Goal: Task Accomplishment & Management: Use online tool/utility

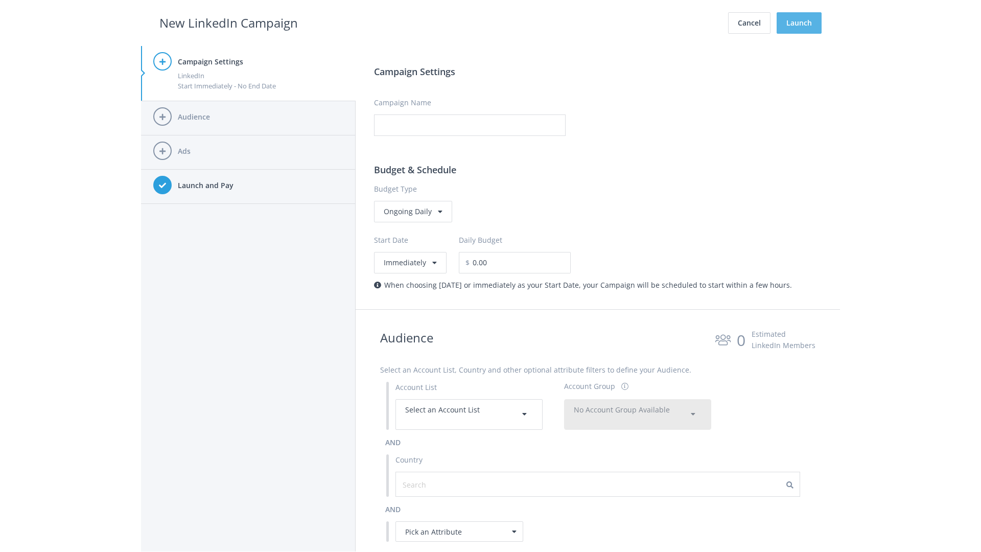
click at [799, 23] on button "Launch" at bounding box center [799, 22] width 45 height 21
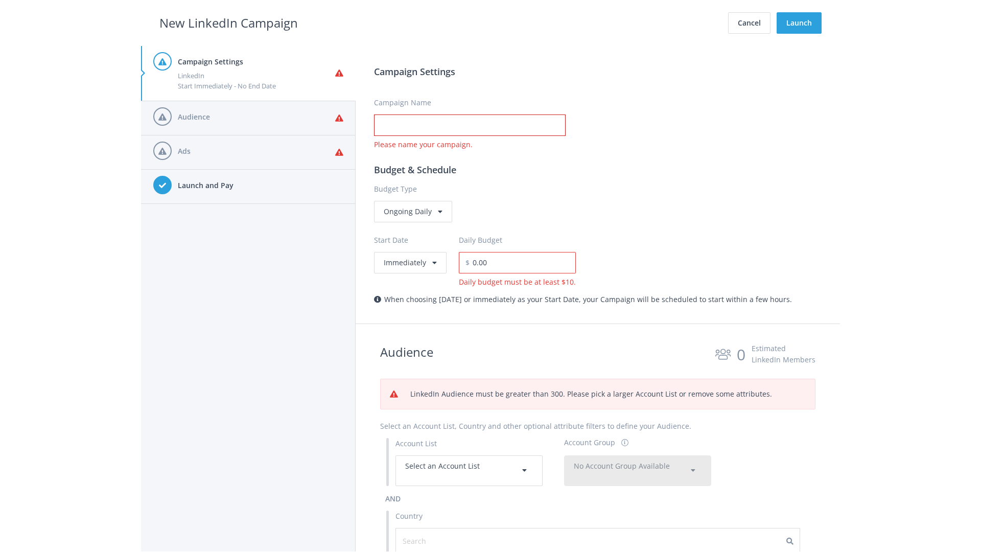
click at [470, 125] on input "Campaign Name" at bounding box center [470, 124] width 192 height 21
click at [228, 22] on h2 "New LinkedIn Campaign" at bounding box center [228, 22] width 138 height 19
type input "Campaign Name"
click at [228, 22] on h2 "New LinkedIn Campaign" at bounding box center [228, 22] width 138 height 19
click at [469, 470] on span "Select an Account List" at bounding box center [442, 466] width 75 height 10
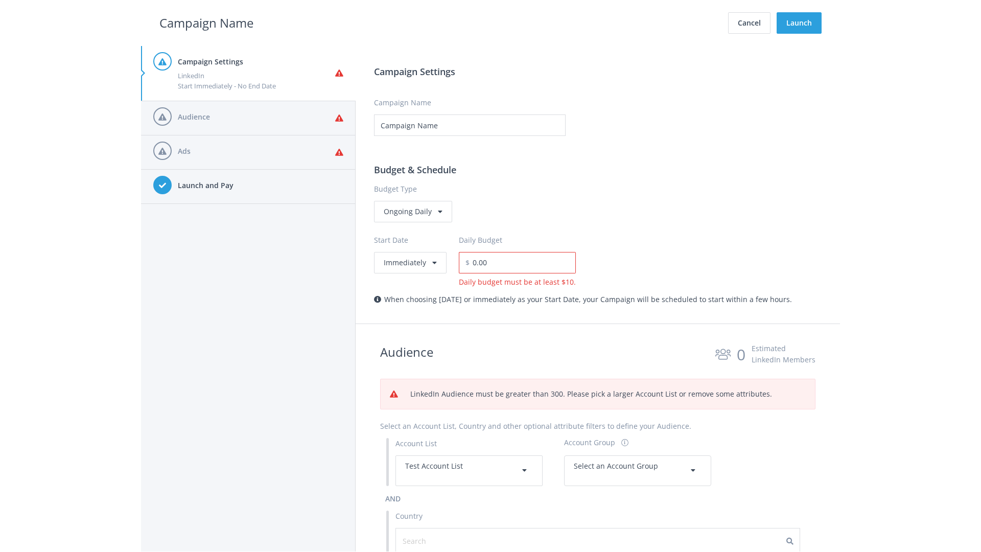
click at [638, 470] on span "Select an Account Group" at bounding box center [616, 466] width 84 height 10
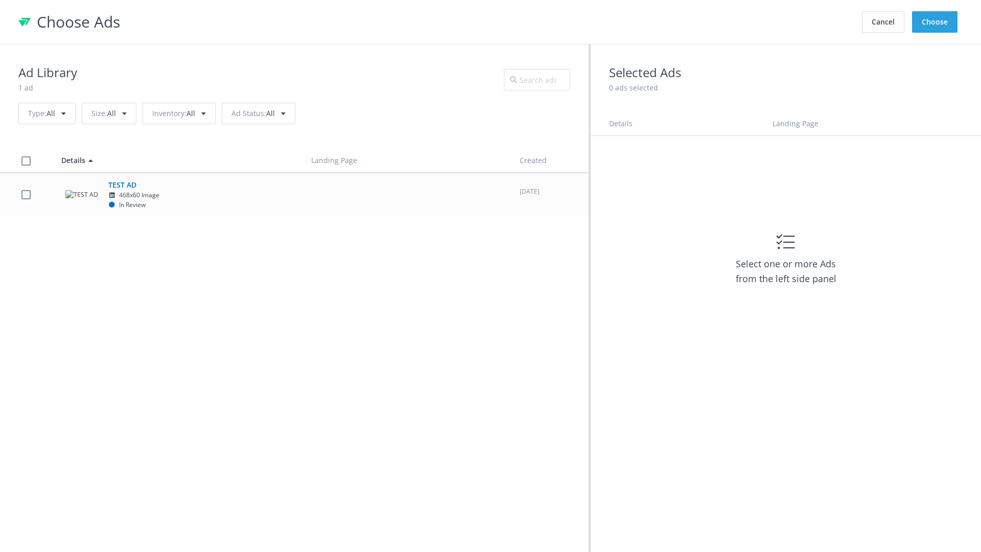
click at [294, 194] on td "TEST AD 468x60 Image In Review" at bounding box center [177, 194] width 250 height 43
click at [935, 22] on button "Choose" at bounding box center [934, 21] width 45 height 21
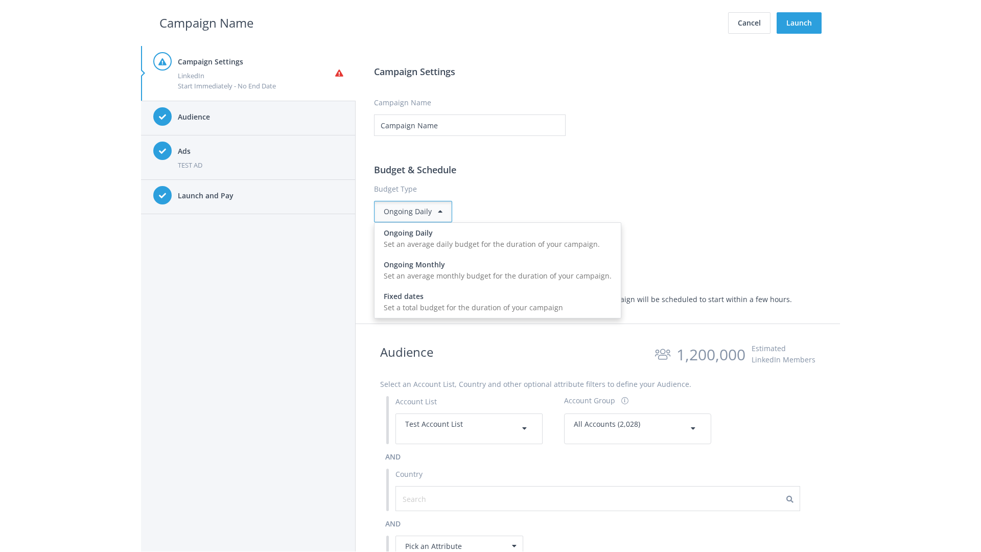
click at [527, 262] on input "0.00" at bounding box center [523, 262] width 106 height 21
click at [206, 22] on h2 "Campaign Name" at bounding box center [206, 22] width 94 height 19
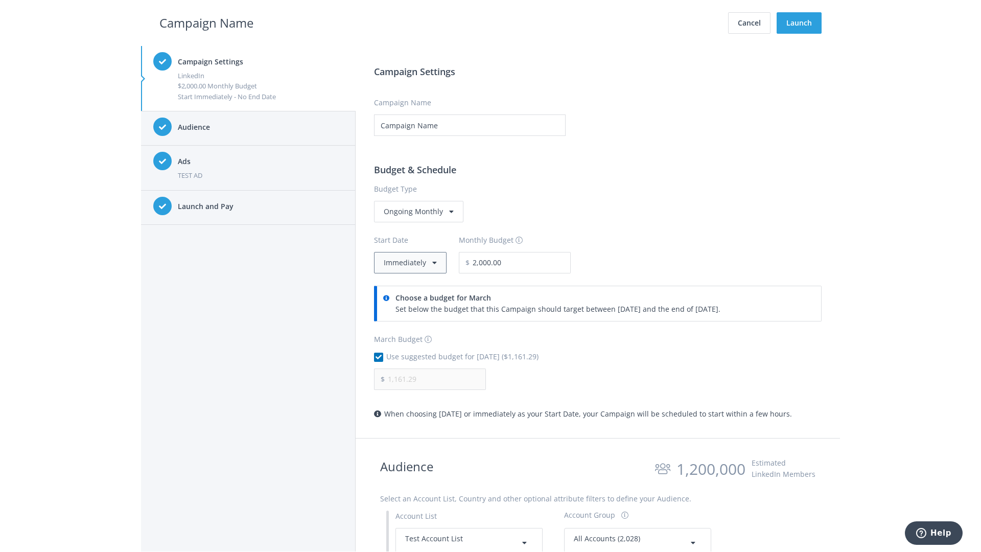
click at [409, 262] on button "Immediately" at bounding box center [410, 262] width 73 height 21
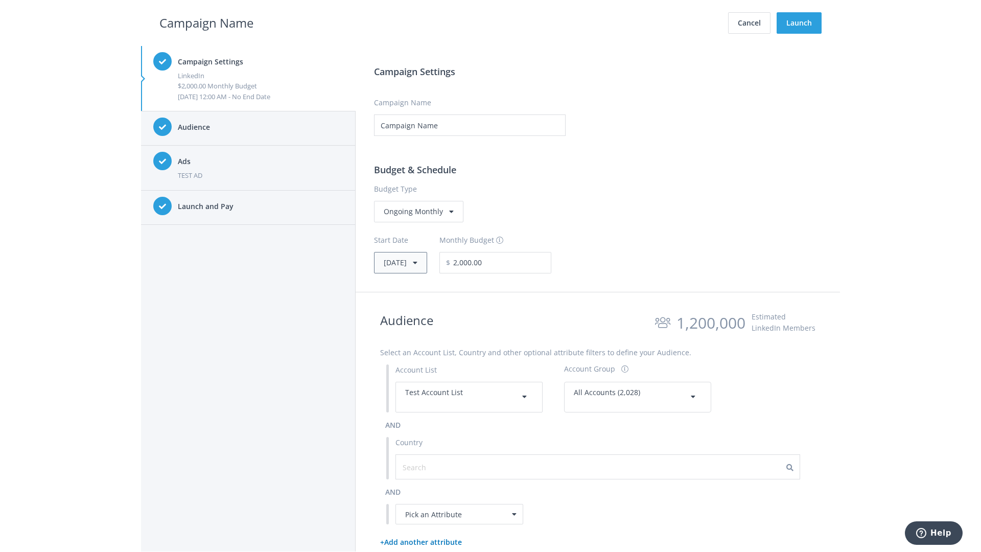
click at [416, 262] on button "Thu, Apr 1, 2021" at bounding box center [400, 262] width 53 height 21
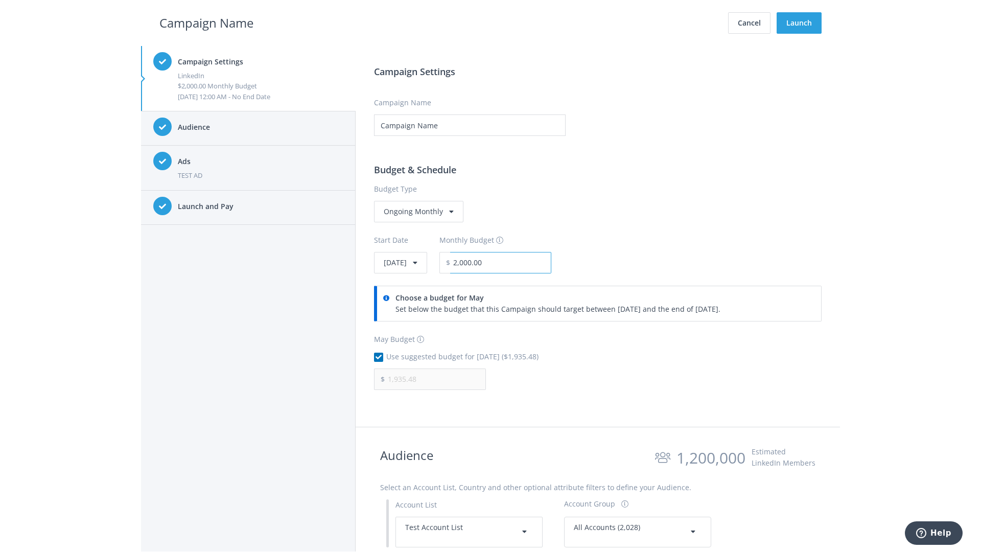
click at [528, 262] on input "2,000.00" at bounding box center [500, 262] width 101 height 21
click at [206, 22] on h2 "Campaign Name" at bounding box center [206, 22] width 94 height 19
type input "2,500.00"
type input "2,419.35"
checkbox input "false"
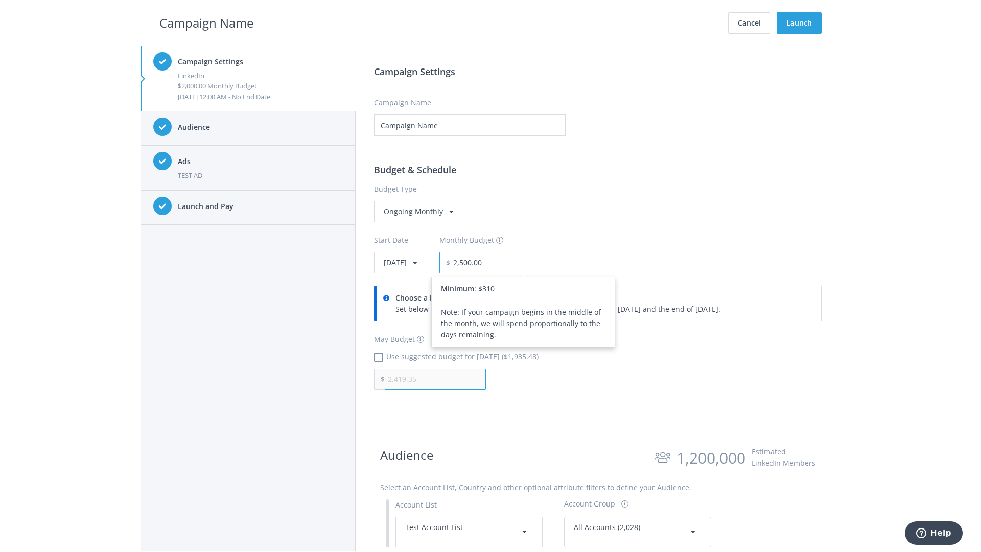
click at [435, 379] on input "2,419.35" at bounding box center [435, 378] width 101 height 21
type input "1,000.00"
click at [206, 22] on h2 "Campaign Name" at bounding box center [206, 22] width 94 height 19
click at [528, 262] on input "2,500.00" at bounding box center [500, 262] width 101 height 21
click at [206, 22] on h2 "Campaign Name" at bounding box center [206, 22] width 94 height 19
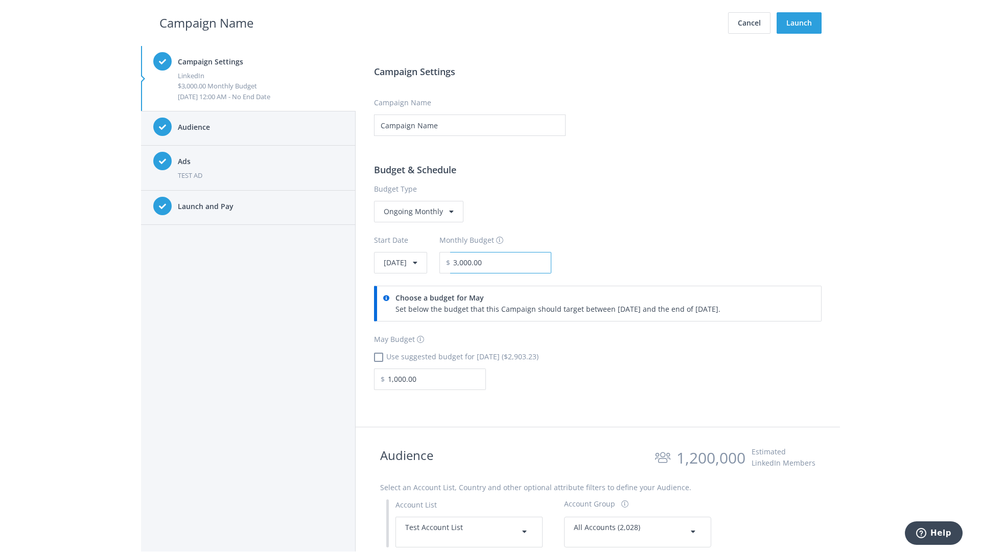
click at [528, 262] on input "3,000.00" at bounding box center [500, 262] width 101 height 21
click at [206, 22] on h2 "Campaign Name" at bounding box center [206, 22] width 94 height 19
type input "2,500.00"
checkbox input "true"
type input "2,419.35"
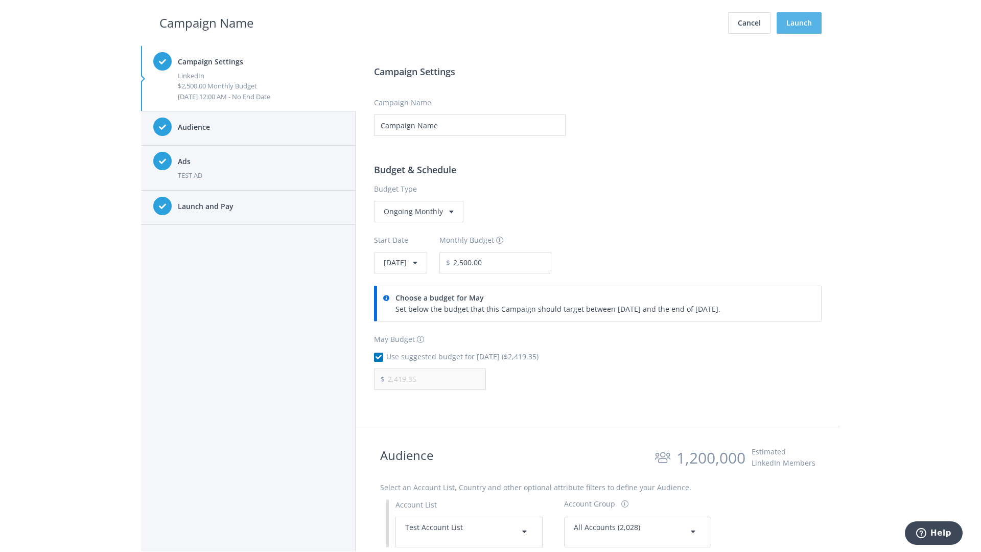
click at [799, 23] on button "Launch" at bounding box center [799, 22] width 45 height 21
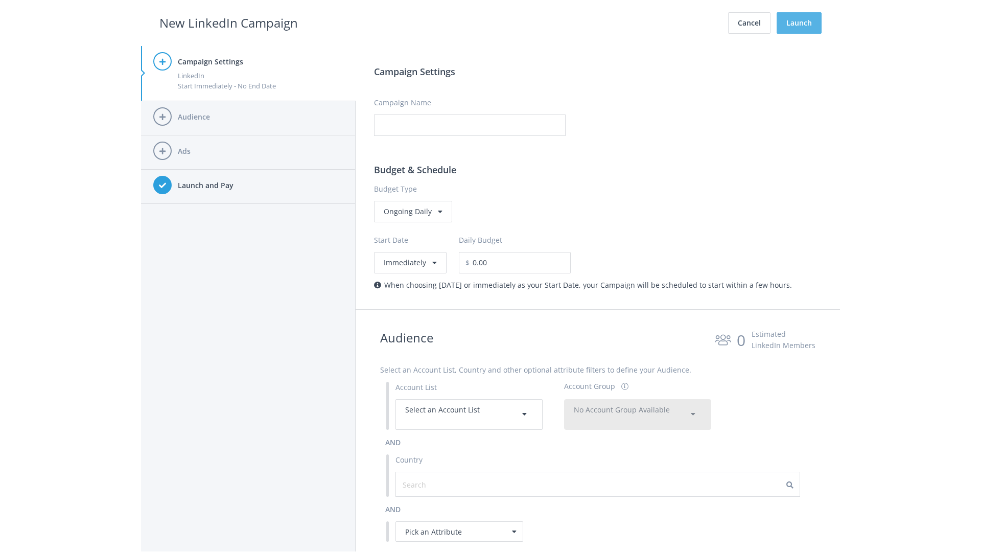
click at [799, 23] on button "Launch" at bounding box center [799, 22] width 45 height 21
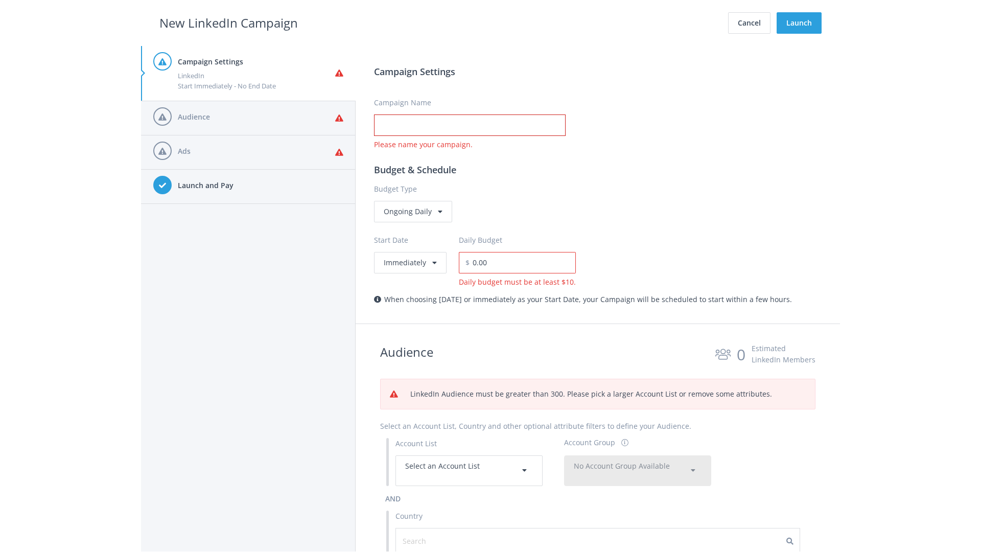
click at [470, 125] on input "Campaign Name" at bounding box center [470, 124] width 192 height 21
click at [228, 22] on h2 "New LinkedIn Campaign" at bounding box center [228, 22] width 138 height 19
type input "Campaign Name"
click at [228, 22] on h2 "New LinkedIn Campaign" at bounding box center [228, 22] width 138 height 19
click at [469, 470] on span "Select an Account List" at bounding box center [442, 466] width 75 height 10
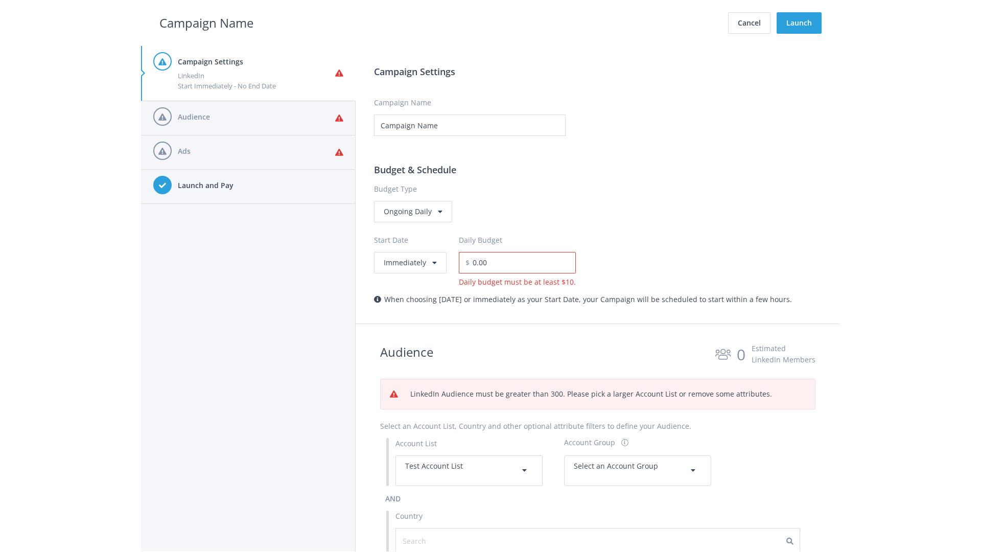
click at [638, 461] on span "Select an Account Group" at bounding box center [616, 466] width 84 height 10
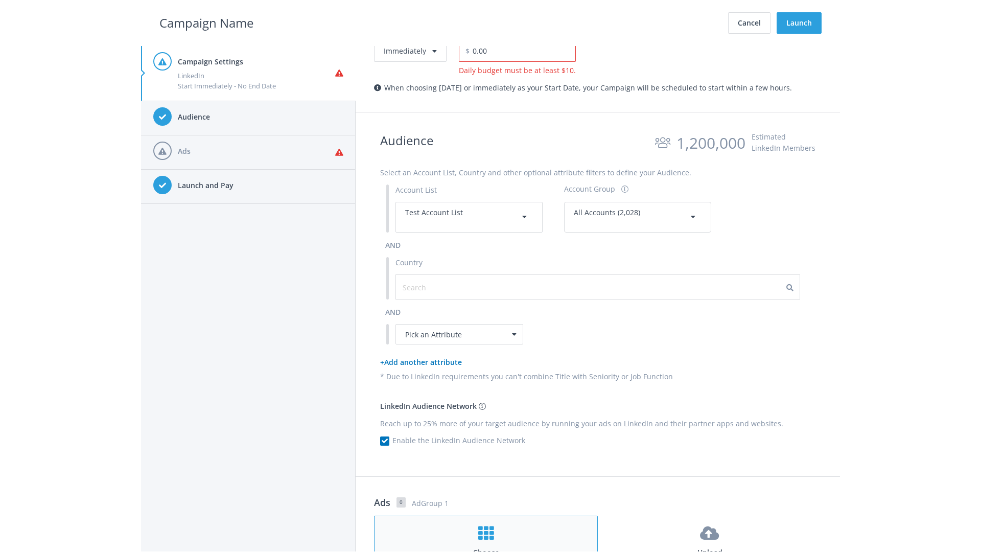
click at [486, 547] on h4 "Choose" at bounding box center [486, 552] width 204 height 11
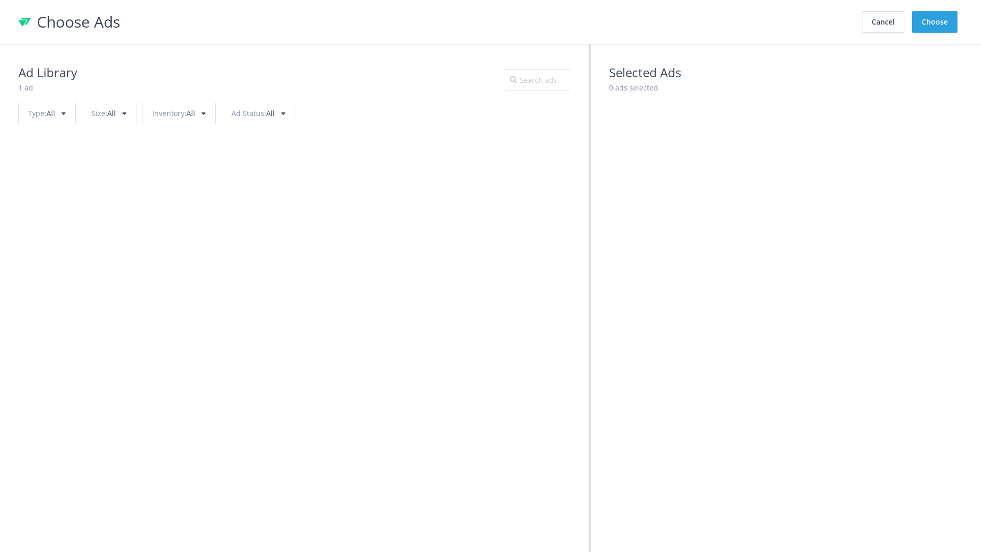
scroll to position [460, 0]
click at [935, 22] on button "Choose" at bounding box center [934, 21] width 45 height 21
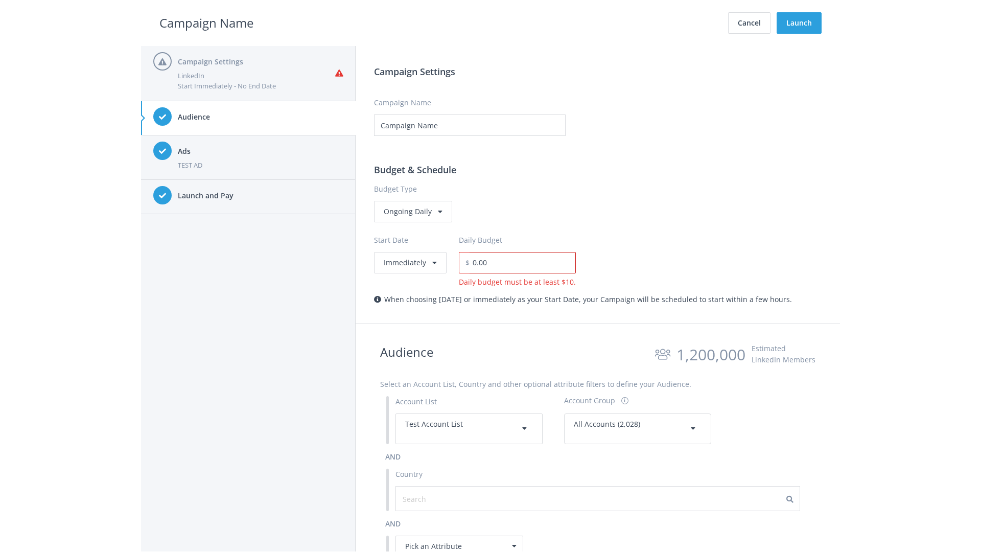
click at [519, 262] on input "0.00" at bounding box center [523, 262] width 106 height 21
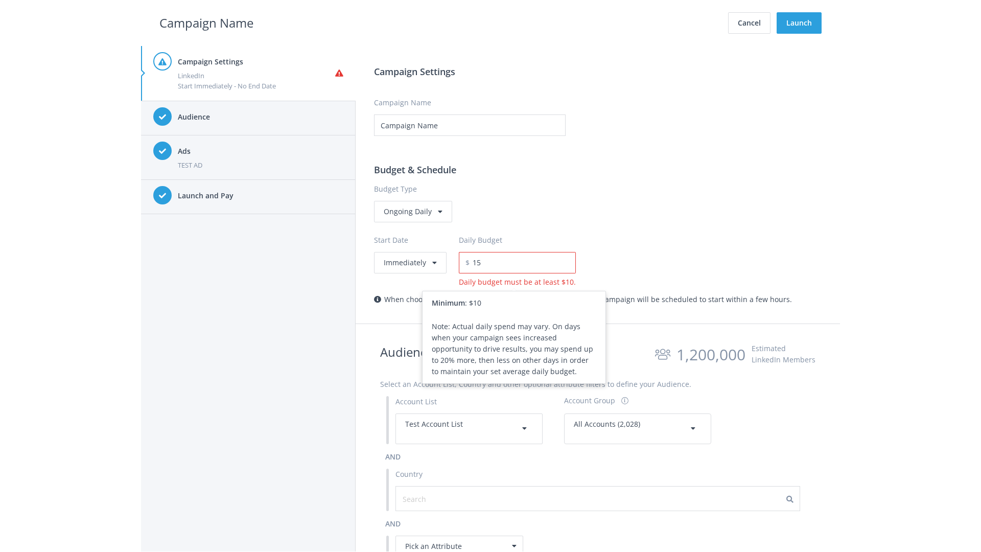
click at [206, 22] on h2 "Campaign Name" at bounding box center [206, 22] width 94 height 19
type input "15.00"
click at [799, 23] on button "Launch" at bounding box center [799, 22] width 45 height 21
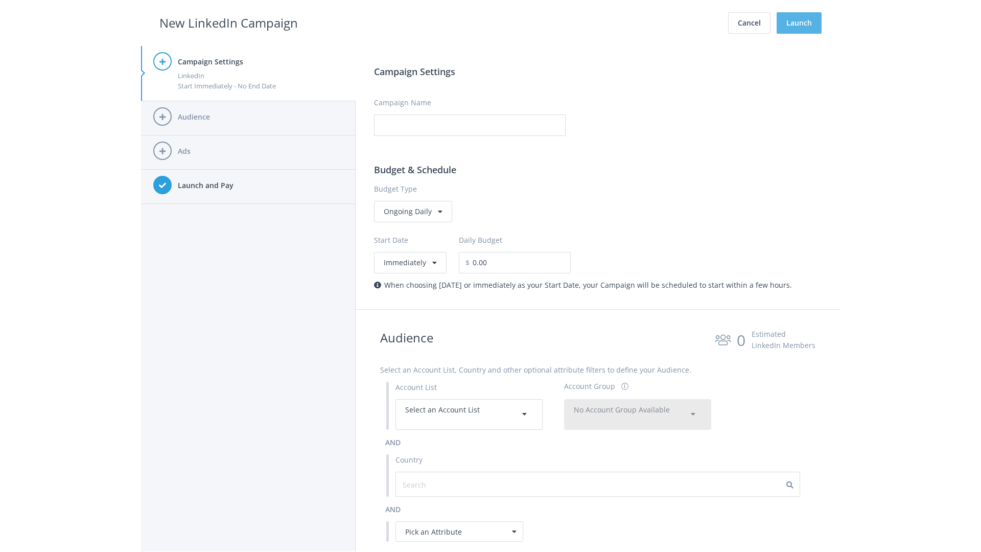
click at [799, 23] on button "Launch" at bounding box center [799, 22] width 45 height 21
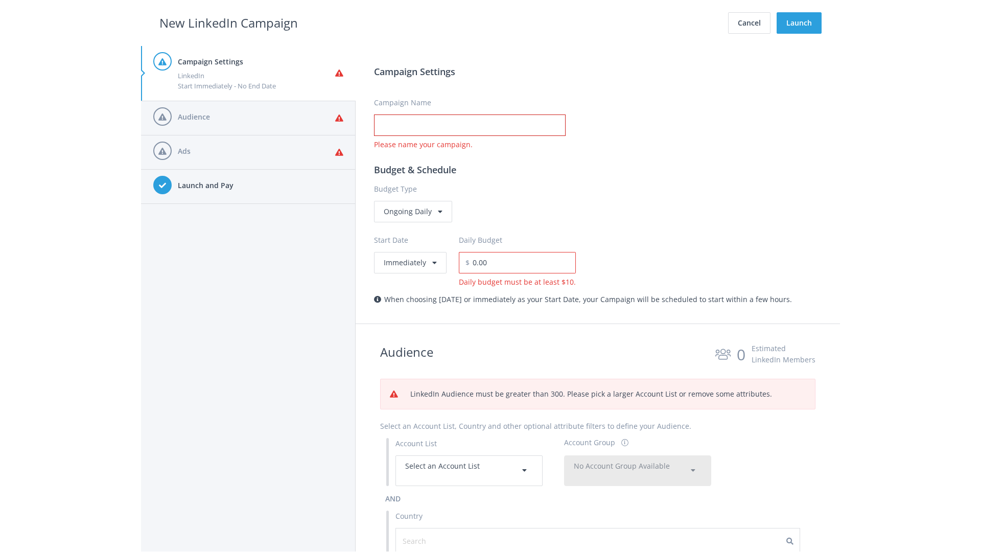
click at [470, 125] on input "Campaign Name" at bounding box center [470, 124] width 192 height 21
click at [228, 22] on h2 "New LinkedIn Campaign" at bounding box center [228, 22] width 138 height 19
type input "Campaign Name"
click at [228, 22] on h2 "New LinkedIn Campaign" at bounding box center [228, 22] width 138 height 19
click at [469, 470] on span "Select an Account List" at bounding box center [442, 466] width 75 height 10
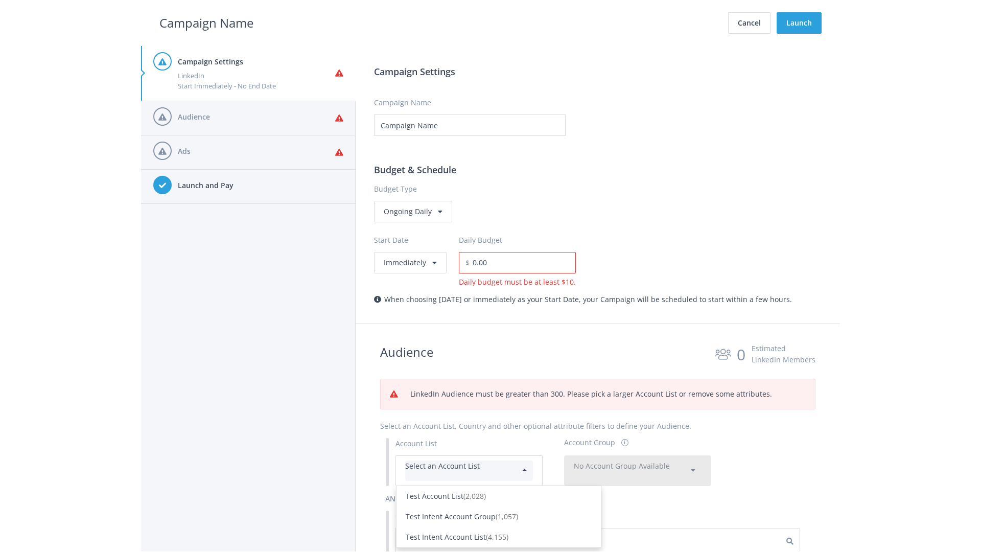
click at [499, 491] on div "Test Account List (2,028)" at bounding box center [499, 496] width 186 height 11
click at [638, 461] on span "No Account Group Available" at bounding box center [622, 466] width 96 height 10
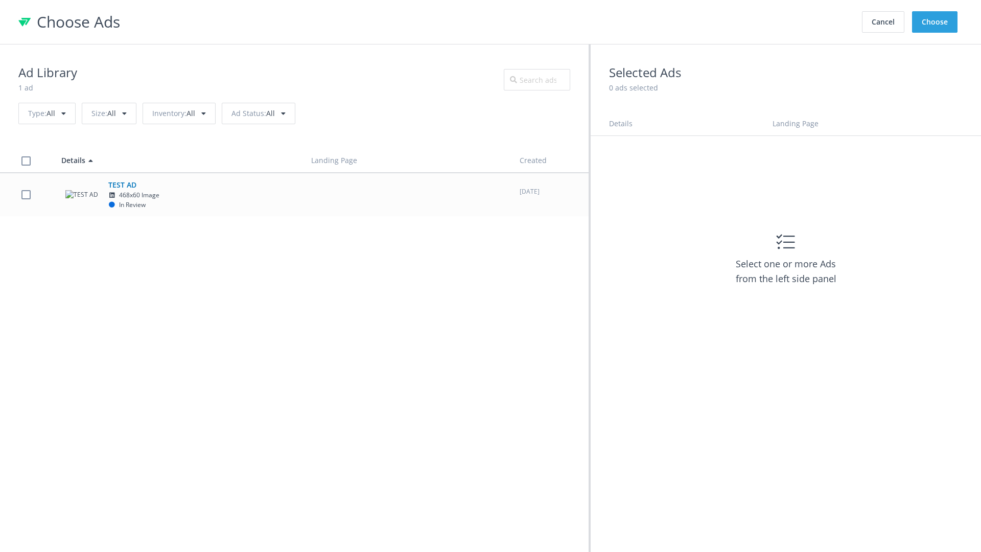
click at [294, 194] on td "TEST AD 468x60 Image In Review" at bounding box center [177, 194] width 250 height 43
checkbox input "true"
click at [935, 22] on button "Choose" at bounding box center [934, 21] width 45 height 21
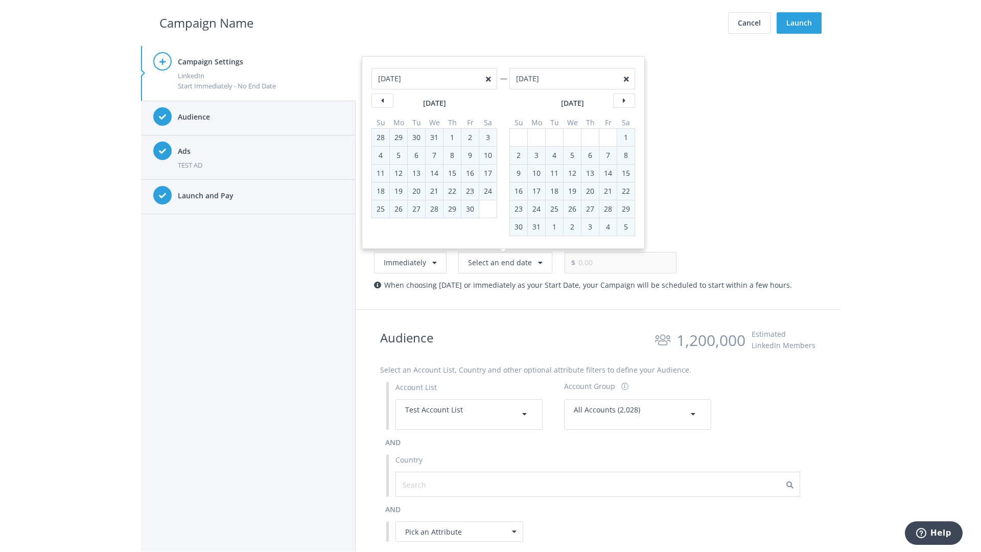
click at [519, 155] on div "2" at bounding box center [518, 155] width 13 height 17
type input "05/02/2021"
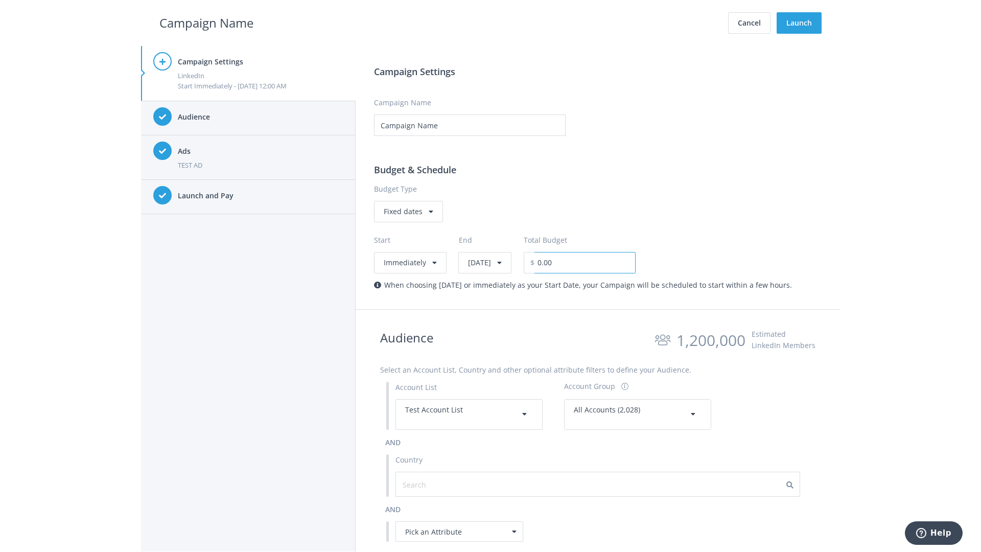
click at [611, 262] on input "0.00" at bounding box center [585, 262] width 101 height 21
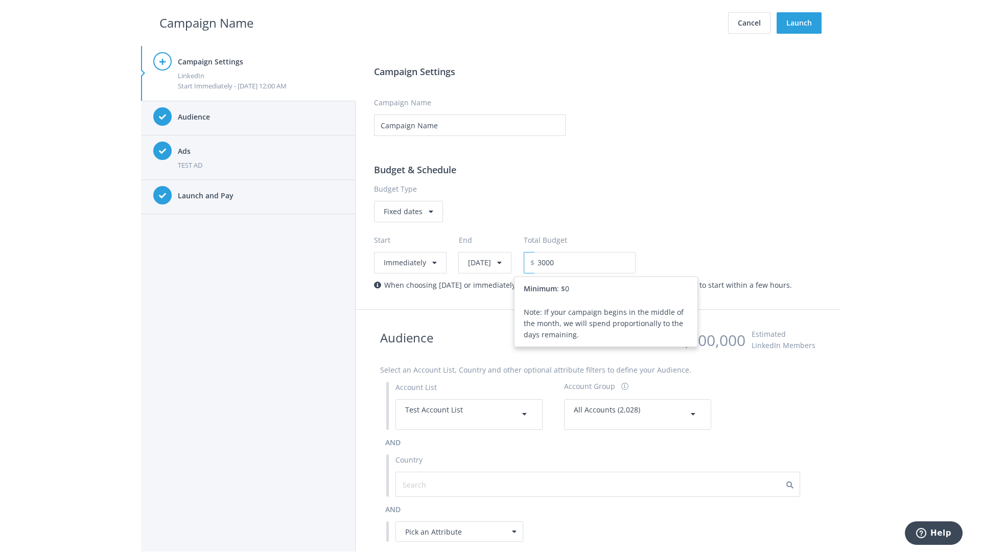
click at [206, 22] on h2 "Campaign Name" at bounding box center [206, 22] width 94 height 19
type input "3,000.00"
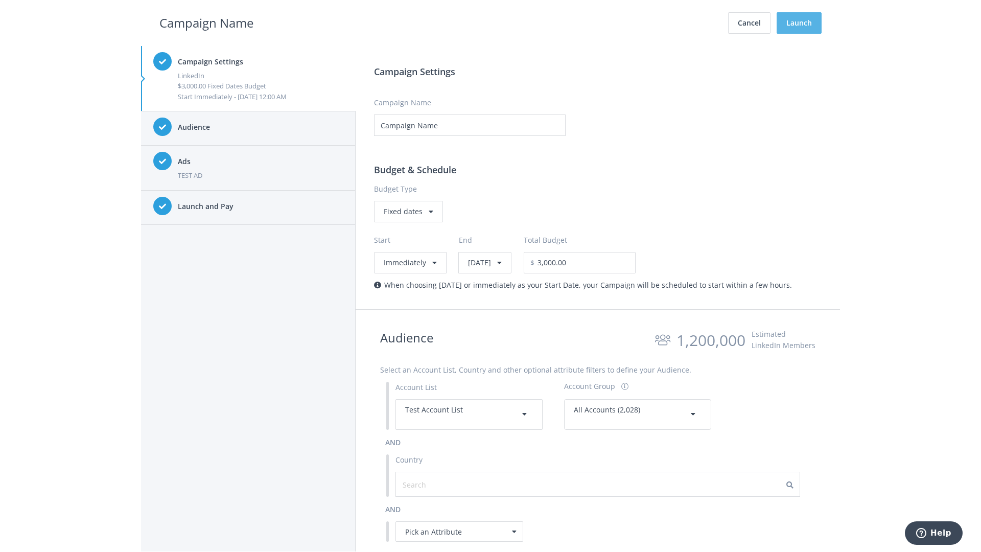
click at [799, 23] on button "Launch" at bounding box center [799, 22] width 45 height 21
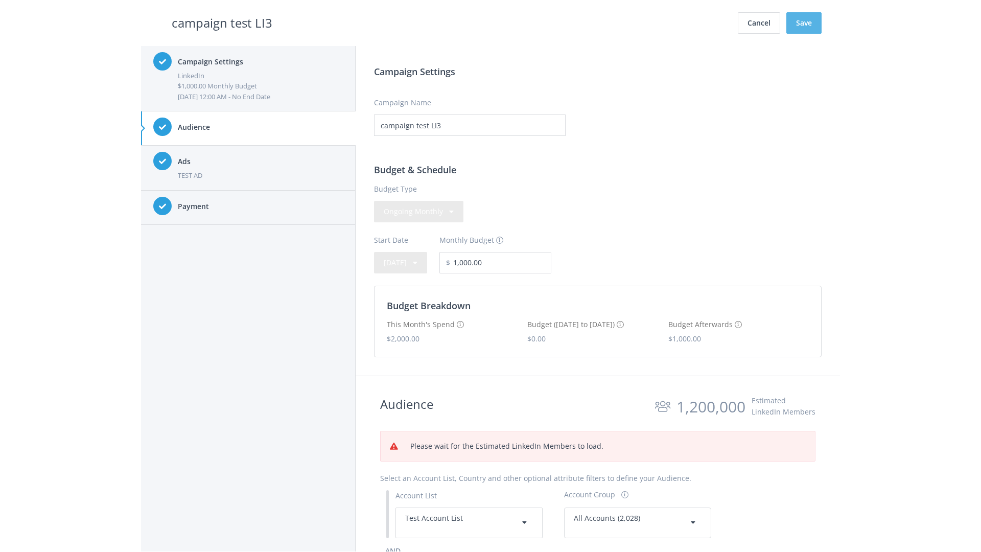
click at [804, 23] on button "Save" at bounding box center [804, 22] width 35 height 21
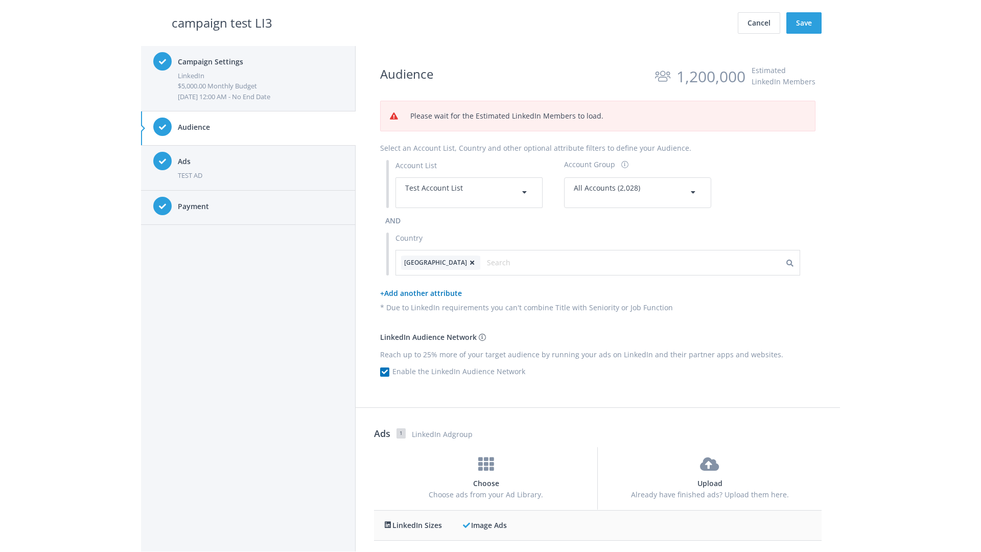
scroll to position [435, 0]
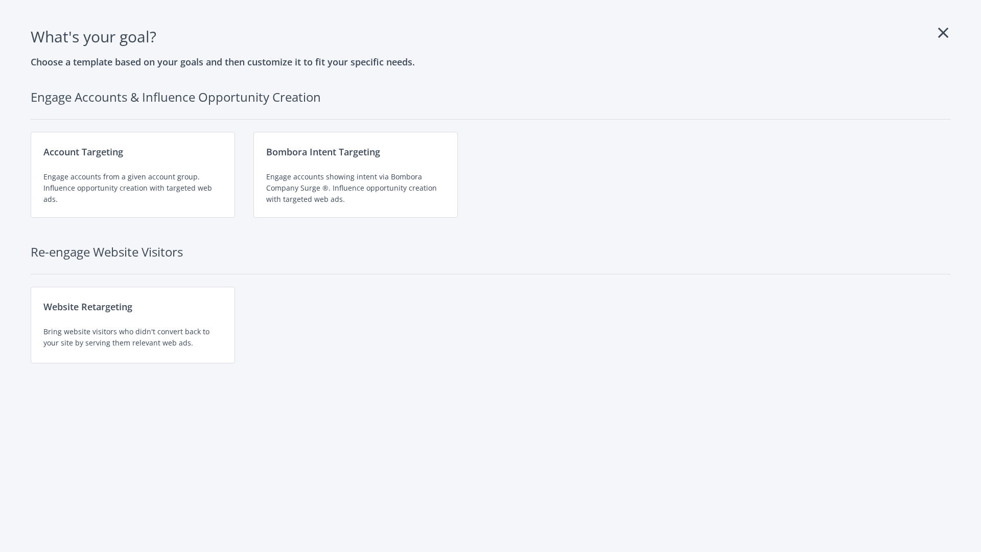
click at [133, 175] on div "Engage accounts from a given account group. Influence opportunity creation with…" at bounding box center [132, 188] width 179 height 34
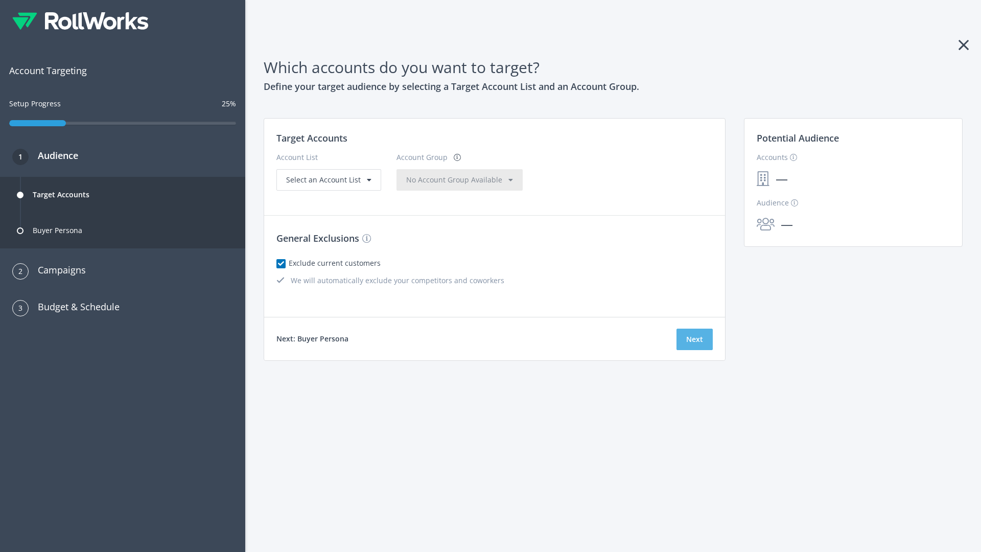
click at [695, 339] on button "Next" at bounding box center [695, 339] width 36 height 21
click at [328, 184] on span "Select an Account List" at bounding box center [323, 180] width 75 height 10
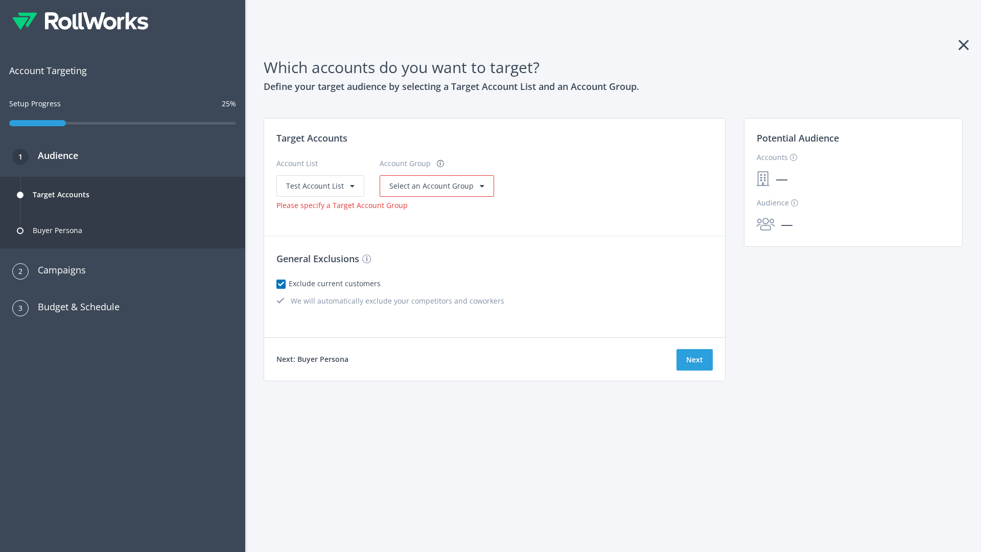
click at [434, 186] on span "Select an Account Group" at bounding box center [431, 186] width 84 height 10
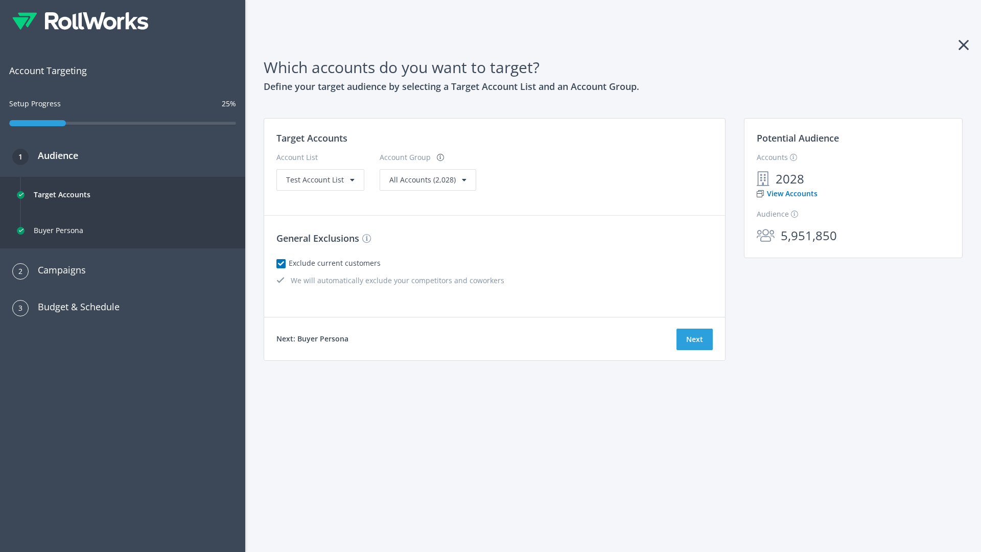
click at [787, 194] on link "View Accounts" at bounding box center [787, 193] width 61 height 11
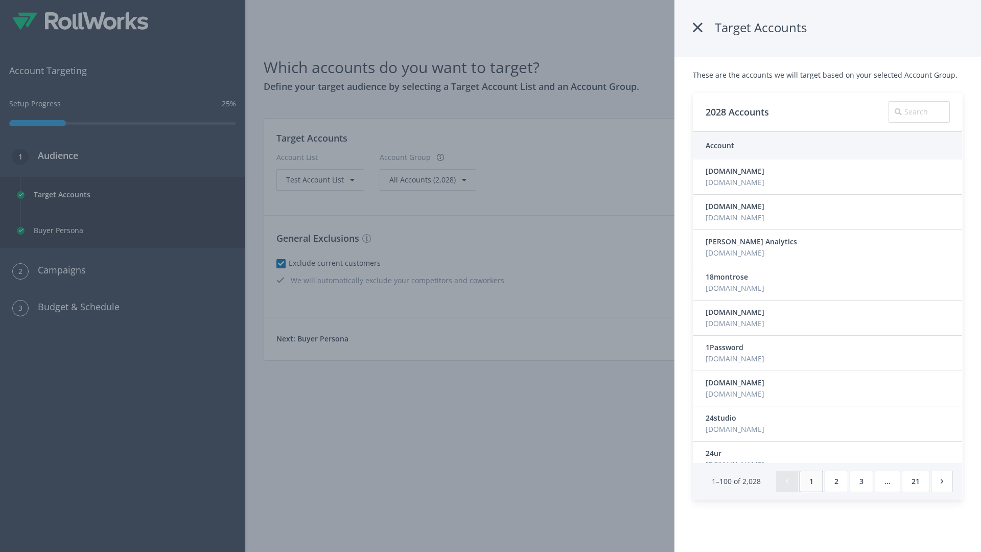
click at [700, 28] on icon at bounding box center [698, 27] width 10 height 18
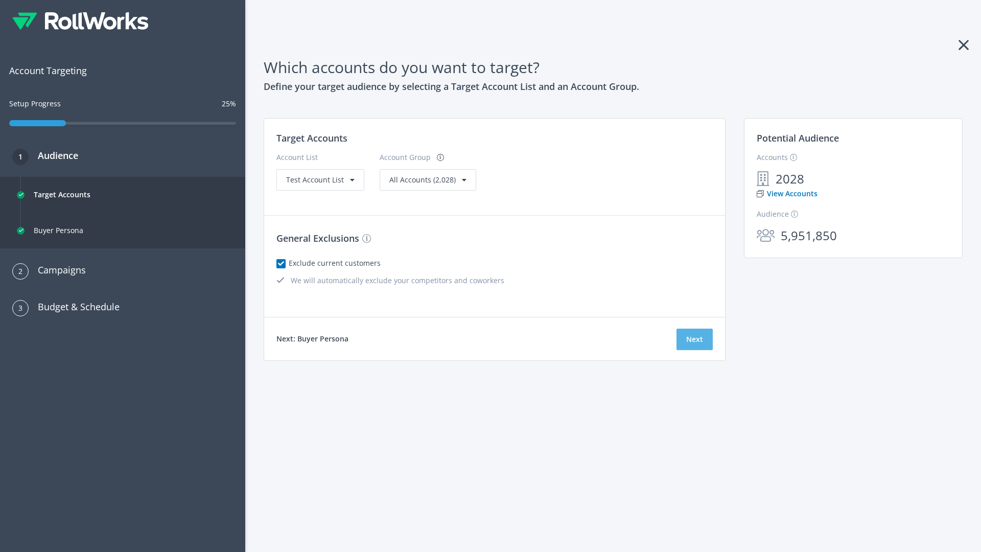
click at [695, 339] on button "Next" at bounding box center [695, 339] width 36 height 21
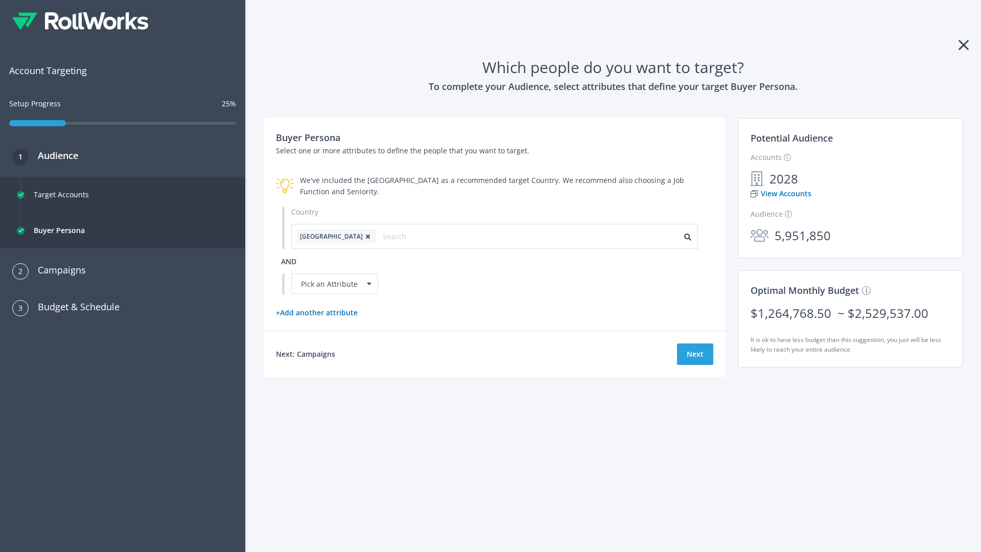
click at [363, 236] on icon at bounding box center [368, 237] width 10 height 6
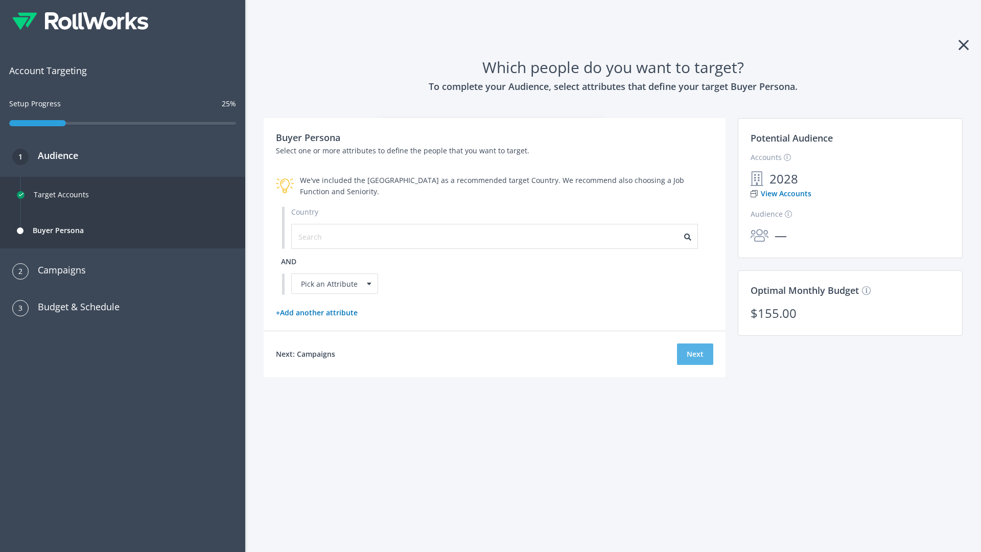
click at [695, 354] on button "Next" at bounding box center [695, 353] width 36 height 21
click at [338, 236] on input "text" at bounding box center [343, 236] width 91 height 11
click at [498, 297] on li "[GEOGRAPHIC_DATA]" at bounding box center [498, 297] width 400 height 20
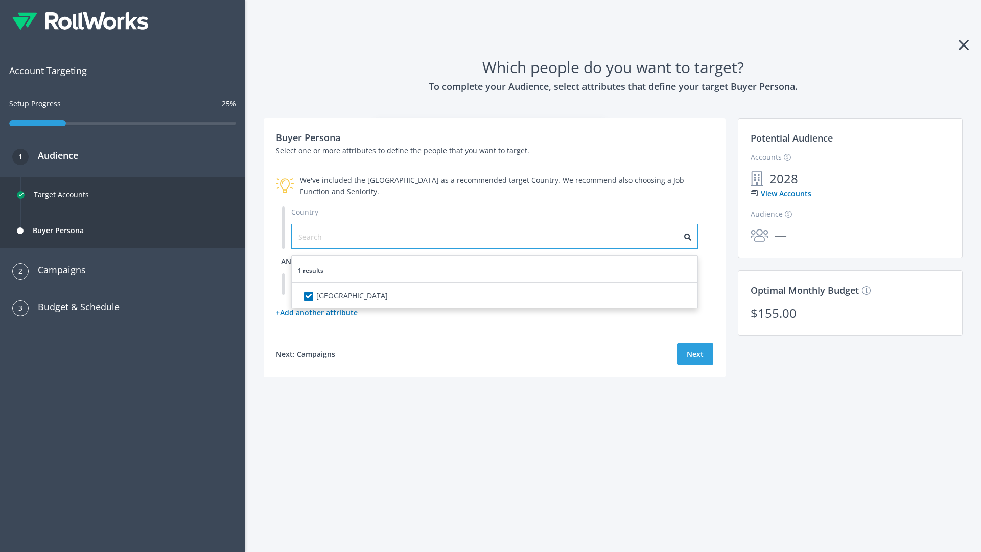
checkbox input "true"
click at [289, 261] on span "and" at bounding box center [288, 262] width 15 height 10
click at [335, 284] on div "Pick an Attribute" at bounding box center [334, 283] width 87 height 20
click at [695, 365] on button "Next" at bounding box center [695, 353] width 36 height 21
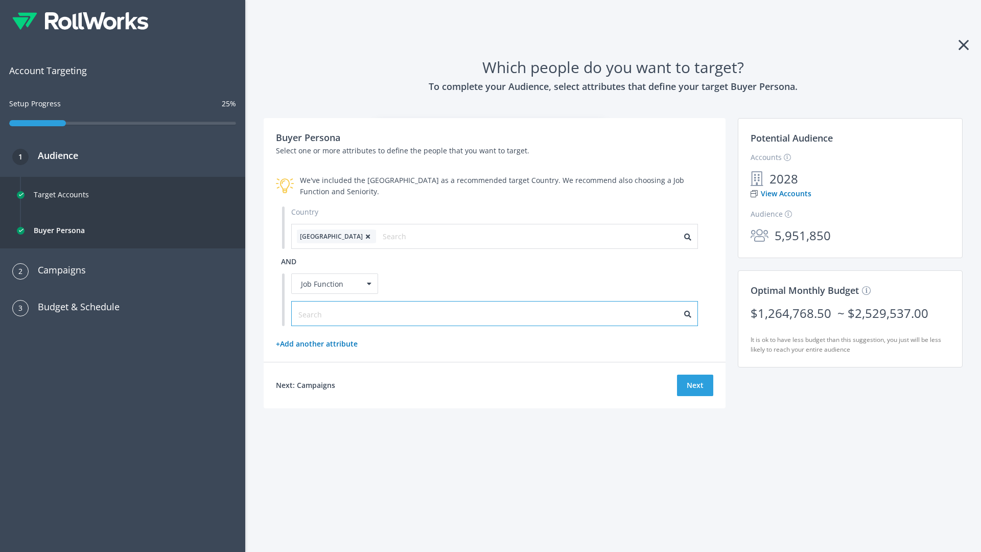
click at [338, 313] on input "text" at bounding box center [343, 314] width 91 height 11
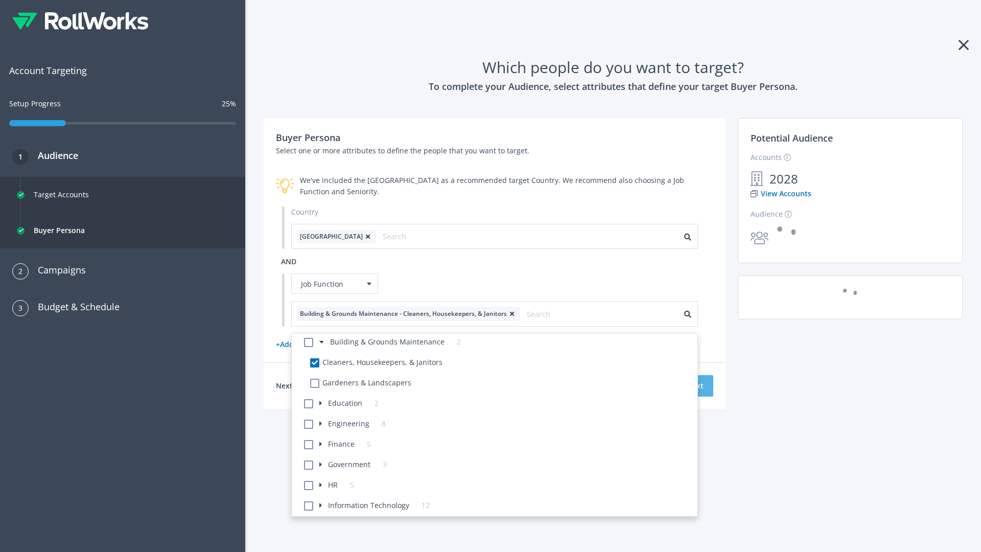
click at [695, 385] on button "Next" at bounding box center [695, 385] width 36 height 21
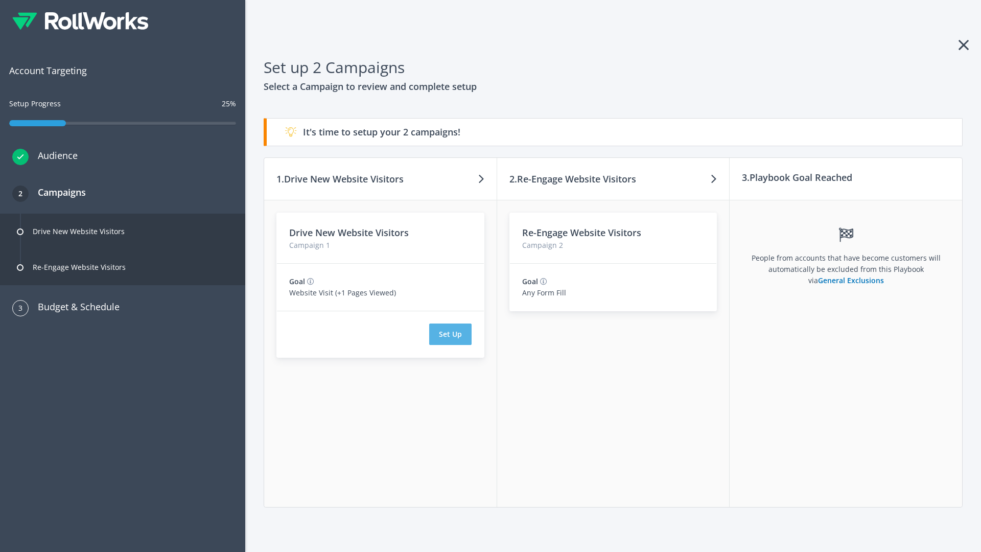
click at [450, 334] on button "Set Up" at bounding box center [450, 334] width 42 height 21
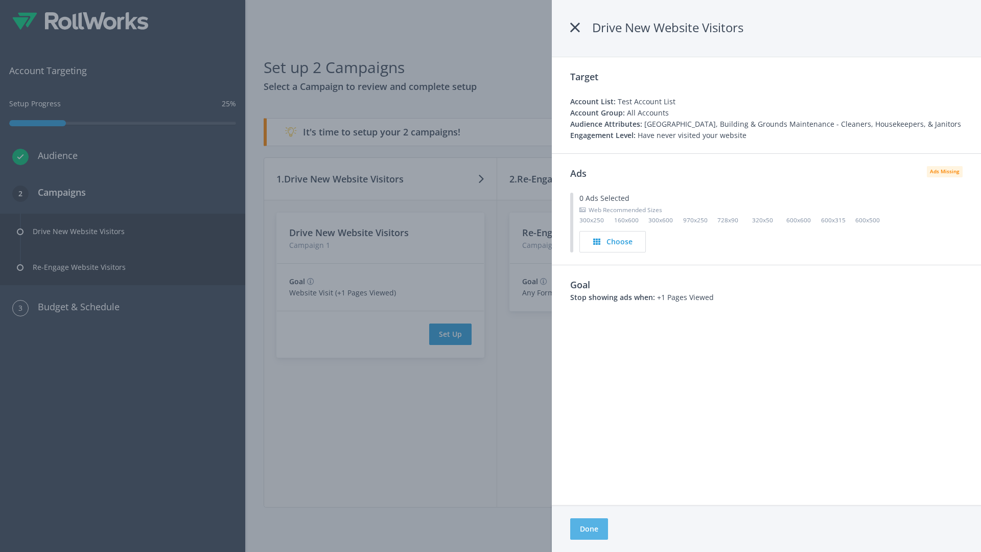
click at [589, 529] on button "Done" at bounding box center [589, 528] width 38 height 21
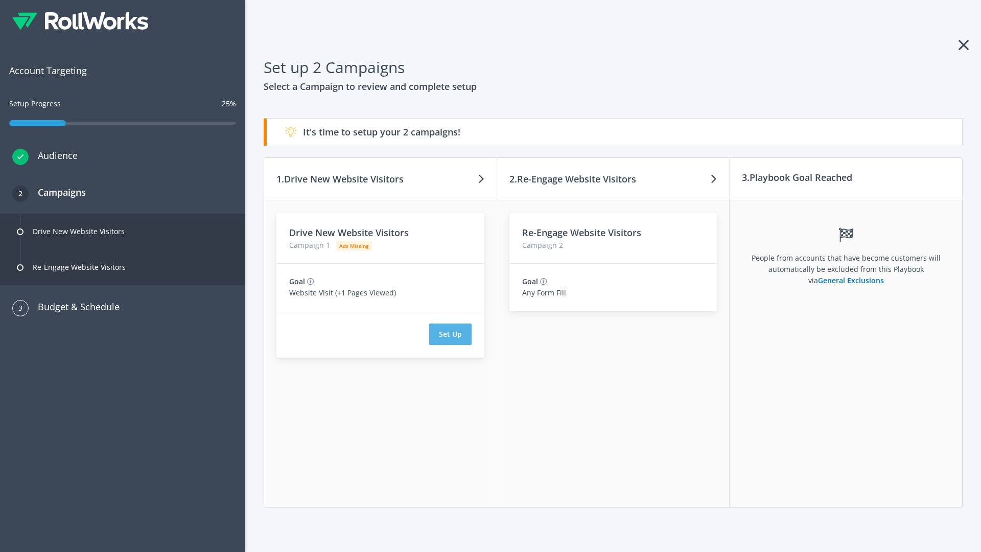
click at [450, 334] on button "Set Up" at bounding box center [450, 334] width 42 height 21
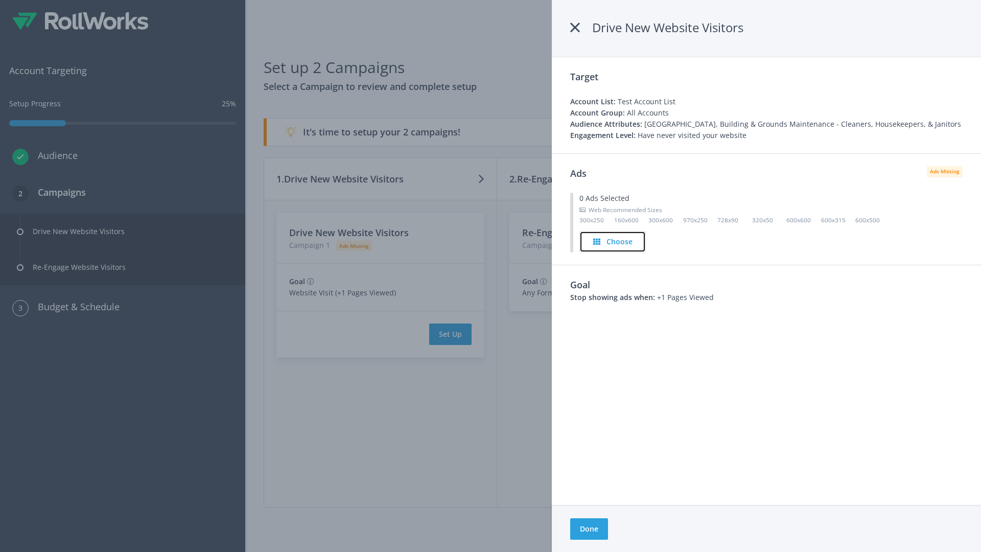
click at [613, 241] on h4 "Choose" at bounding box center [620, 241] width 26 height 11
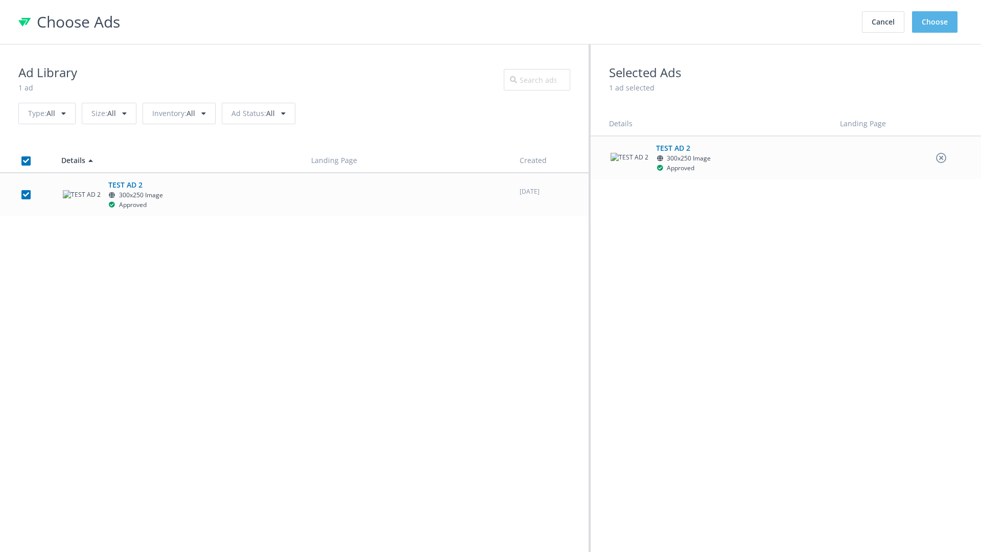
click at [935, 22] on button "Choose" at bounding box center [934, 21] width 45 height 21
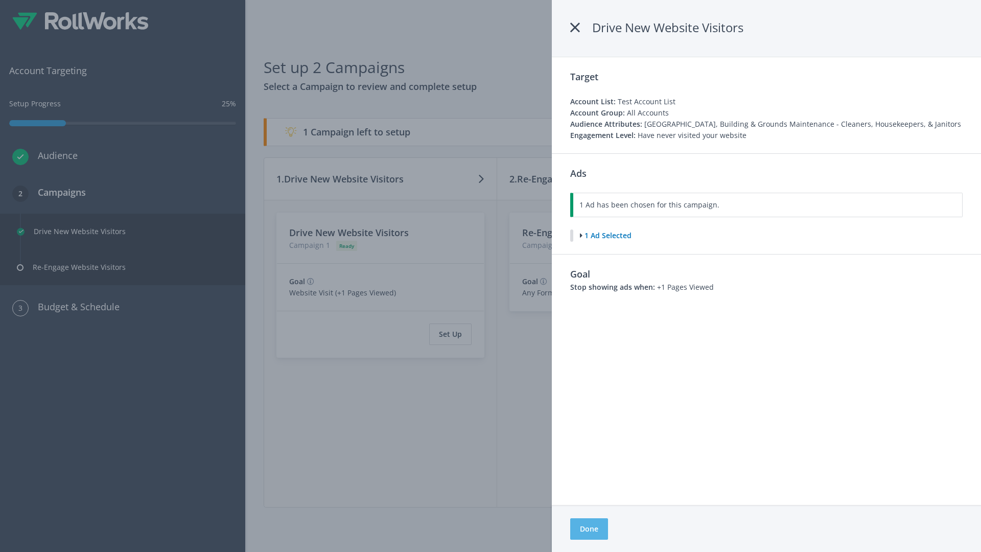
click at [589, 529] on button "Done" at bounding box center [589, 528] width 38 height 21
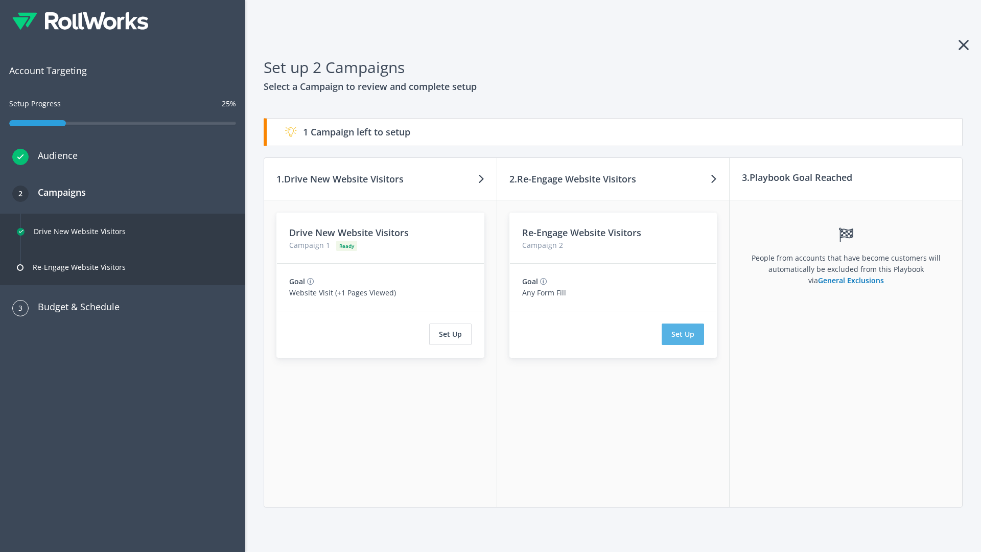
click at [683, 334] on button "Set Up" at bounding box center [683, 334] width 42 height 21
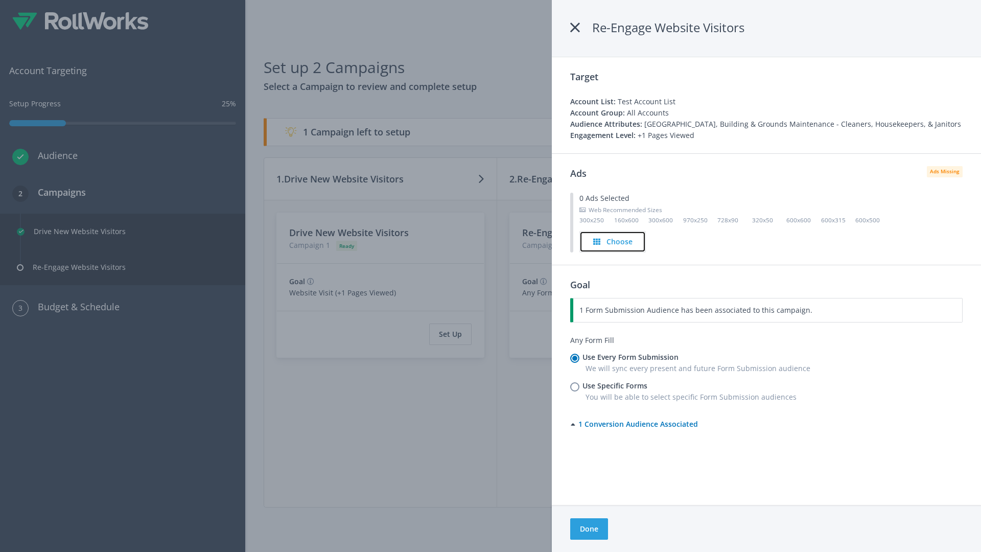
click at [613, 241] on h4 "Choose" at bounding box center [620, 241] width 26 height 11
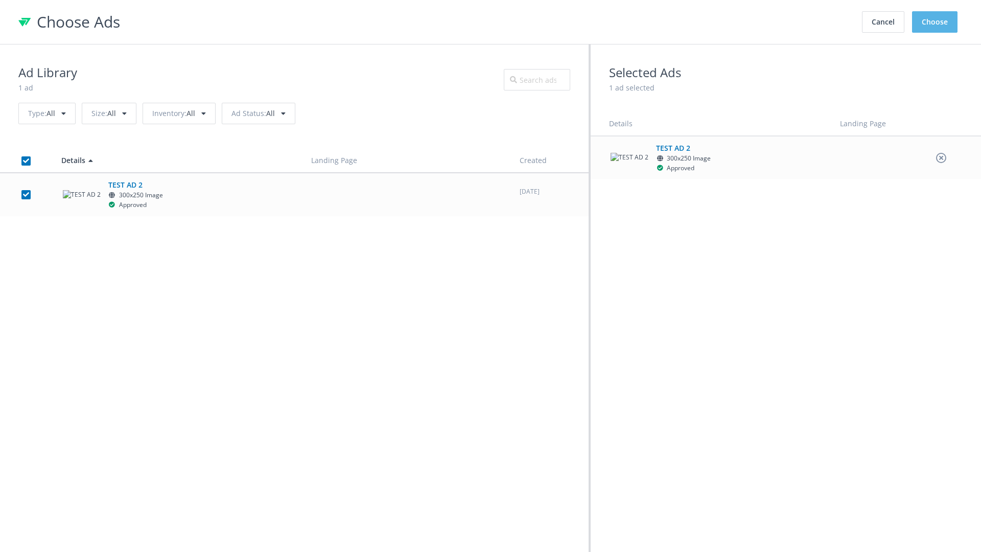
click at [935, 22] on button "Choose" at bounding box center [934, 21] width 45 height 21
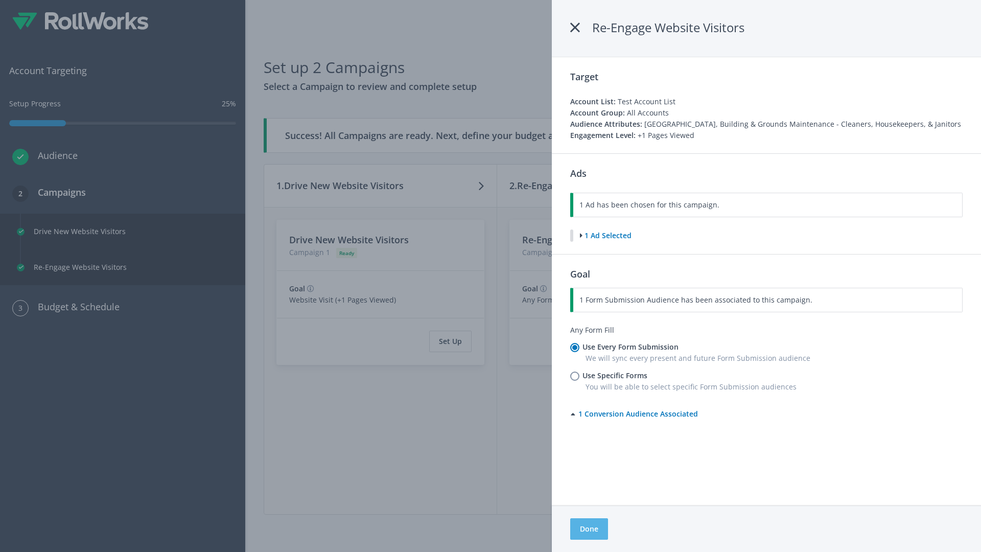
click at [589, 529] on button "Done" at bounding box center [589, 528] width 38 height 21
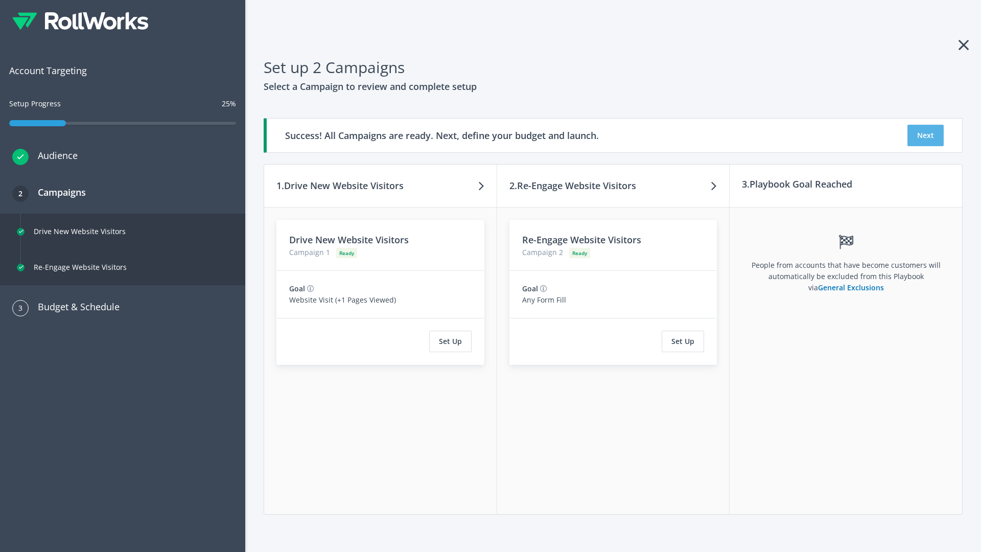
click at [926, 135] on button "Next" at bounding box center [926, 135] width 36 height 21
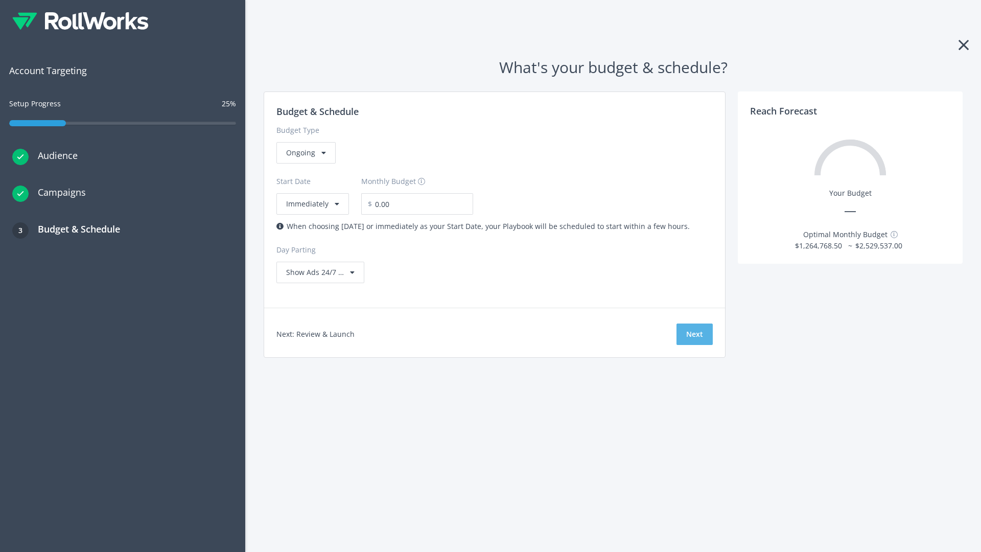
click at [695, 334] on button "Next" at bounding box center [695, 334] width 36 height 21
click at [305, 164] on div "Ongoing" at bounding box center [305, 152] width 59 height 21
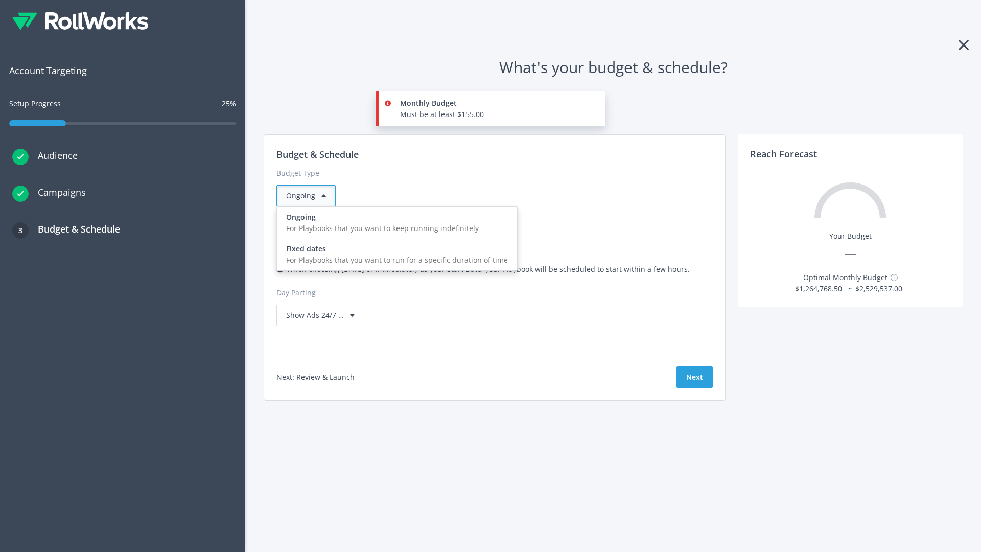
click at [394, 255] on div "For Playbooks that you want to run for a specific duration of time" at bounding box center [397, 260] width 222 height 11
click at [310, 196] on div "Ongoing" at bounding box center [305, 195] width 59 height 21
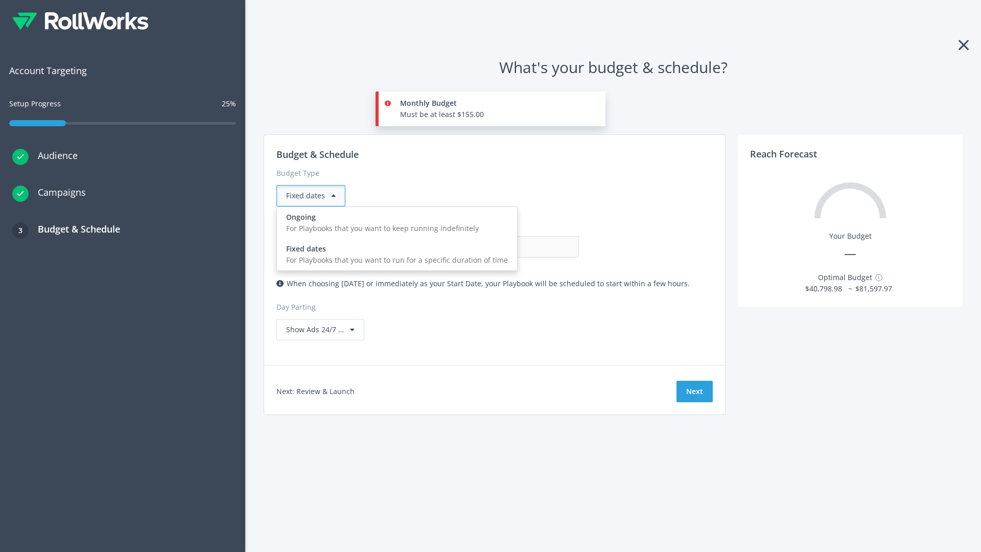
click at [394, 223] on div "For Playbooks that you want to keep running indefinitely" at bounding box center [397, 228] width 222 height 11
click at [478, 247] on input "0.00" at bounding box center [528, 246] width 101 height 21
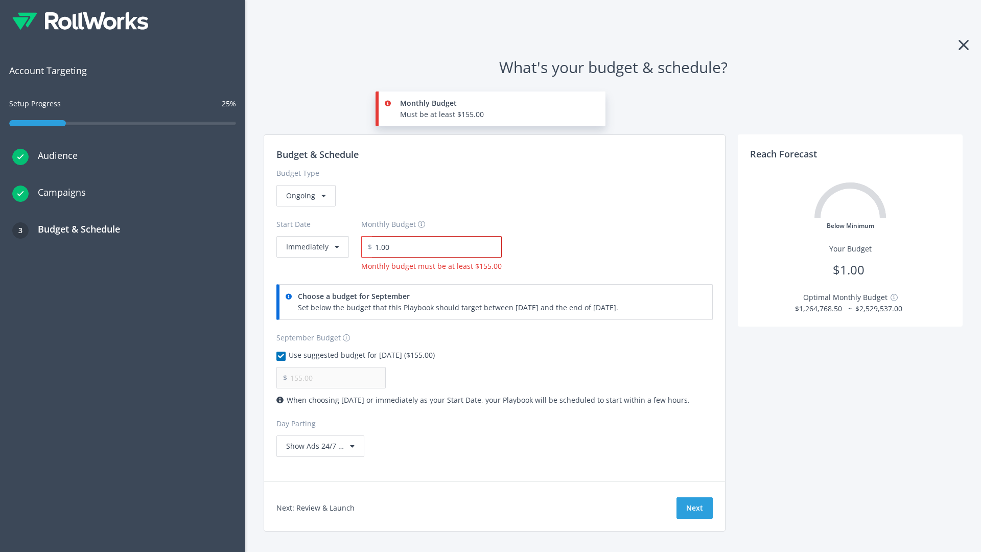
click at [433, 247] on input "1.00" at bounding box center [437, 246] width 130 height 21
type input "1,000.00"
click at [312, 236] on button "Immediately" at bounding box center [312, 246] width 73 height 21
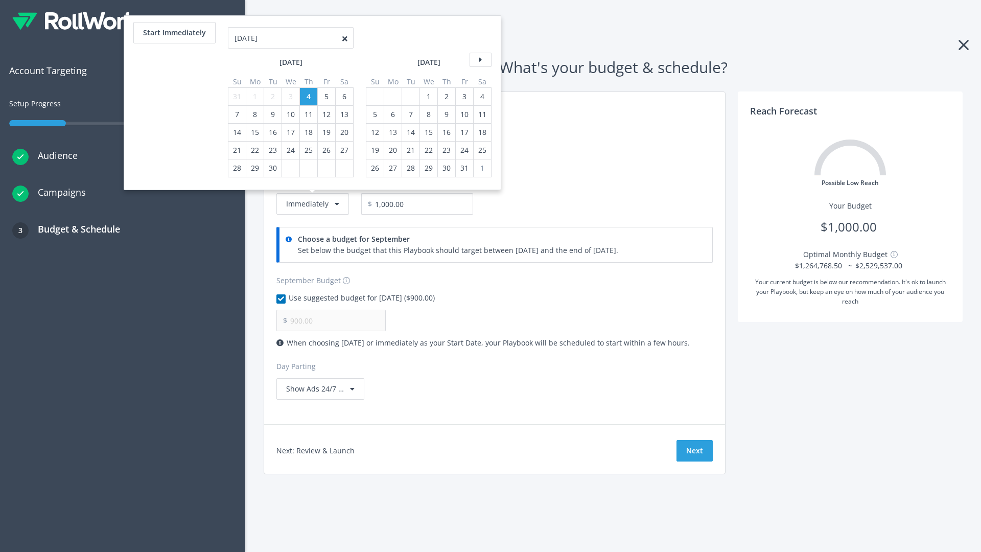
click at [479, 60] on icon at bounding box center [481, 60] width 22 height 14
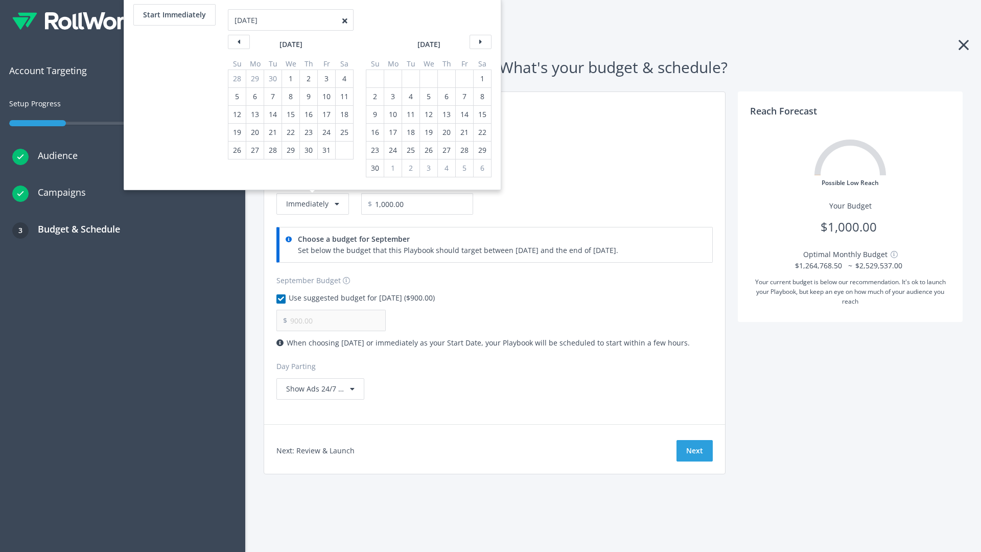
click at [374, 97] on div "2" at bounding box center [374, 96] width 13 height 17
type input "966.67"
click at [481, 79] on div "1" at bounding box center [482, 78] width 13 height 17
click at [174, 15] on button "Start Immediately" at bounding box center [174, 14] width 82 height 21
type input "[DATE]"
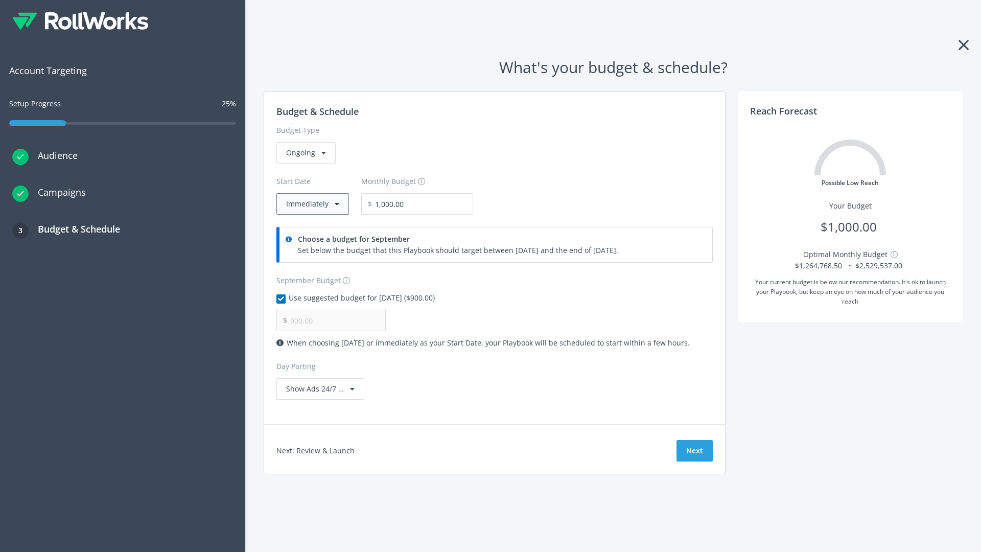
click at [312, 204] on button "Immediately" at bounding box center [312, 203] width 73 height 21
click at [695, 451] on button "Next" at bounding box center [695, 450] width 36 height 21
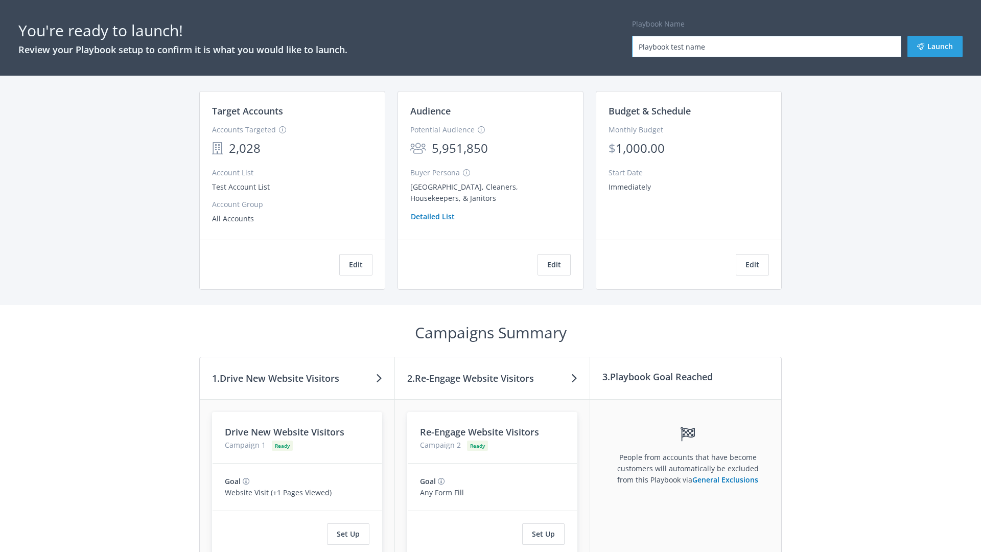
type input "Playbook test name"
click at [935, 47] on button "Launch" at bounding box center [935, 46] width 55 height 21
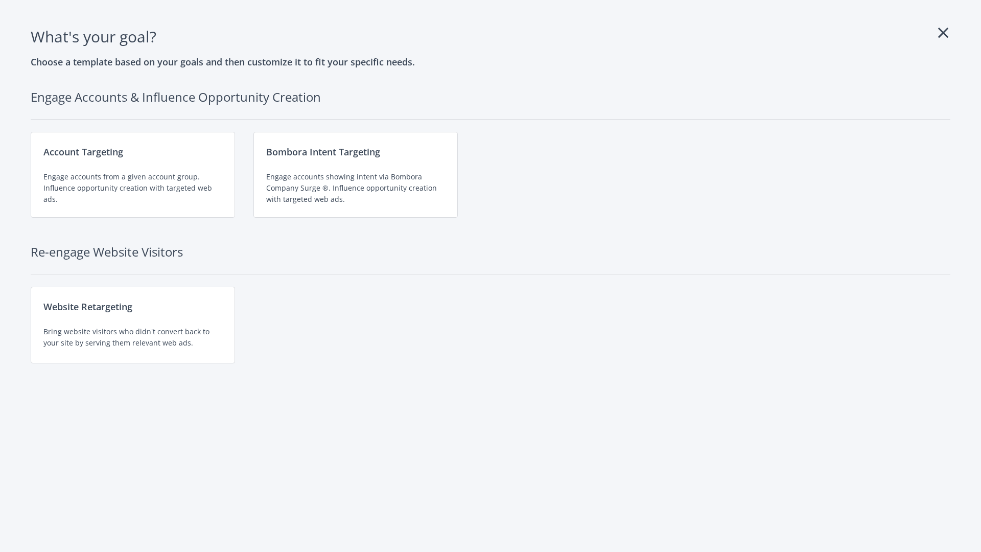
click at [356, 175] on div "Engage accounts showing intent via Bombora Company Surge ®. Influence opportuni…" at bounding box center [355, 188] width 179 height 34
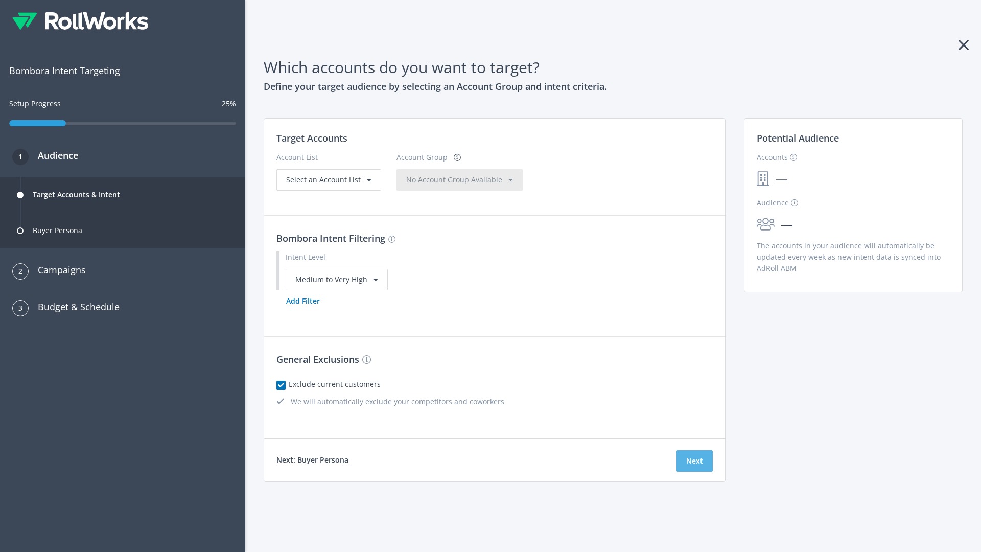
click at [695, 460] on button "Next" at bounding box center [695, 460] width 36 height 21
click at [303, 312] on button "Add Filter" at bounding box center [302, 300] width 53 height 21
click at [695, 472] on button "Next" at bounding box center [695, 460] width 36 height 21
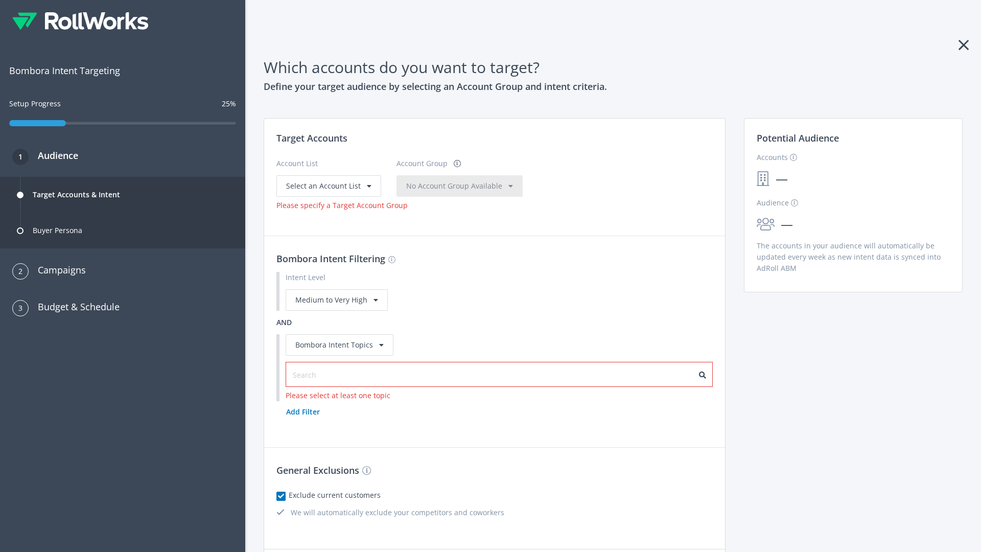
click at [333, 370] on input "text" at bounding box center [338, 375] width 91 height 11
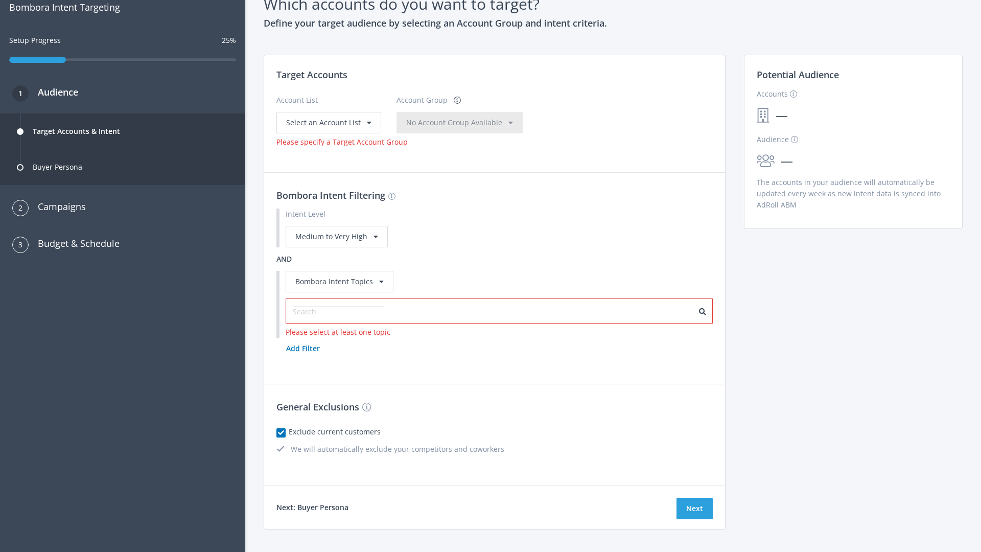
click at [328, 122] on span "Select an Account List" at bounding box center [323, 123] width 75 height 10
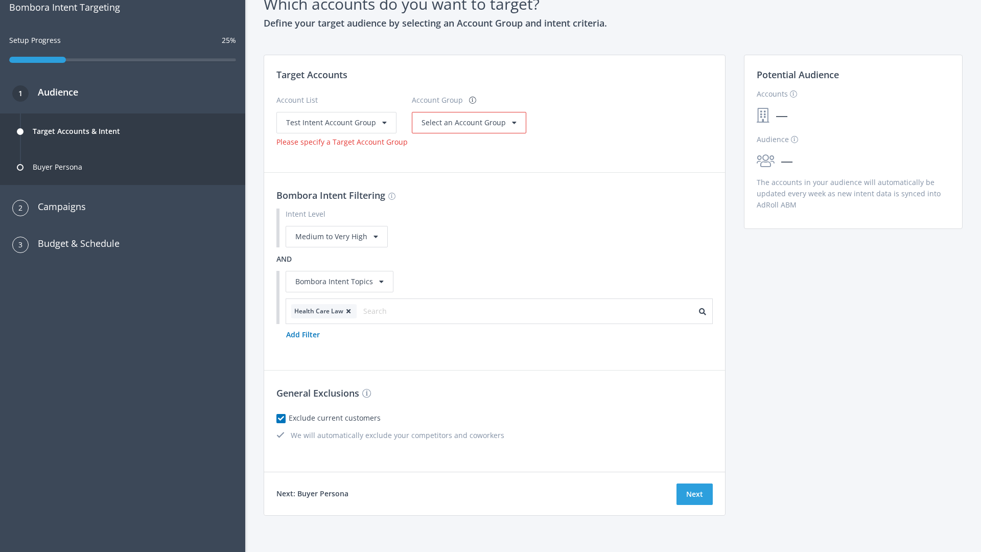
click at [465, 122] on span "Select an Account Group" at bounding box center [464, 123] width 84 height 10
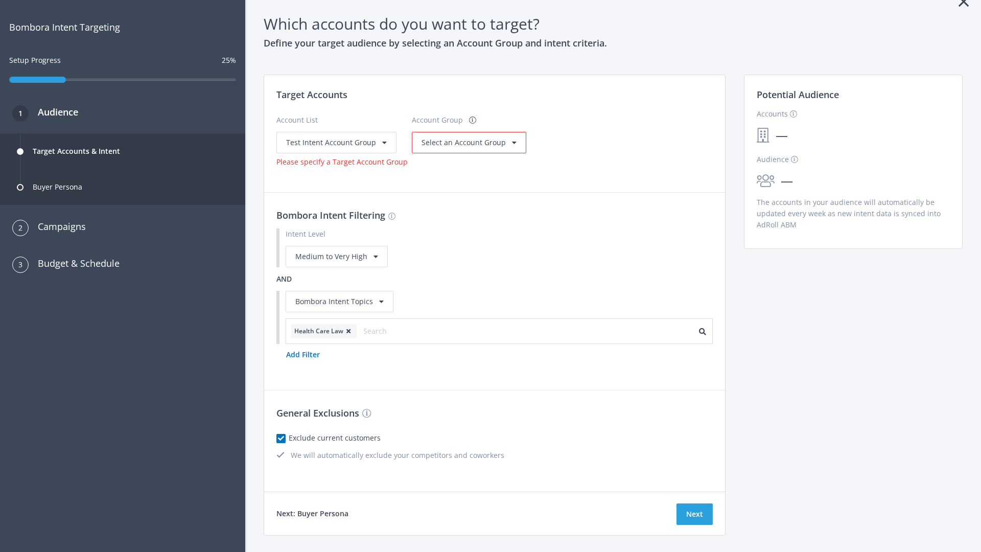
click at [452, 137] on span "Select an Account Group" at bounding box center [464, 142] width 84 height 10
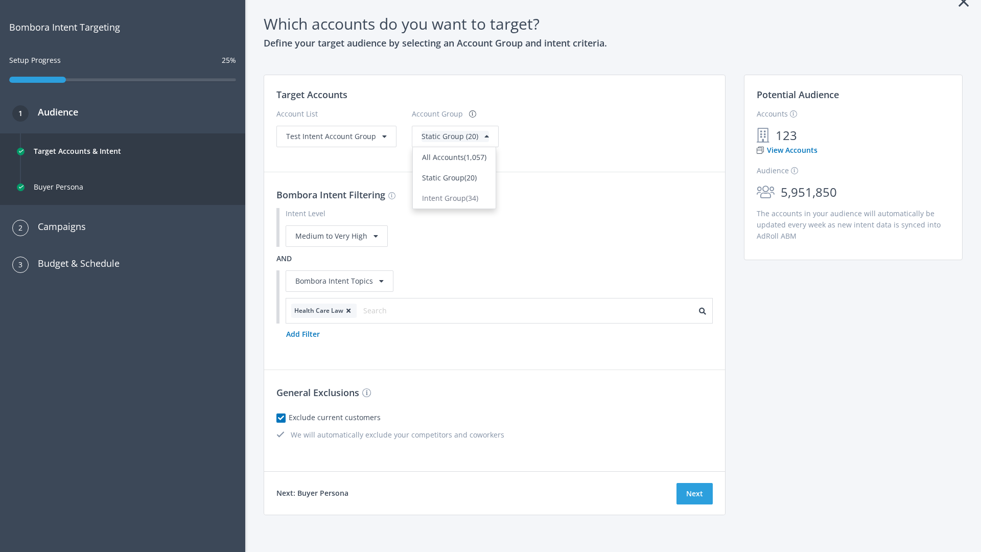
click at [452, 177] on span "Static Group (20)" at bounding box center [449, 178] width 55 height 10
click at [335, 136] on span "Test Intent Account Group" at bounding box center [331, 136] width 90 height 10
click at [434, 141] on span "Static Group (20)" at bounding box center [450, 136] width 57 height 10
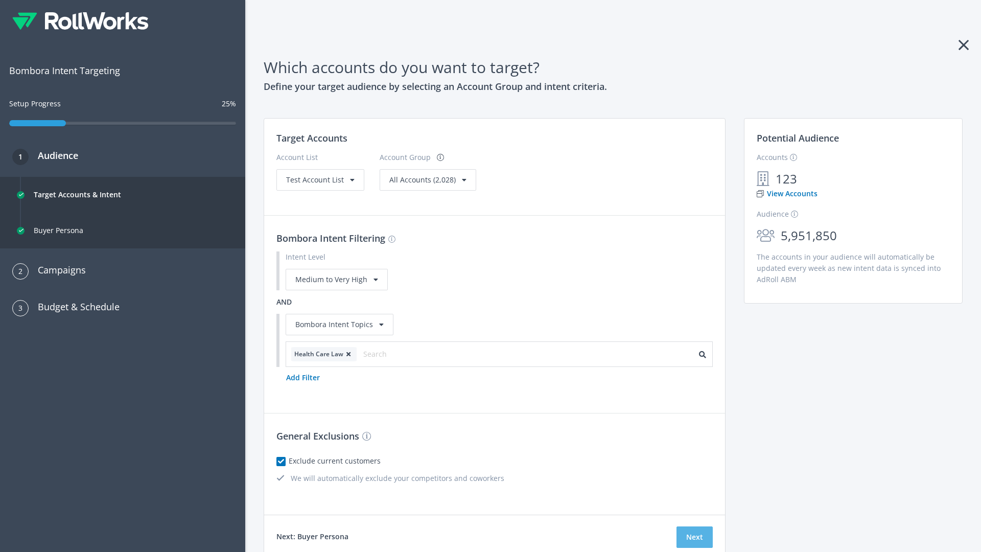
click at [695, 537] on button "Next" at bounding box center [695, 536] width 36 height 21
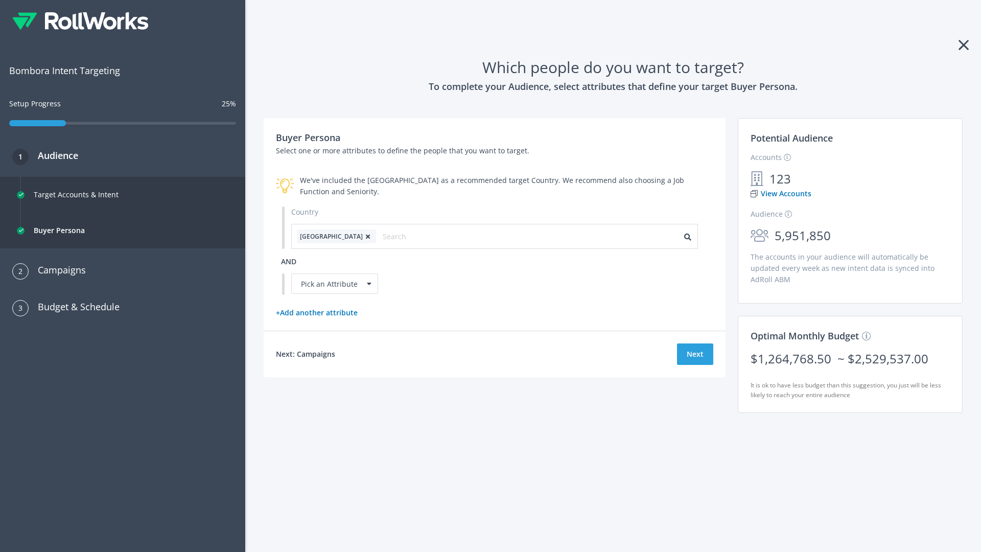
click at [363, 236] on icon at bounding box center [368, 237] width 10 height 6
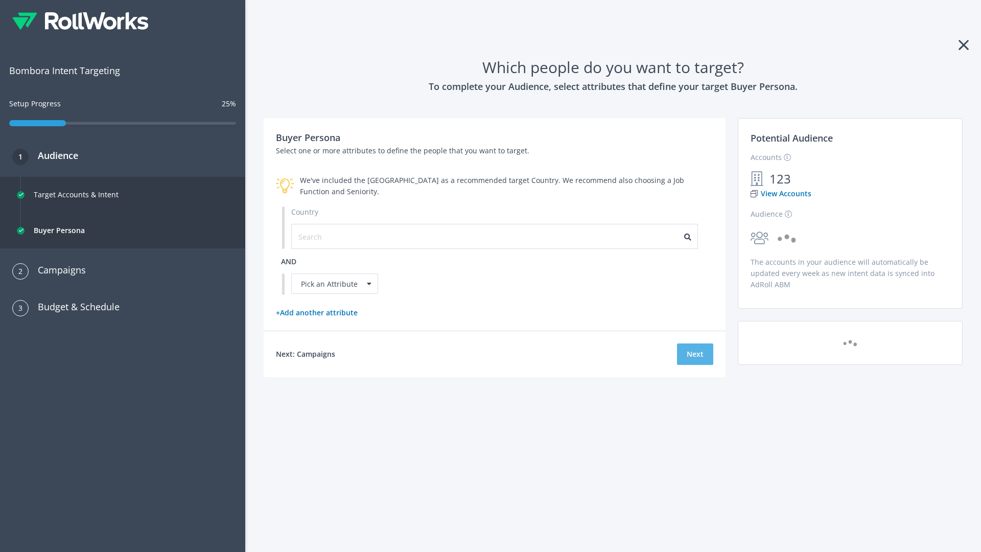
click at [695, 354] on button "Next" at bounding box center [695, 353] width 36 height 21
click at [338, 236] on input "text" at bounding box center [343, 236] width 91 height 11
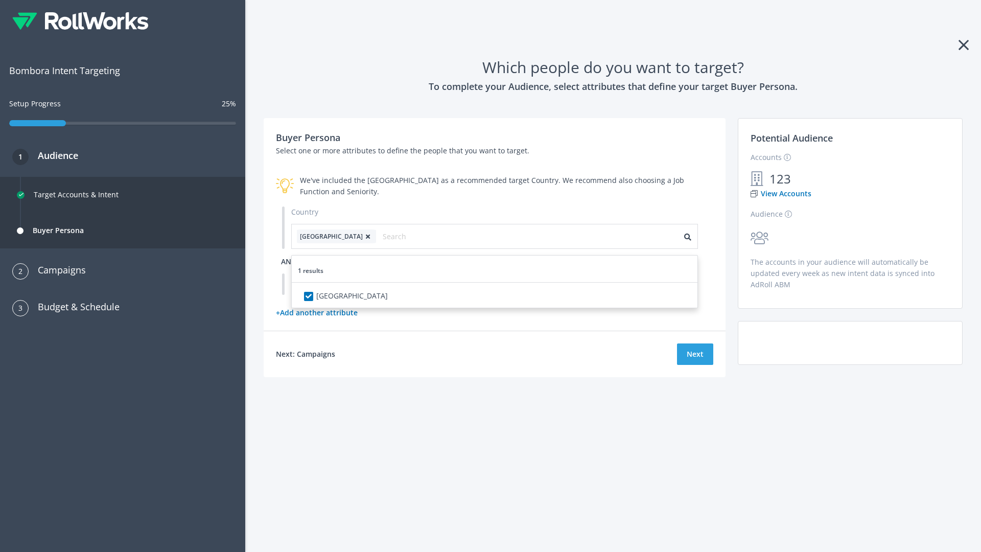
click at [289, 261] on span "and" at bounding box center [288, 262] width 15 height 10
click at [335, 284] on div "Pick an Attribute" at bounding box center [334, 283] width 87 height 20
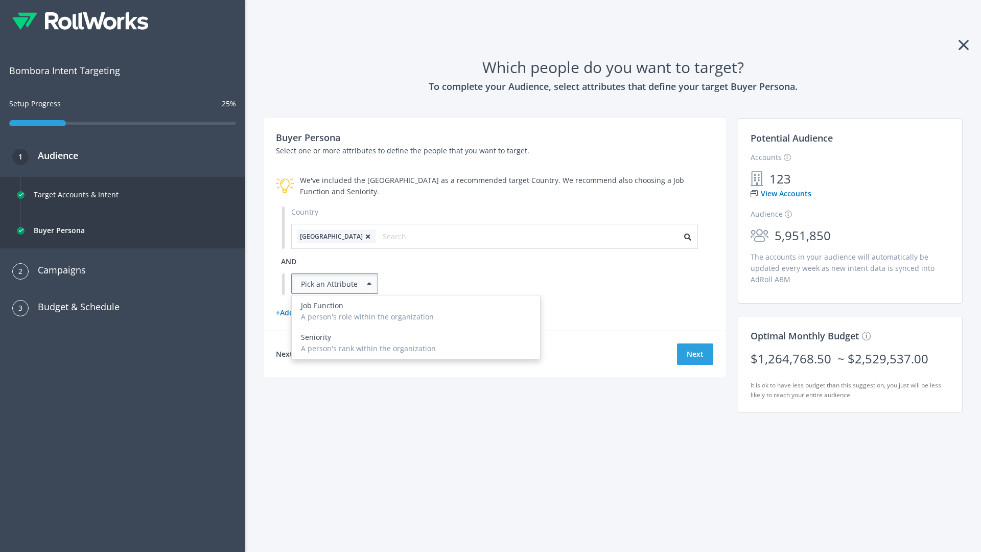
click at [416, 322] on div "A person's role within the organization" at bounding box center [416, 316] width 230 height 11
click at [695, 365] on button "Next" at bounding box center [695, 353] width 36 height 21
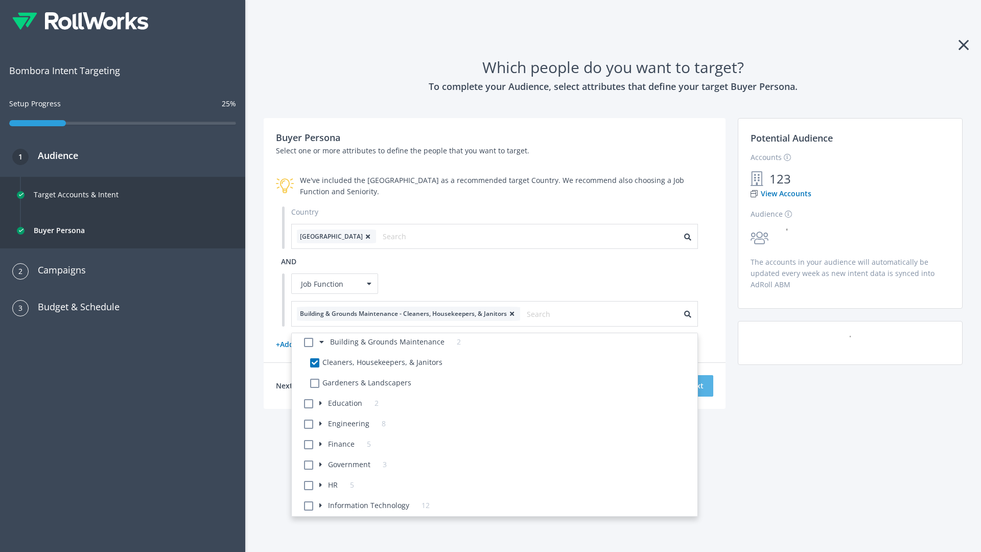
click at [695, 385] on button "Next" at bounding box center [695, 385] width 36 height 21
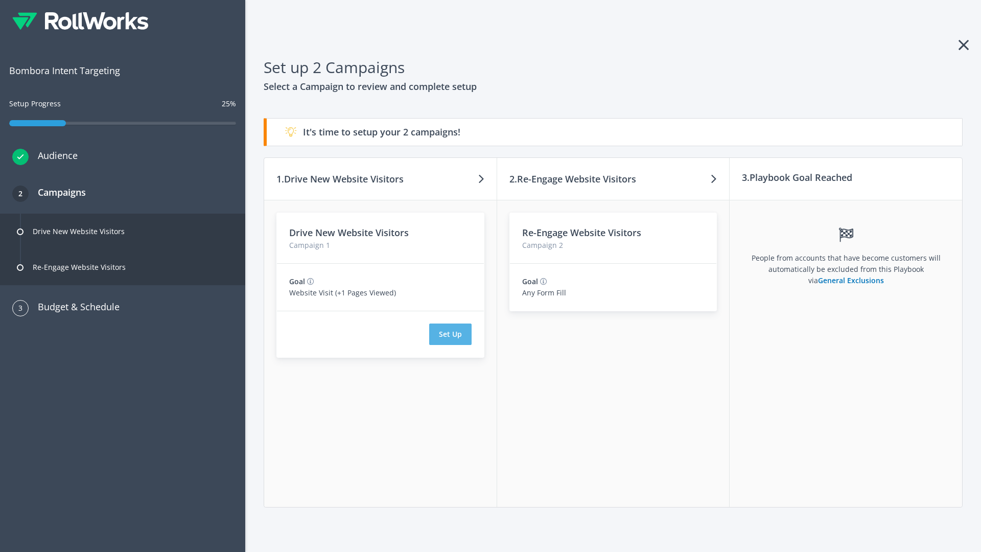
click at [450, 334] on button "Set Up" at bounding box center [450, 334] width 42 height 21
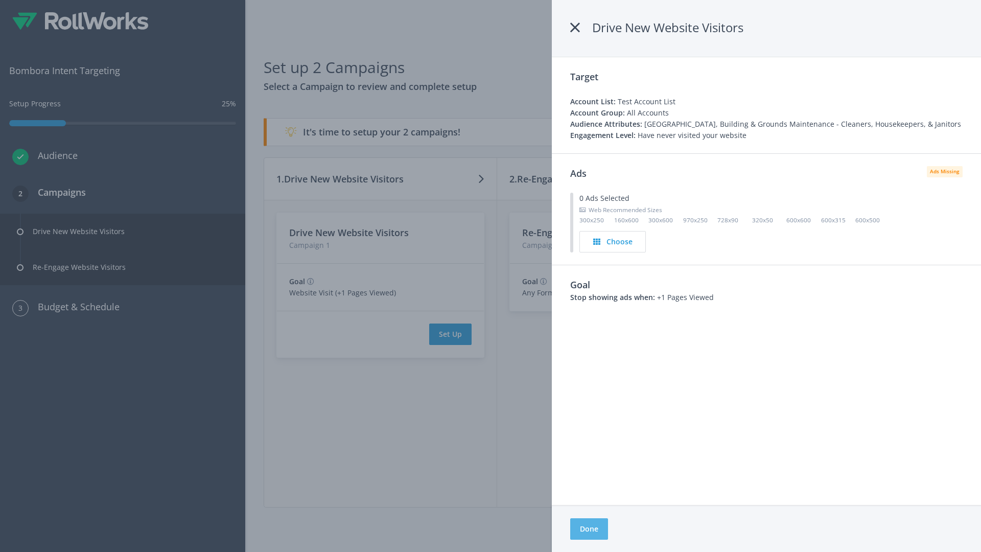
click at [589, 529] on button "Done" at bounding box center [589, 528] width 38 height 21
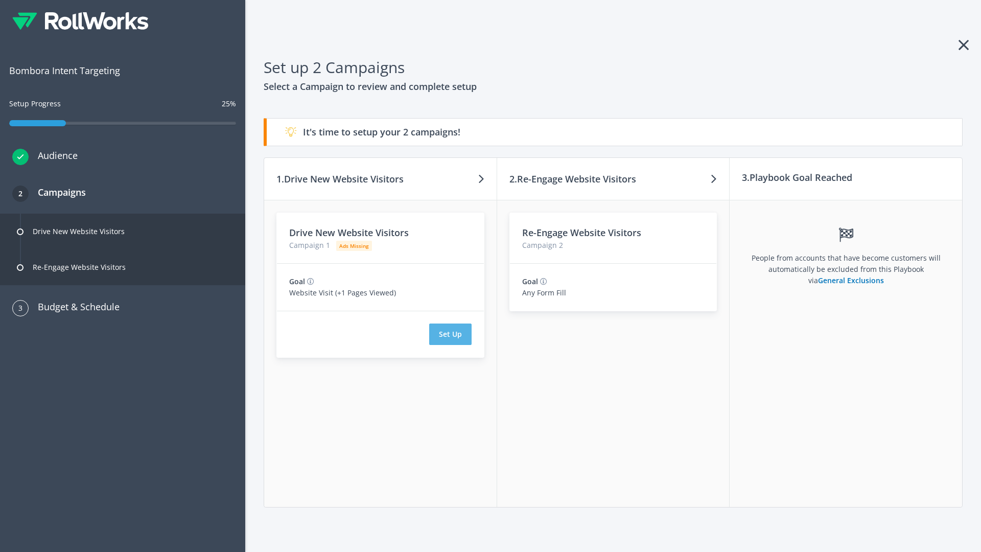
click at [450, 334] on button "Set Up" at bounding box center [450, 334] width 42 height 21
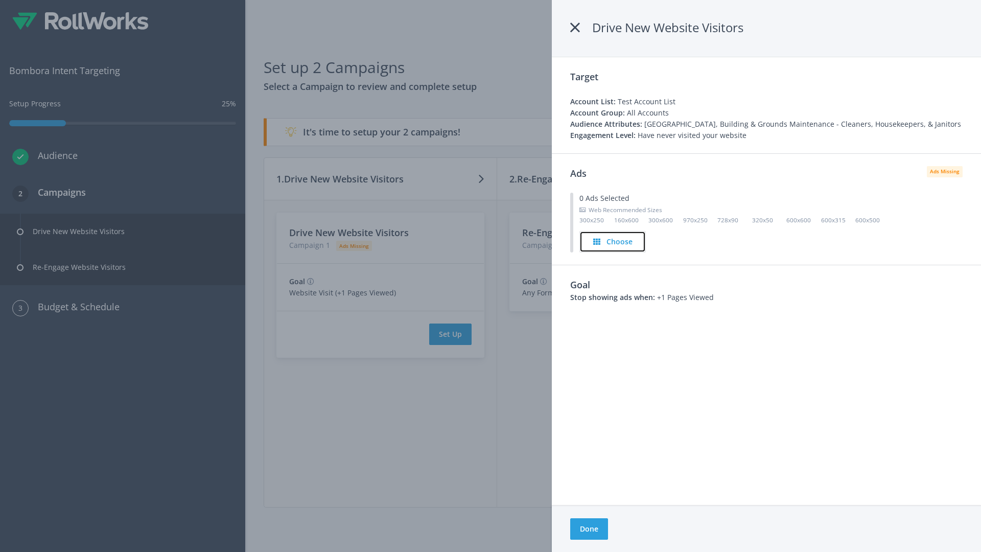
click at [613, 241] on h4 "Choose" at bounding box center [620, 241] width 26 height 11
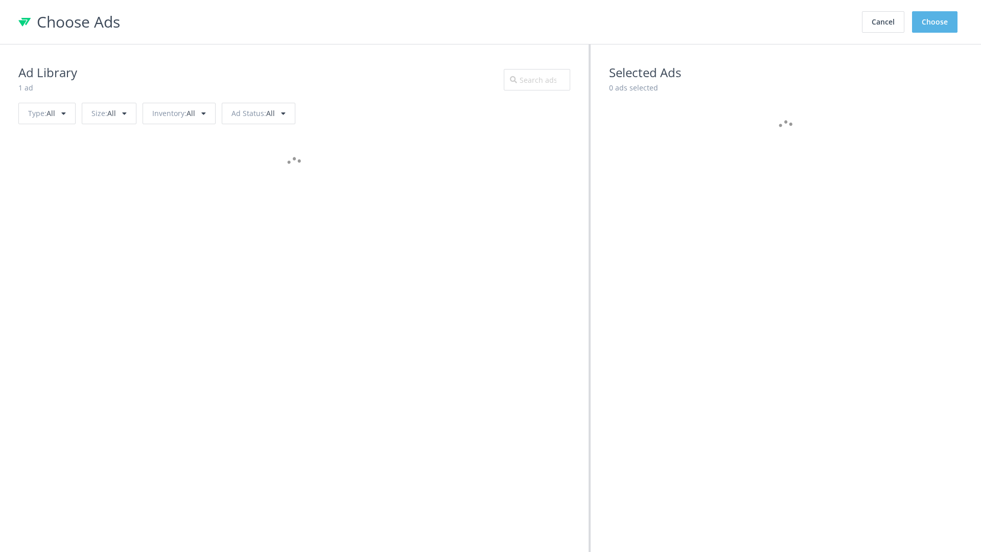
click at [935, 22] on button "Choose" at bounding box center [934, 21] width 45 height 21
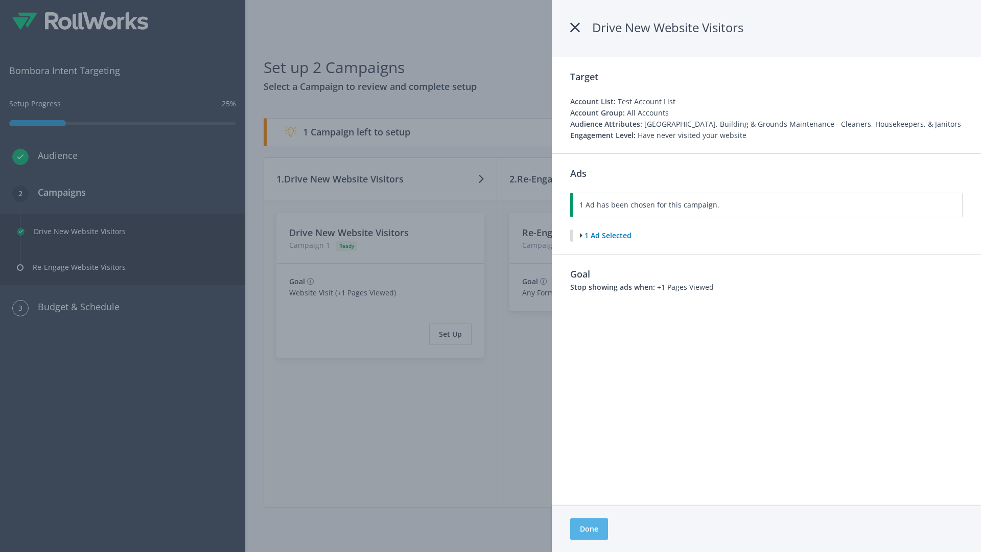
click at [589, 529] on button "Done" at bounding box center [589, 528] width 38 height 21
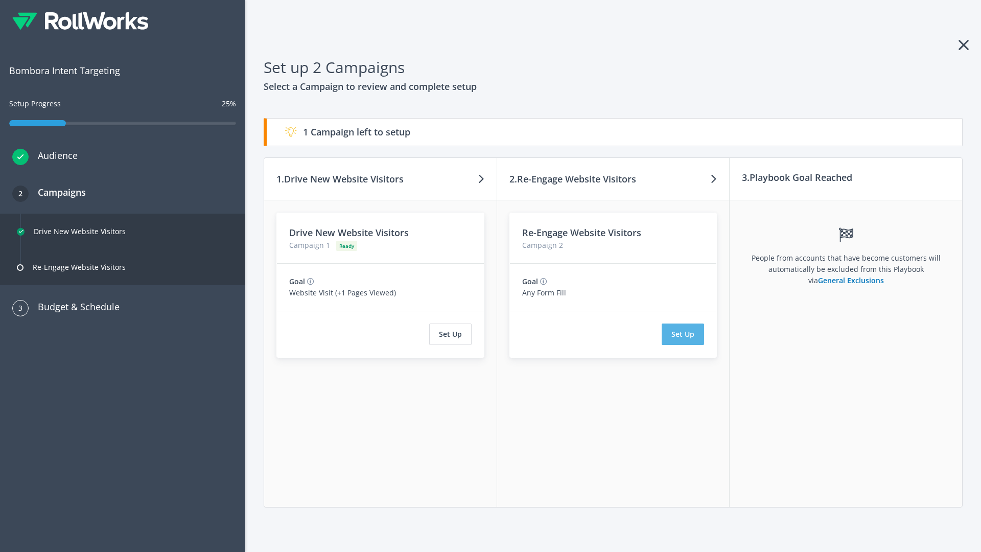
click at [683, 334] on button "Set Up" at bounding box center [683, 334] width 42 height 21
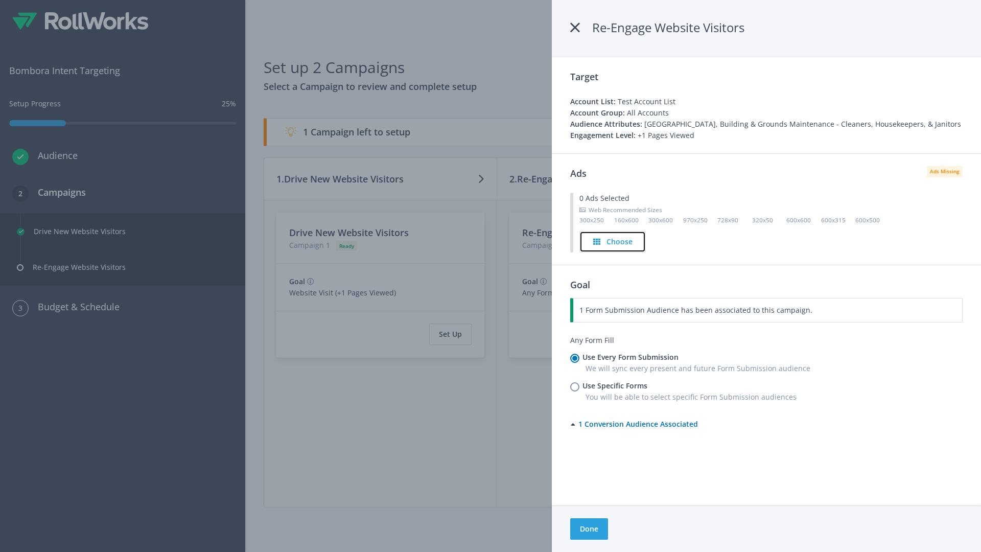
click at [613, 241] on h4 "Choose" at bounding box center [620, 241] width 26 height 11
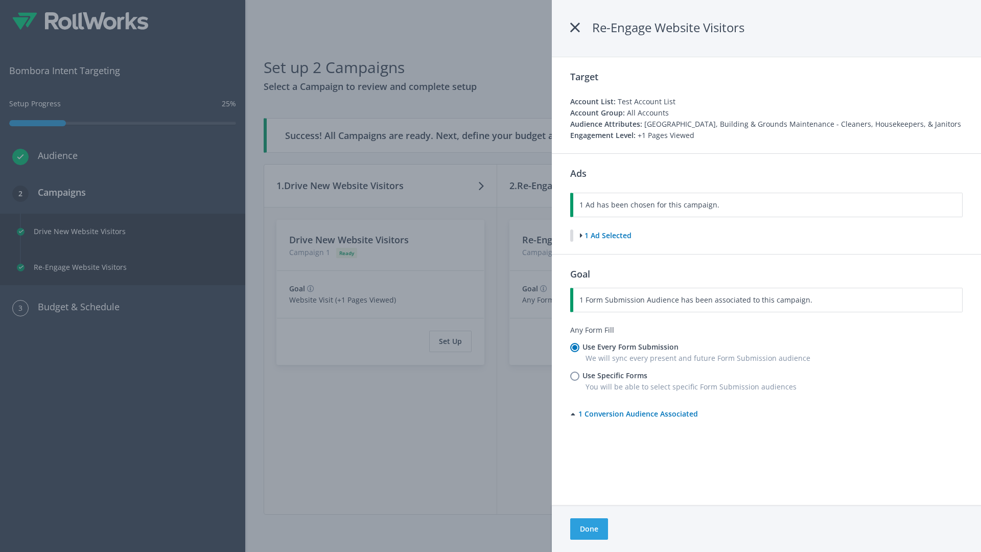
click at [589, 529] on button "Done" at bounding box center [589, 528] width 38 height 21
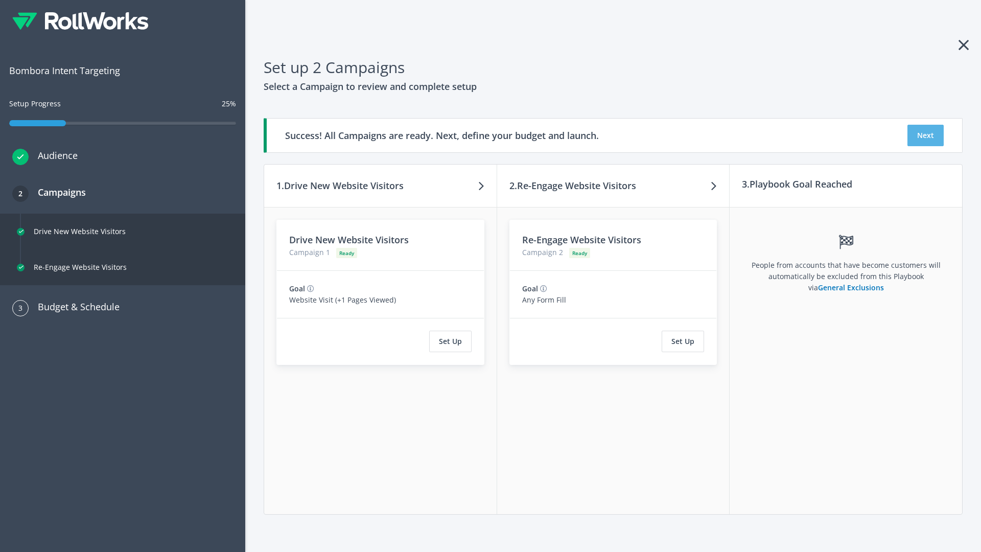
click at [926, 135] on button "Next" at bounding box center [926, 135] width 36 height 21
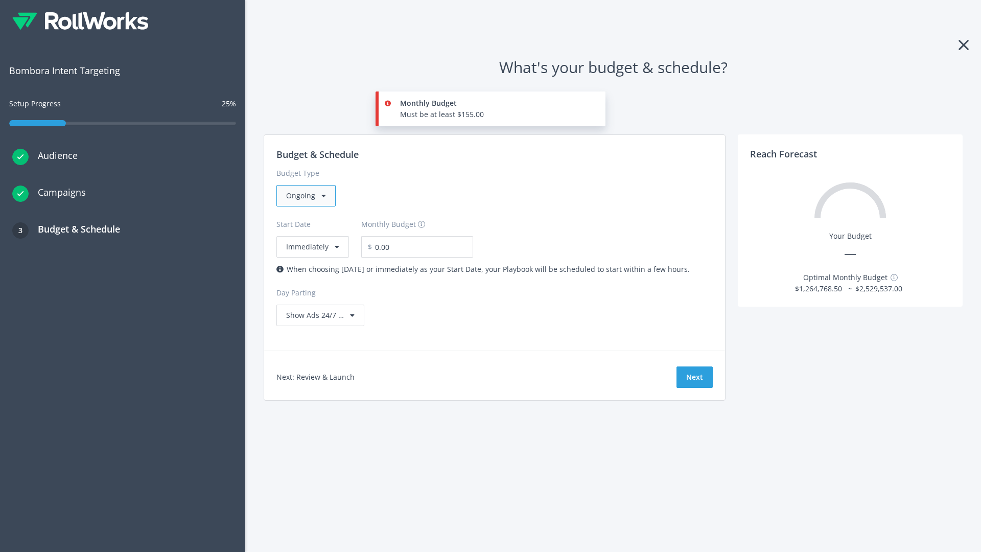
click at [305, 196] on div "Ongoing" at bounding box center [305, 195] width 59 height 21
click at [394, 255] on div "For Playbooks that you want to run for a specific duration of time" at bounding box center [397, 260] width 222 height 11
click at [310, 196] on div "Ongoing" at bounding box center [305, 195] width 59 height 21
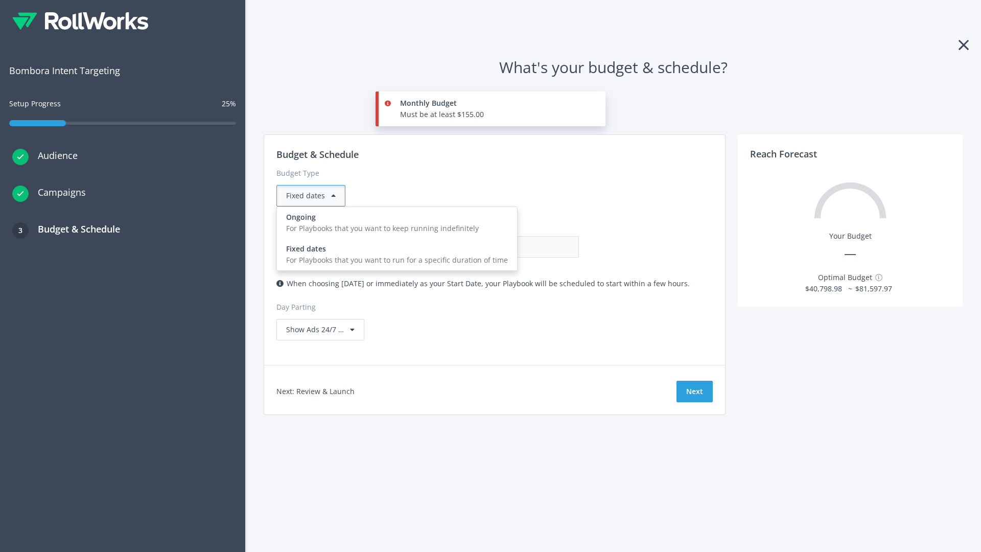
click at [394, 223] on div "For Playbooks that you want to keep running indefinitely" at bounding box center [397, 228] width 222 height 11
click at [478, 247] on input "0.00" at bounding box center [528, 246] width 101 height 21
click at [478, 247] on input "1.00" at bounding box center [528, 246] width 101 height 21
type input "1,000.00"
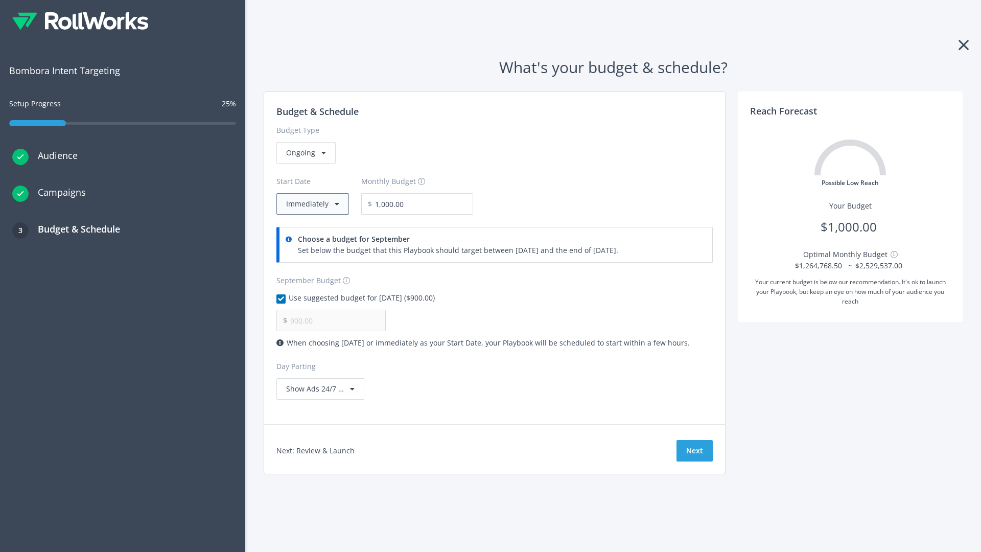
click at [312, 204] on button "Immediately" at bounding box center [312, 203] width 73 height 21
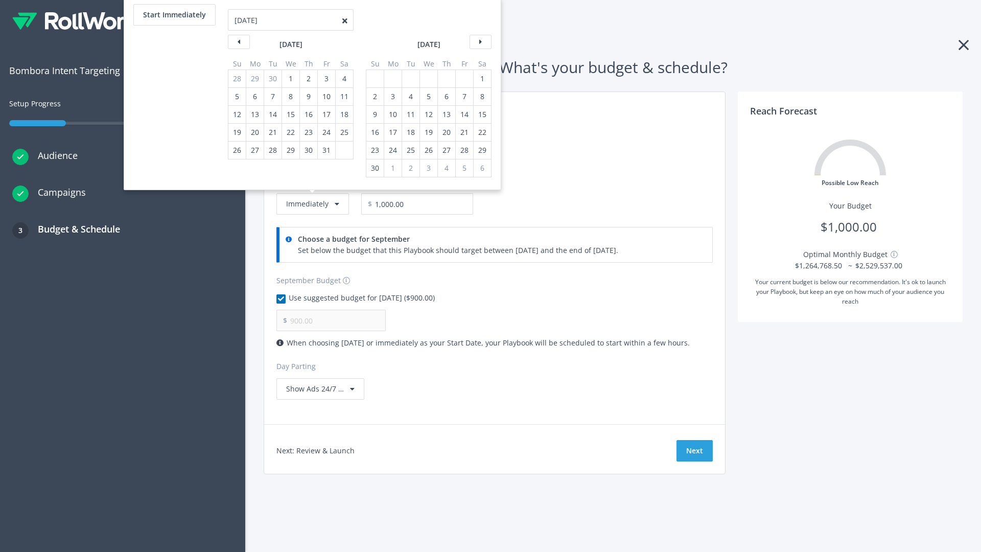
click at [374, 97] on div "2" at bounding box center [374, 96] width 13 height 17
type input "966.67"
click at [481, 79] on div "1" at bounding box center [482, 78] width 13 height 17
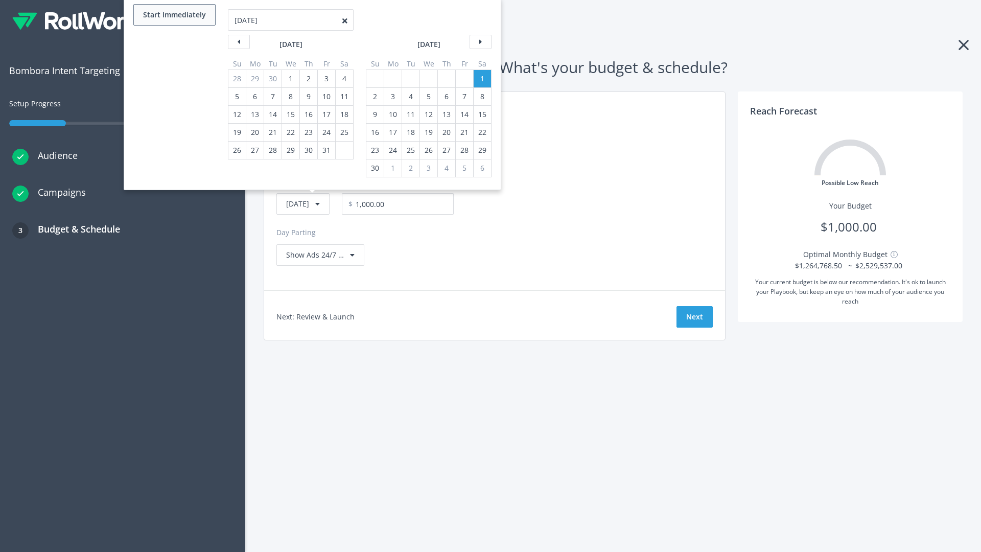
click at [174, 15] on button "Start Immediately" at bounding box center [174, 14] width 82 height 21
type input "[DATE]"
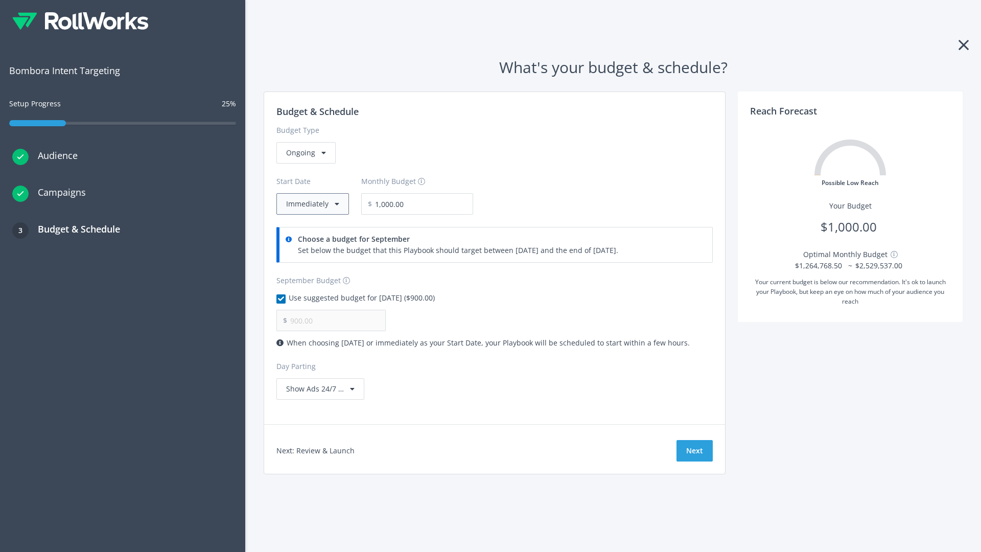
click at [312, 204] on button "Immediately" at bounding box center [312, 203] width 73 height 21
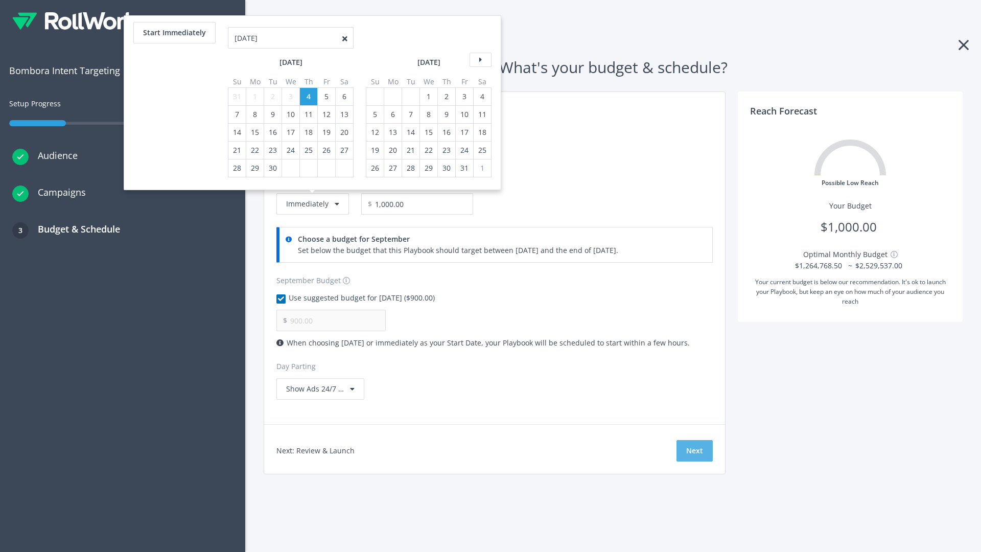
click at [695, 451] on button "Next" at bounding box center [695, 450] width 36 height 21
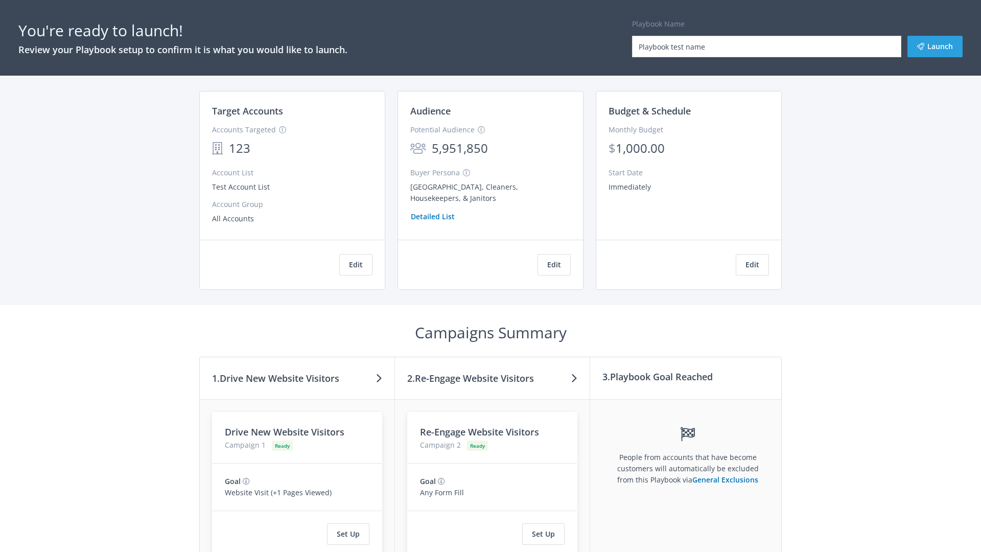
type input "Playbook test name"
click at [935, 47] on button "Launch" at bounding box center [935, 46] width 55 height 21
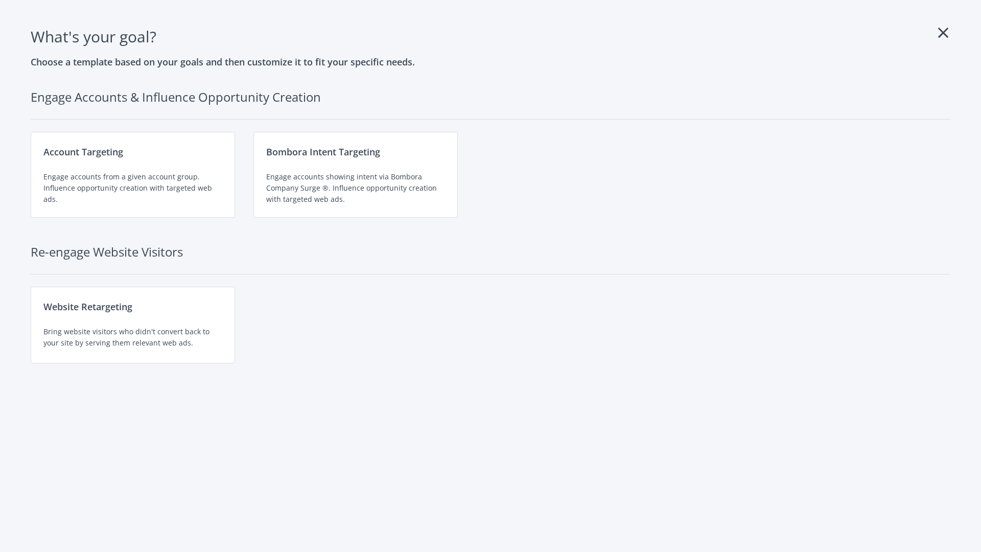
click at [133, 325] on div "Website Retargeting Bring website visitors who didn't convert back to your site…" at bounding box center [133, 325] width 204 height 77
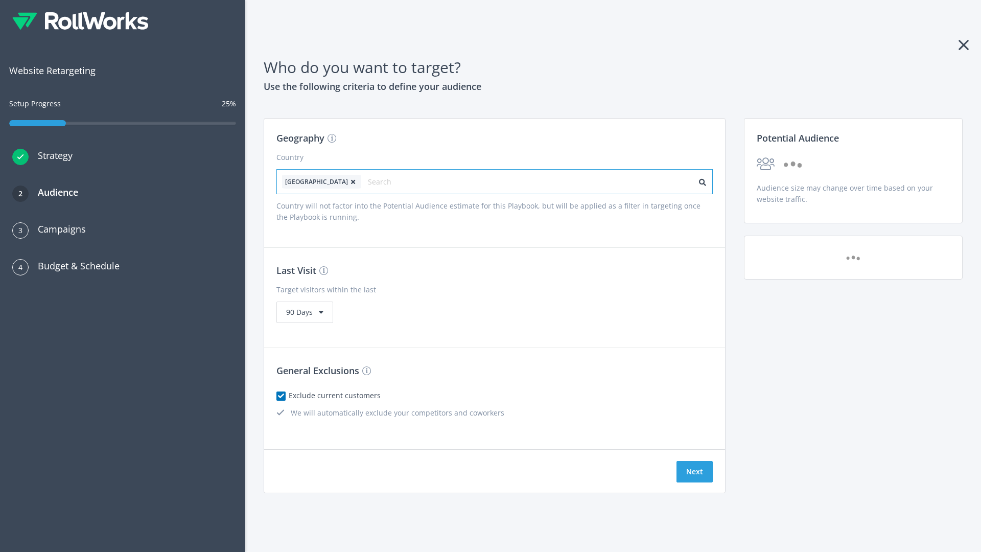
click at [385, 181] on input "text" at bounding box center [413, 182] width 91 height 14
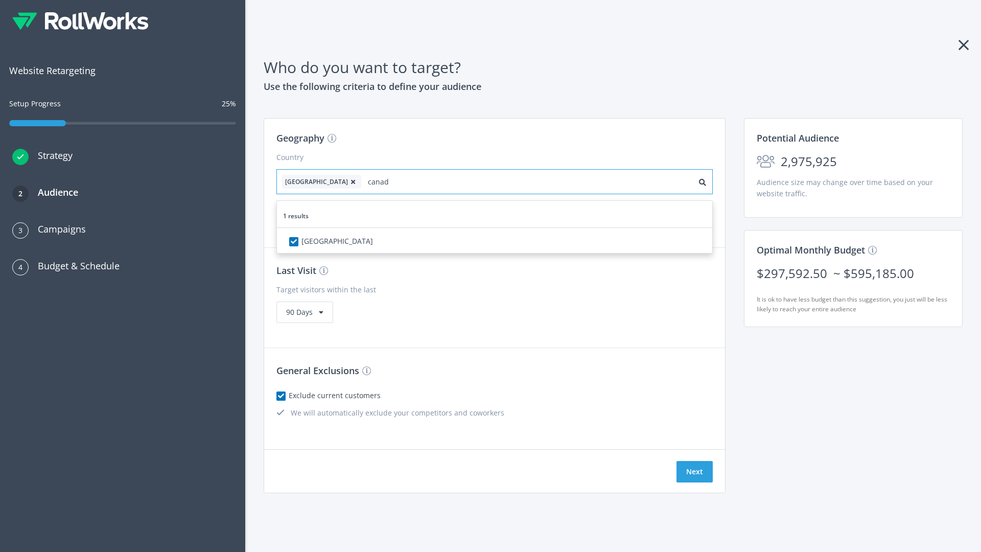
type input "[GEOGRAPHIC_DATA]"
click at [348, 181] on icon at bounding box center [353, 182] width 10 height 6
click at [695, 472] on button "Next" at bounding box center [695, 471] width 36 height 21
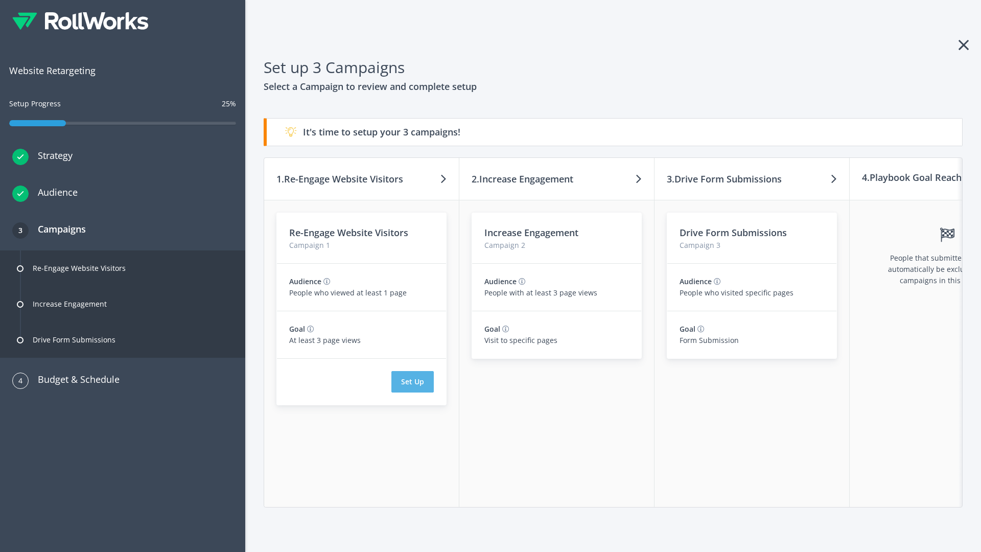
click at [412, 382] on button "Set Up" at bounding box center [412, 381] width 42 height 21
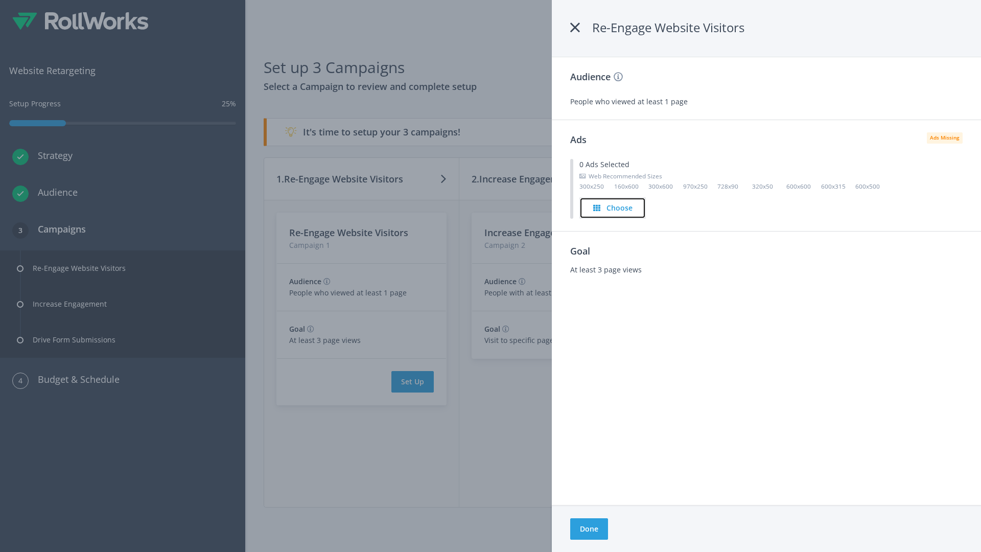
click at [613, 207] on h4 "Choose" at bounding box center [620, 207] width 26 height 11
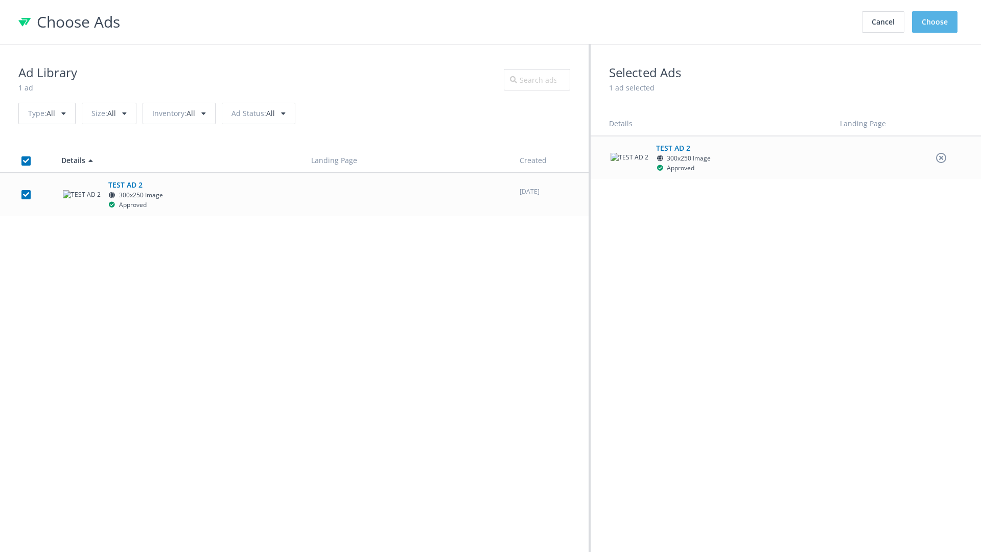
click at [935, 22] on button "Choose" at bounding box center [934, 21] width 45 height 21
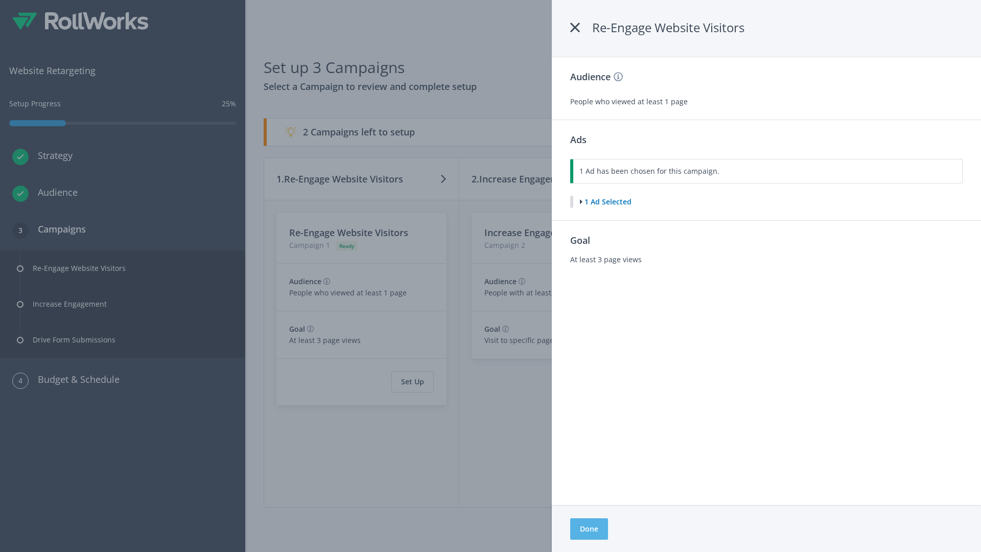
click at [589, 529] on button "Done" at bounding box center [589, 528] width 38 height 21
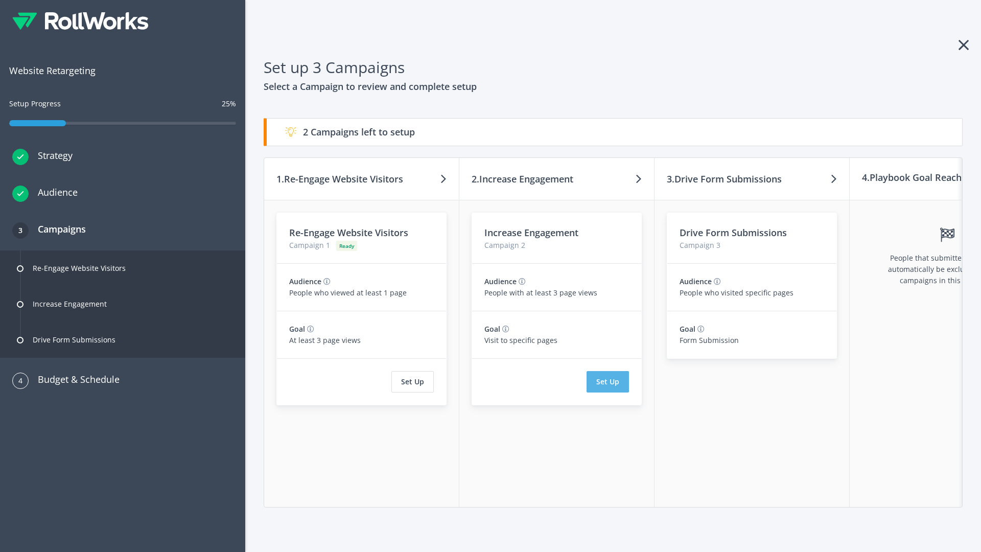
click at [608, 382] on button "Set Up" at bounding box center [608, 381] width 42 height 21
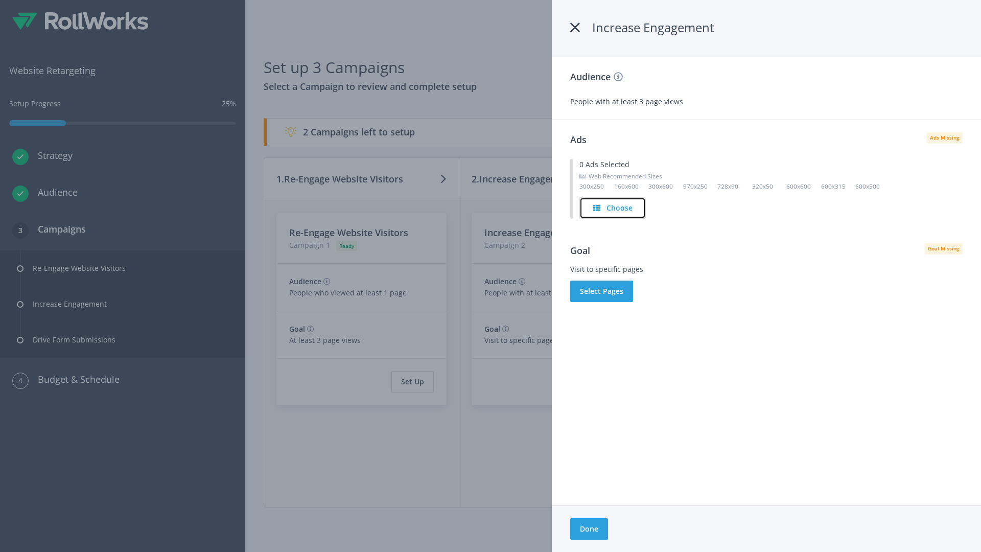
click at [613, 207] on h4 "Choose" at bounding box center [620, 207] width 26 height 11
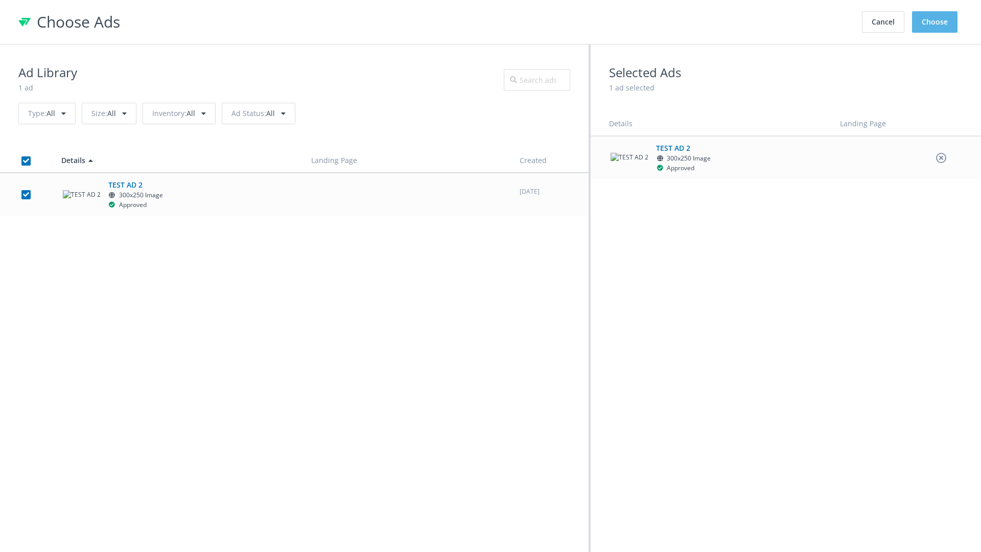
click at [935, 22] on button "Choose" at bounding box center [934, 21] width 45 height 21
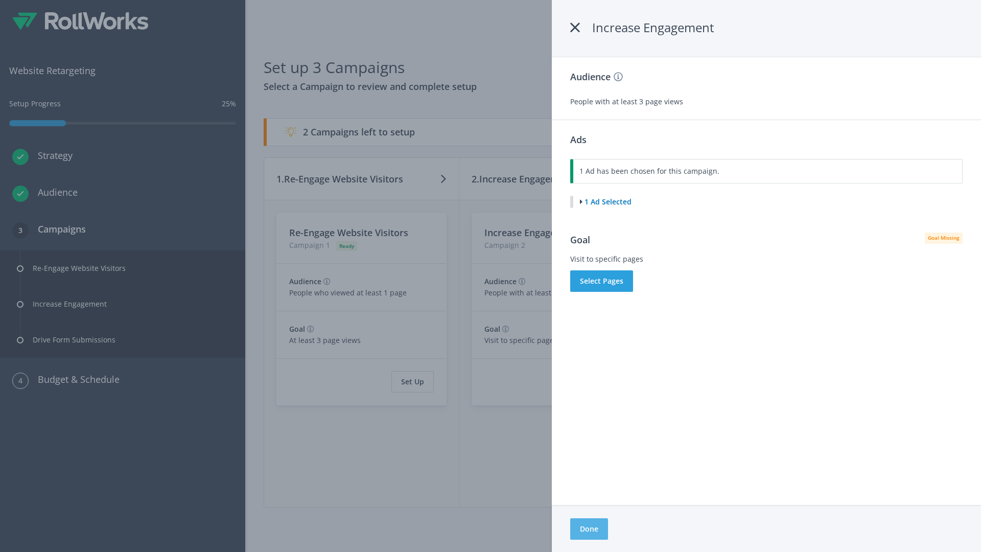
click at [589, 529] on button "Done" at bounding box center [589, 528] width 38 height 21
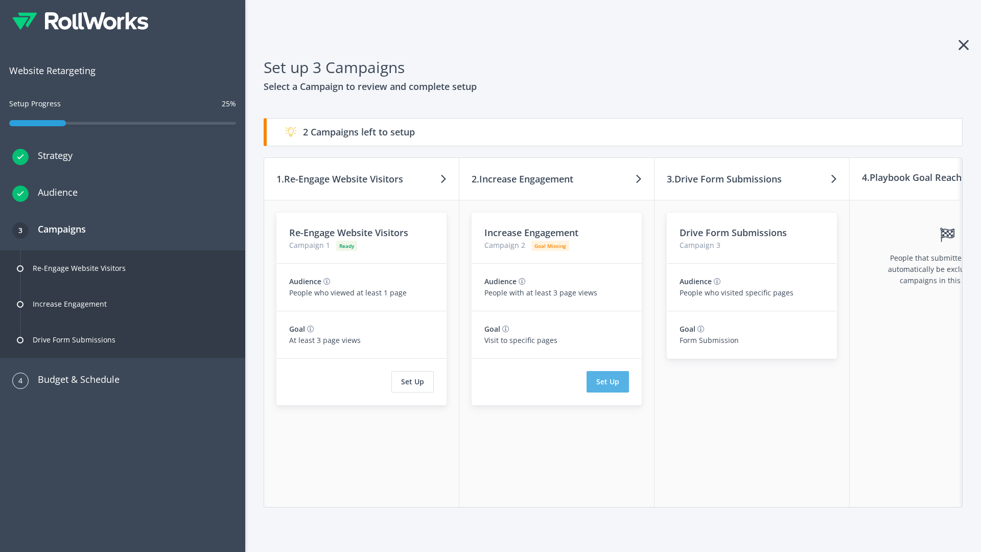
click at [608, 382] on button "Set Up" at bounding box center [608, 381] width 42 height 21
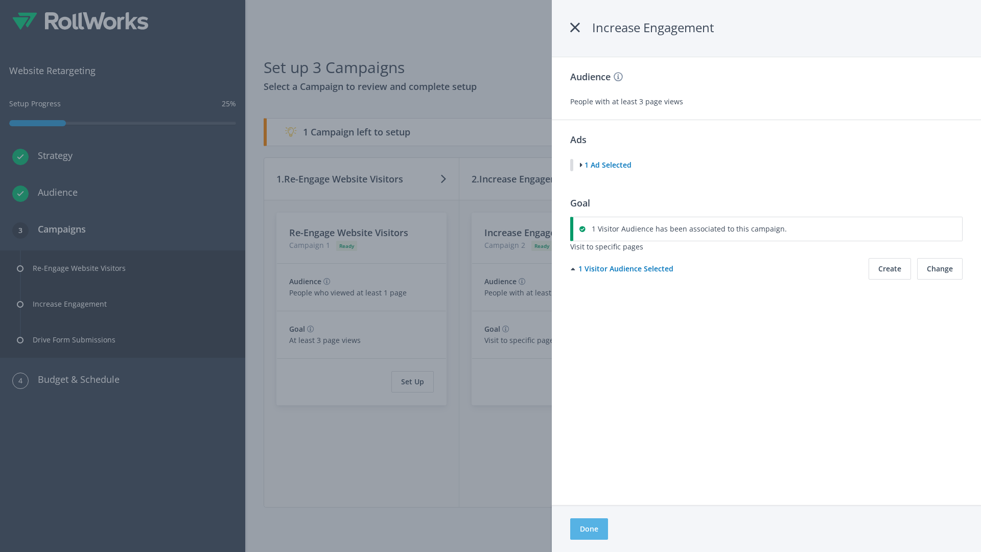
click at [589, 529] on button "Done" at bounding box center [589, 528] width 38 height 21
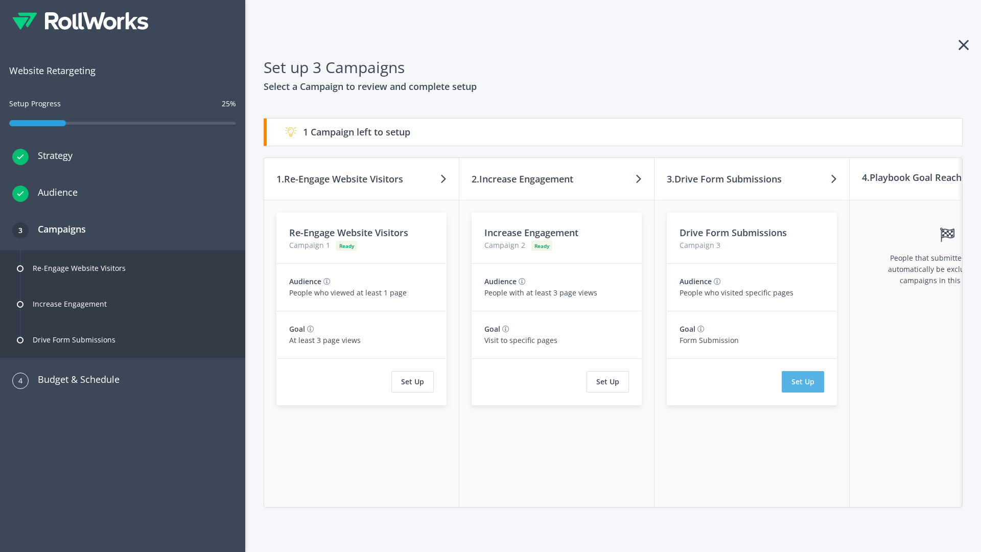
click at [803, 382] on button "Set Up" at bounding box center [803, 381] width 42 height 21
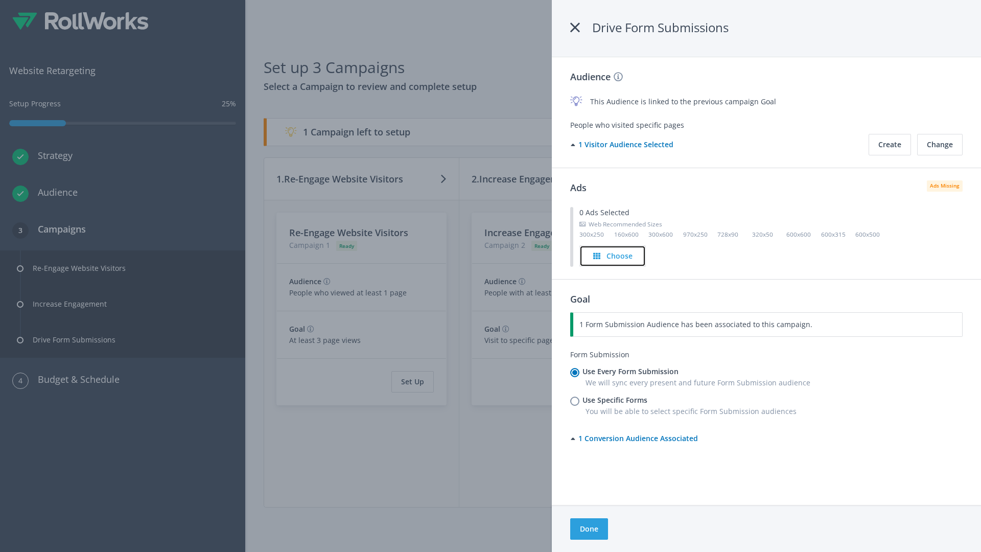
click at [613, 256] on h4 "Choose" at bounding box center [620, 255] width 26 height 11
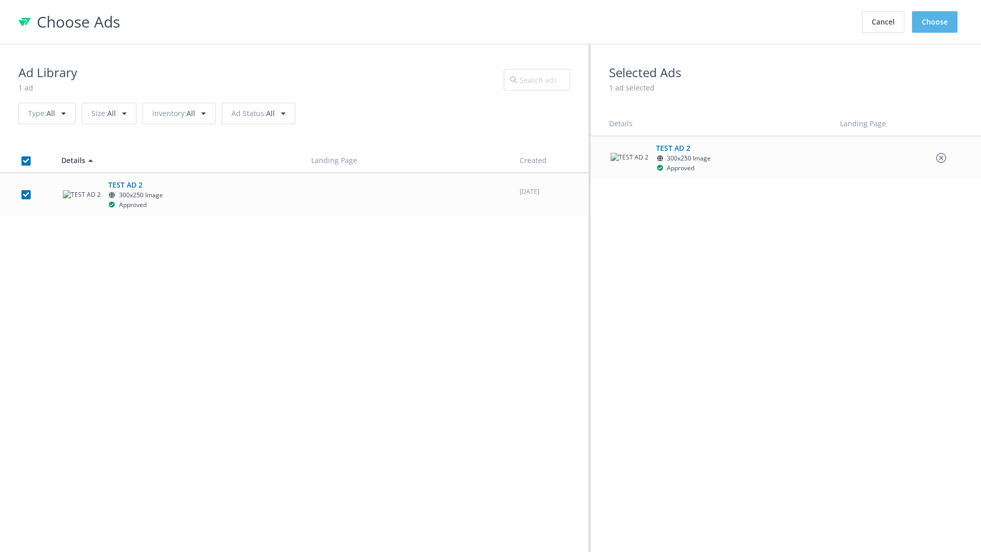
click at [935, 22] on button "Choose" at bounding box center [934, 21] width 45 height 21
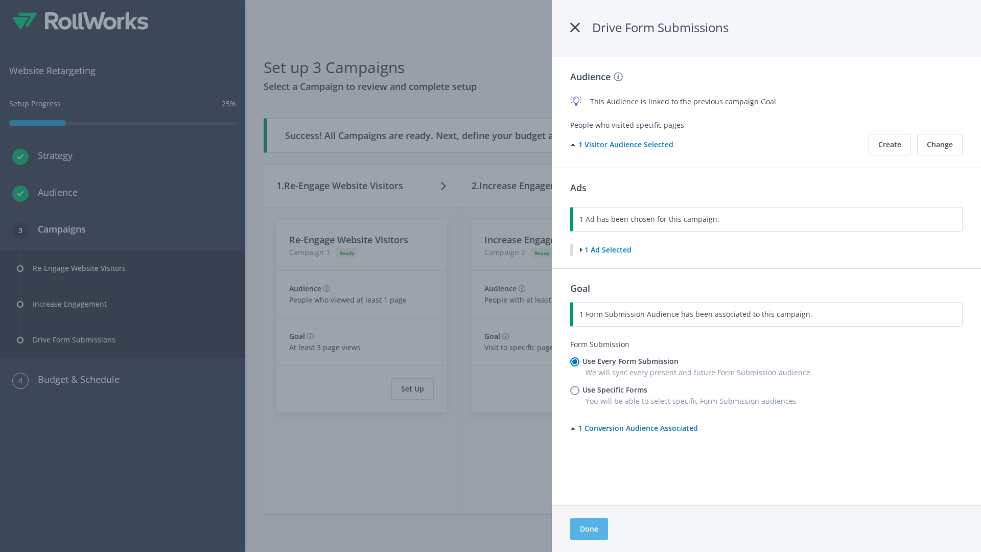
click at [589, 529] on button "Done" at bounding box center [589, 528] width 38 height 21
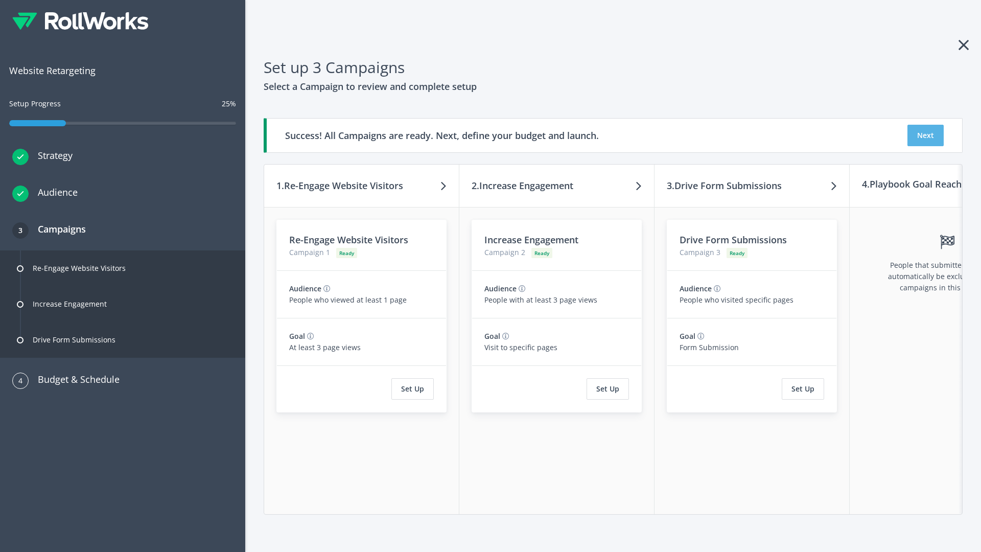
click at [926, 135] on button "Next" at bounding box center [926, 135] width 36 height 21
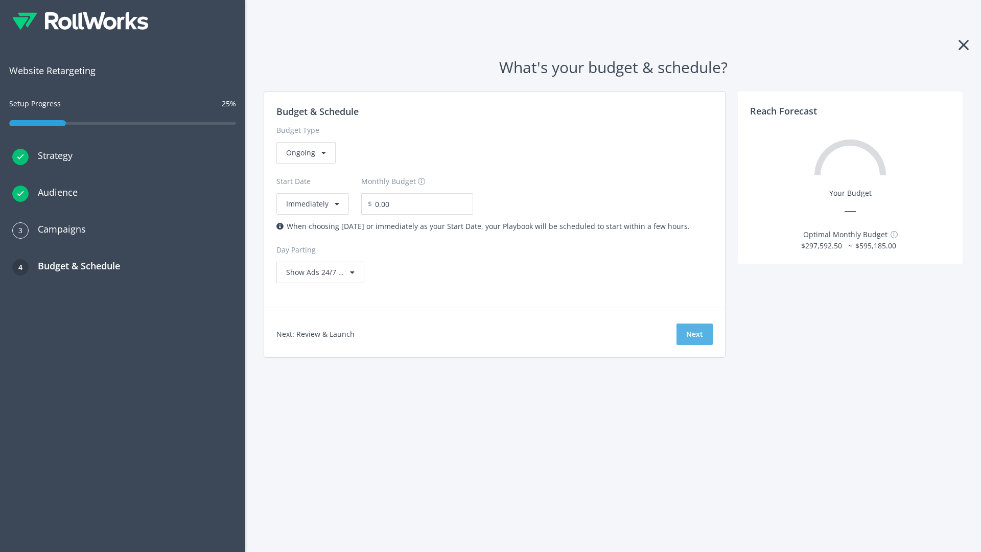
click at [695, 334] on button "Next" at bounding box center [695, 334] width 36 height 21
click at [305, 164] on div "Ongoing" at bounding box center [305, 152] width 59 height 21
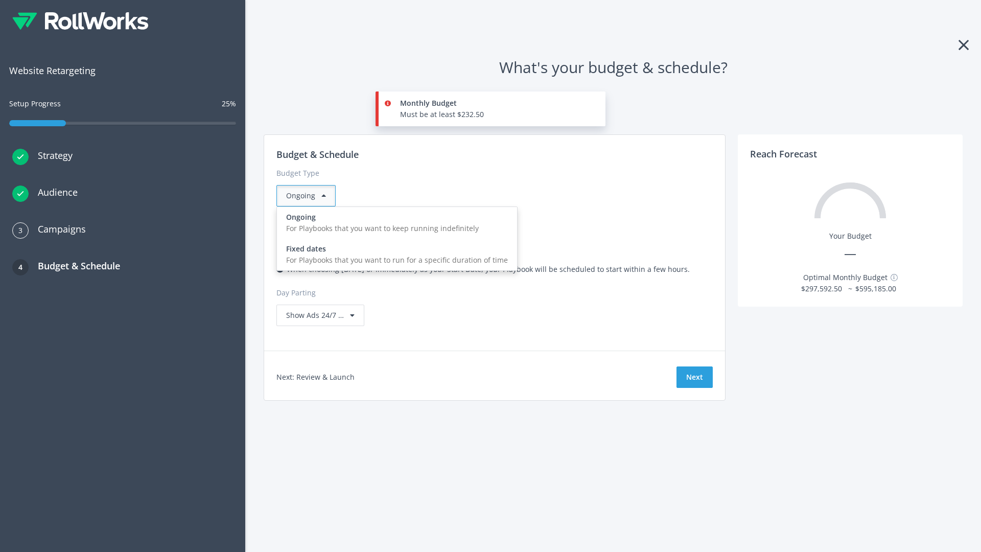
click at [394, 255] on div "For Playbooks that you want to run for a specific duration of time" at bounding box center [397, 260] width 222 height 11
click at [310, 196] on div "Ongoing" at bounding box center [305, 195] width 59 height 21
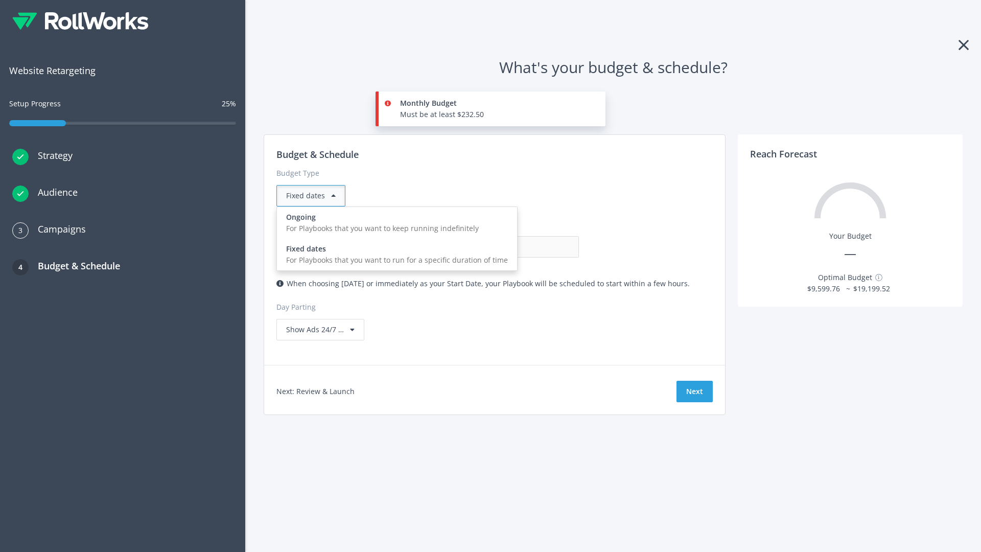
click at [394, 223] on div "For Playbooks that you want to keep running indefinitely" at bounding box center [397, 228] width 222 height 11
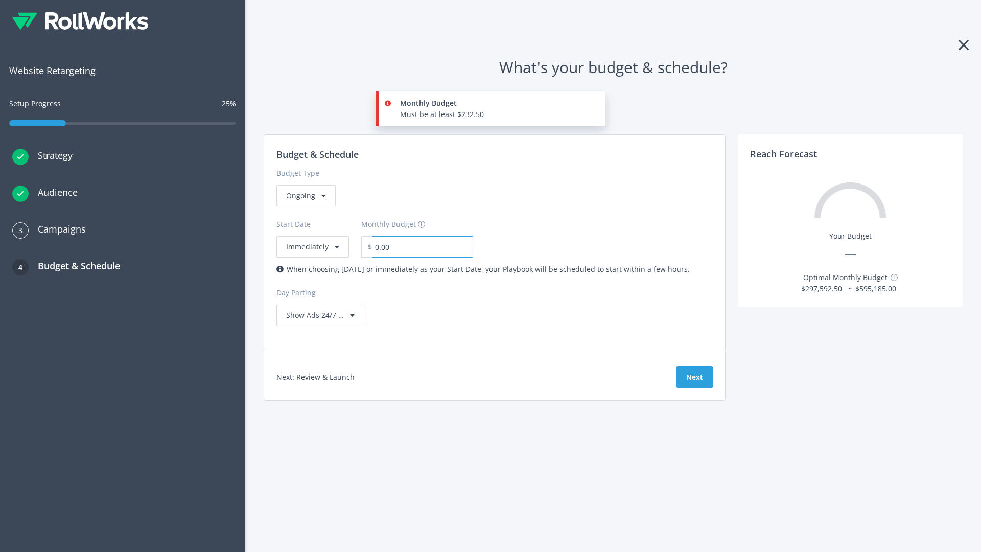
click at [415, 247] on input "0.00" at bounding box center [422, 246] width 101 height 21
click at [433, 247] on input "1.00" at bounding box center [422, 246] width 101 height 21
type input "1,000.00"
click at [312, 236] on button "Immediately" at bounding box center [312, 246] width 73 height 21
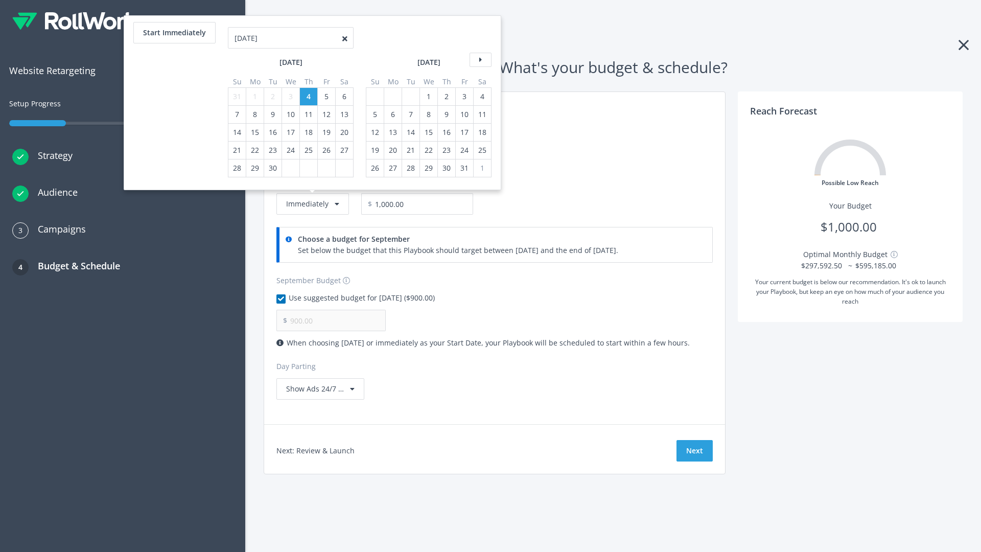
click at [479, 60] on icon at bounding box center [481, 60] width 22 height 14
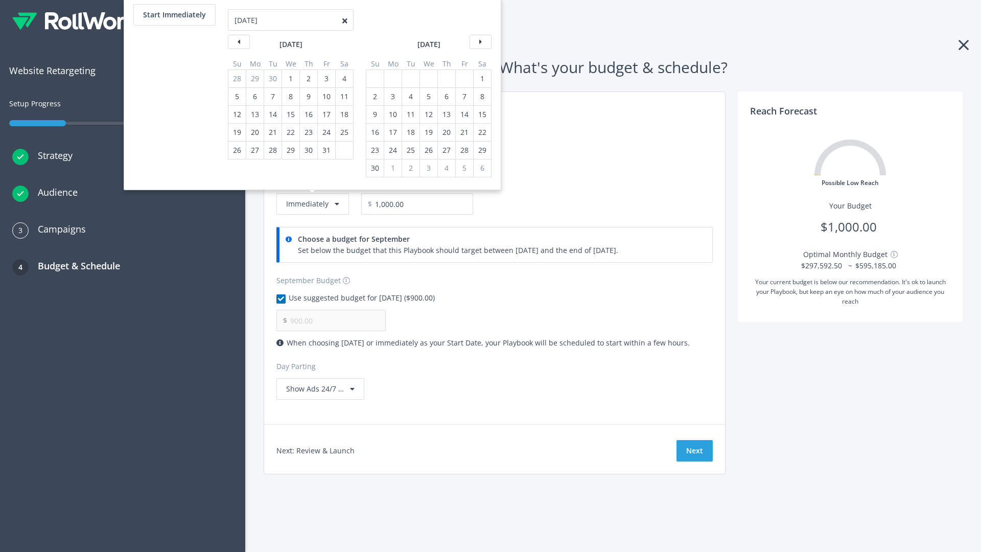
click at [374, 97] on div "2" at bounding box center [374, 96] width 13 height 17
type input "966.67"
click at [481, 79] on div "1" at bounding box center [482, 78] width 13 height 17
click at [174, 15] on button "Start Immediately" at bounding box center [174, 14] width 82 height 21
type input "09/04/2025"
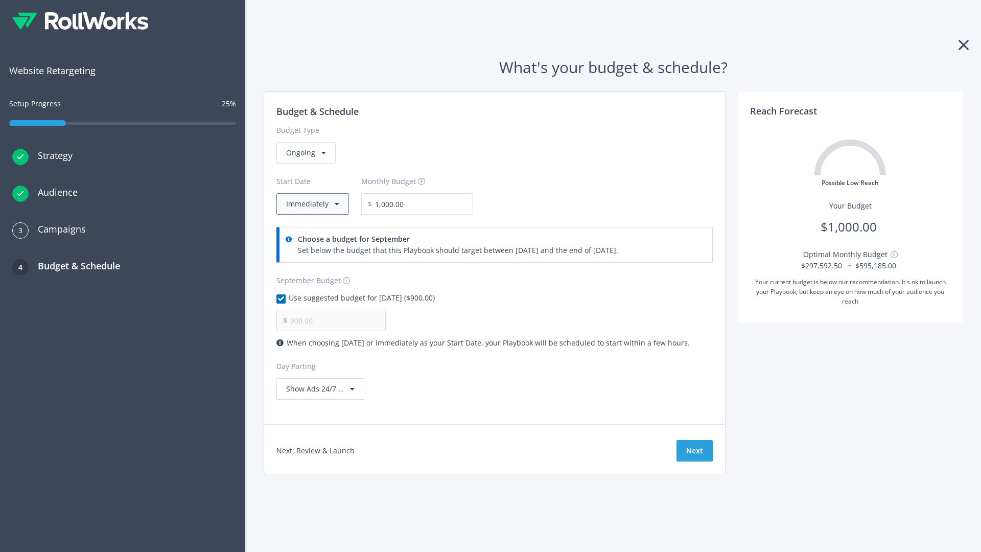
click at [312, 204] on button "Immediately" at bounding box center [312, 203] width 73 height 21
click at [695, 451] on button "Next" at bounding box center [695, 450] width 36 height 21
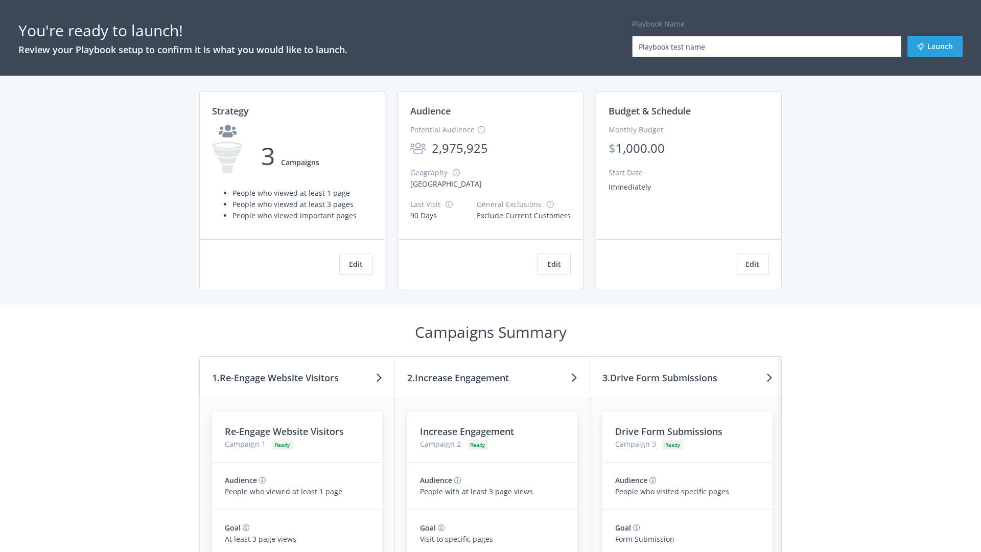
type input "Playbook test name"
click at [935, 47] on button "Launch" at bounding box center [935, 46] width 55 height 21
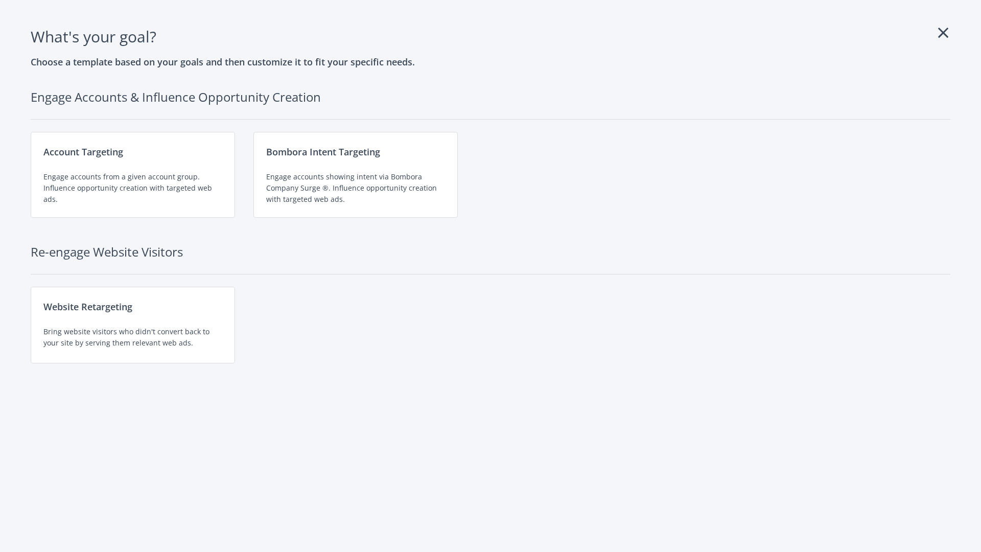
click at [133, 325] on div "Website Retargeting Bring website visitors who didn't convert back to your site…" at bounding box center [133, 325] width 204 height 77
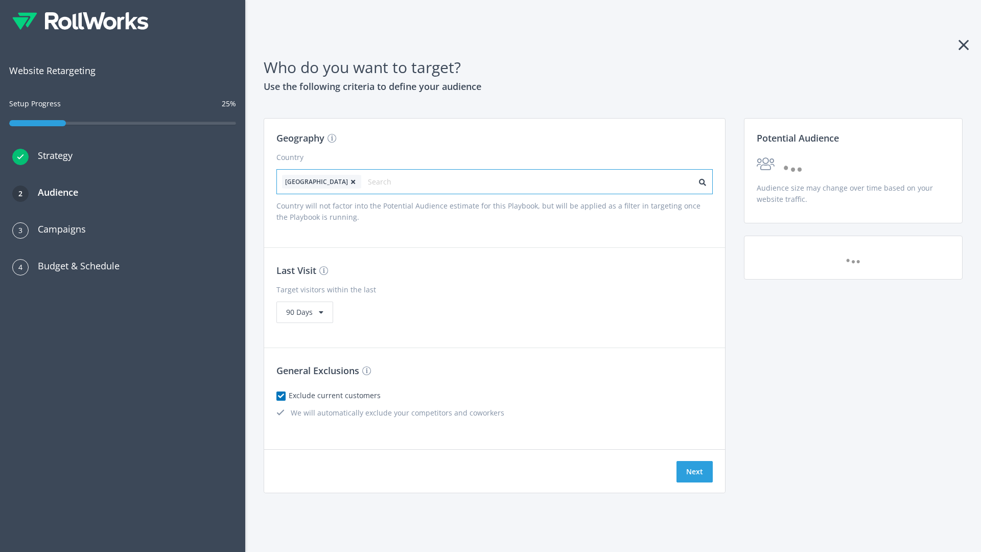
click at [385, 181] on input "text" at bounding box center [413, 182] width 91 height 14
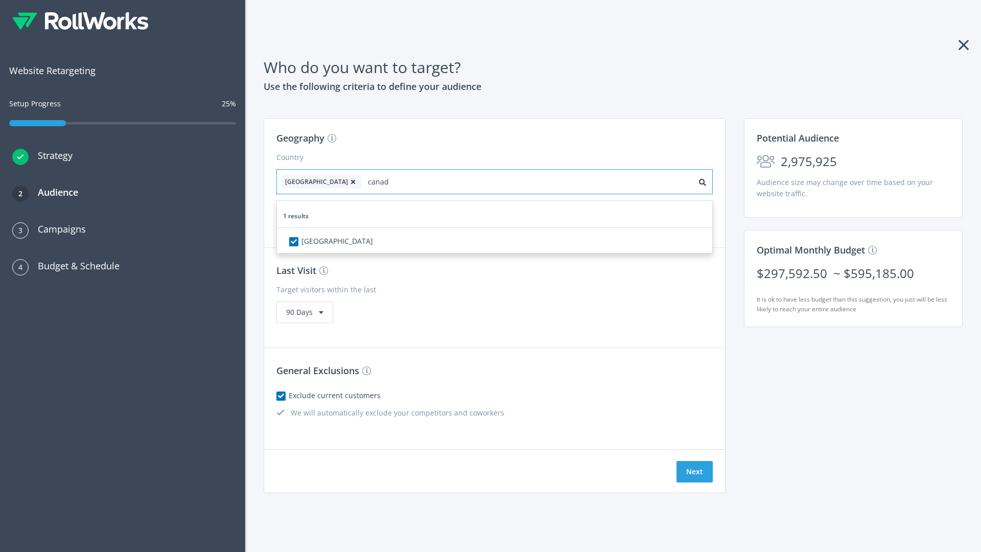
type input "[GEOGRAPHIC_DATA]"
checkbox input "true"
click at [348, 181] on icon at bounding box center [353, 182] width 10 height 6
click at [695, 472] on button "Next" at bounding box center [695, 471] width 36 height 21
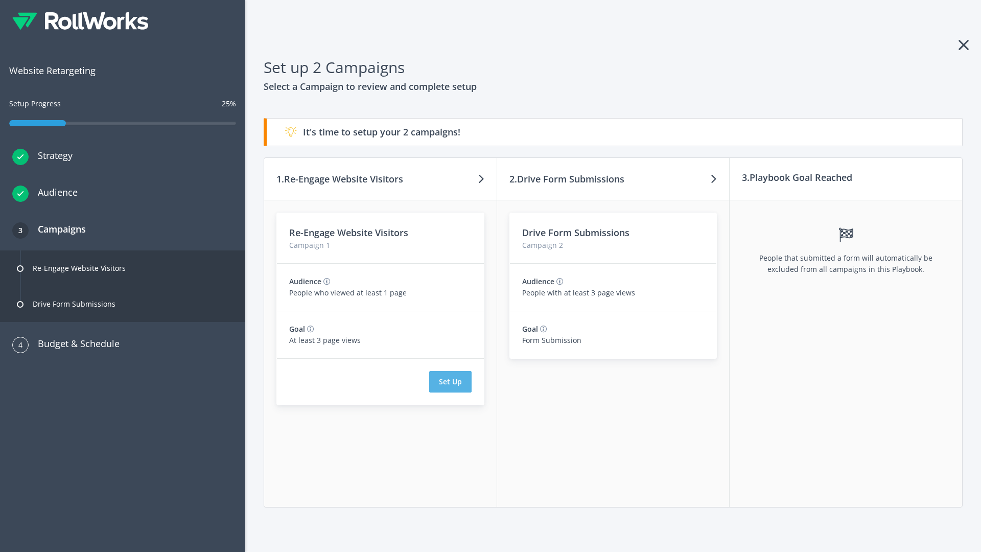
click at [450, 382] on button "Set Up" at bounding box center [450, 381] width 42 height 21
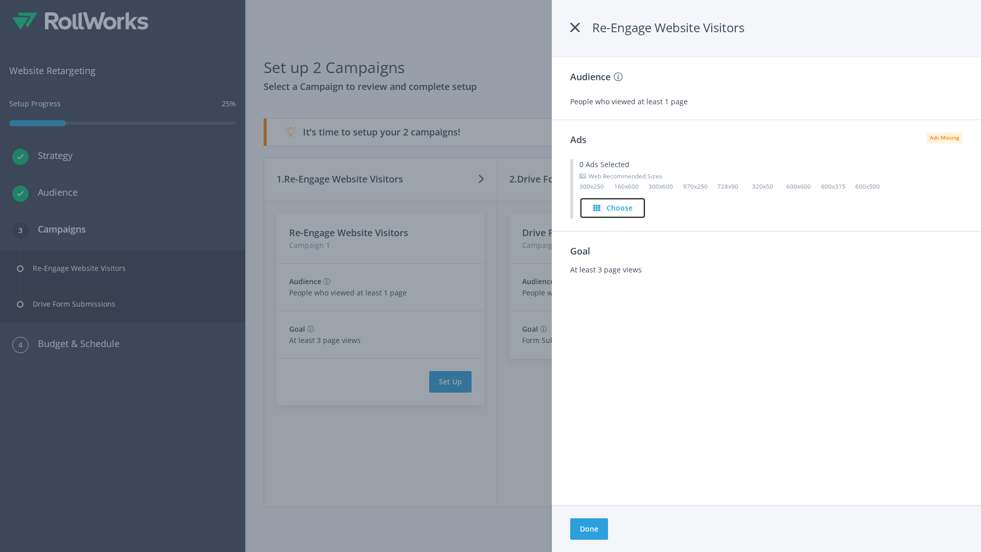
click at [613, 207] on h4 "Choose" at bounding box center [620, 207] width 26 height 11
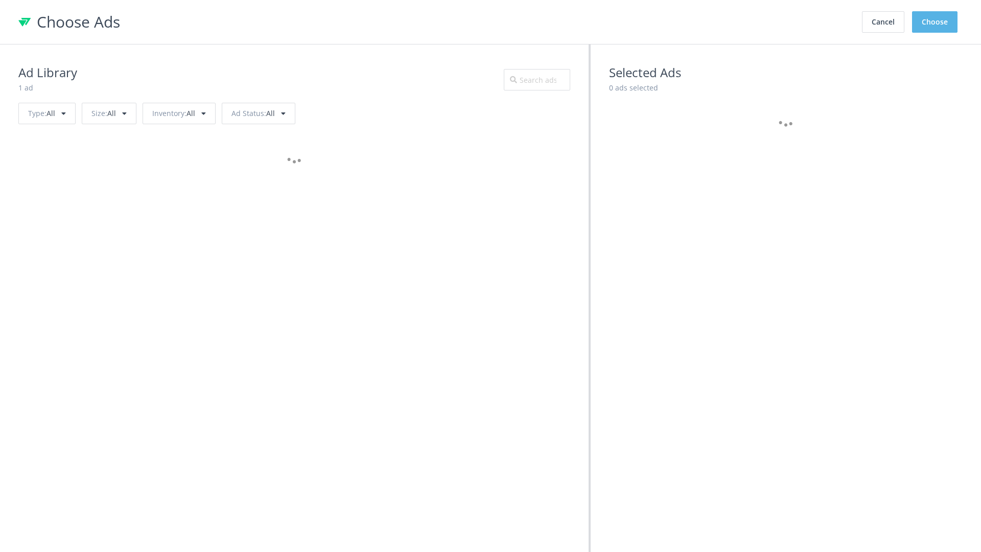
click at [935, 22] on button "Choose" at bounding box center [934, 21] width 45 height 21
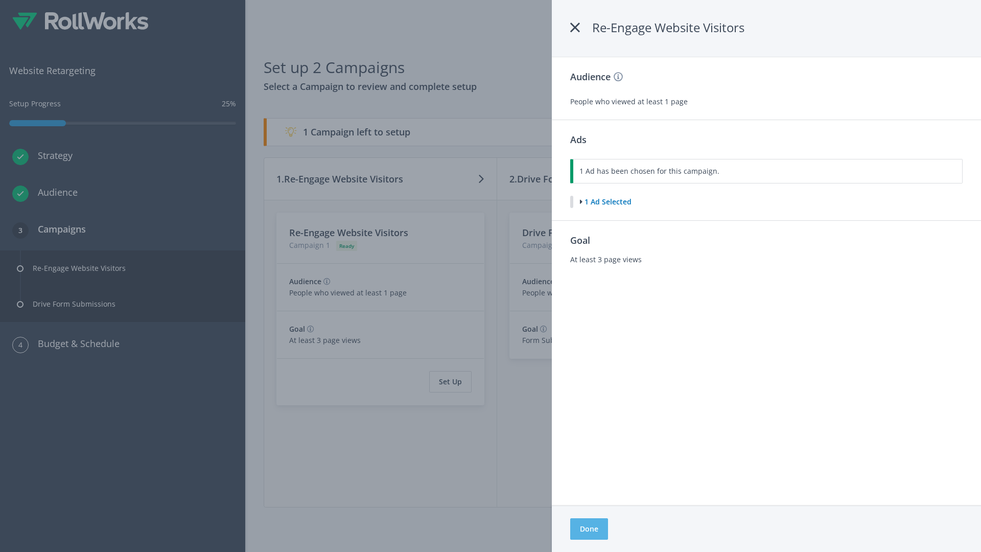
click at [589, 529] on button "Done" at bounding box center [589, 528] width 38 height 21
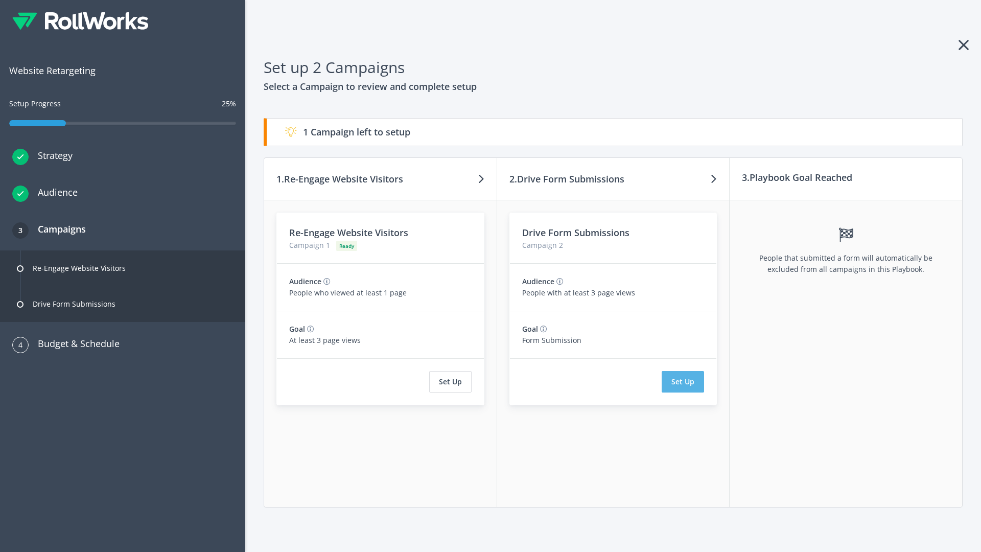
click at [683, 382] on button "Set Up" at bounding box center [683, 381] width 42 height 21
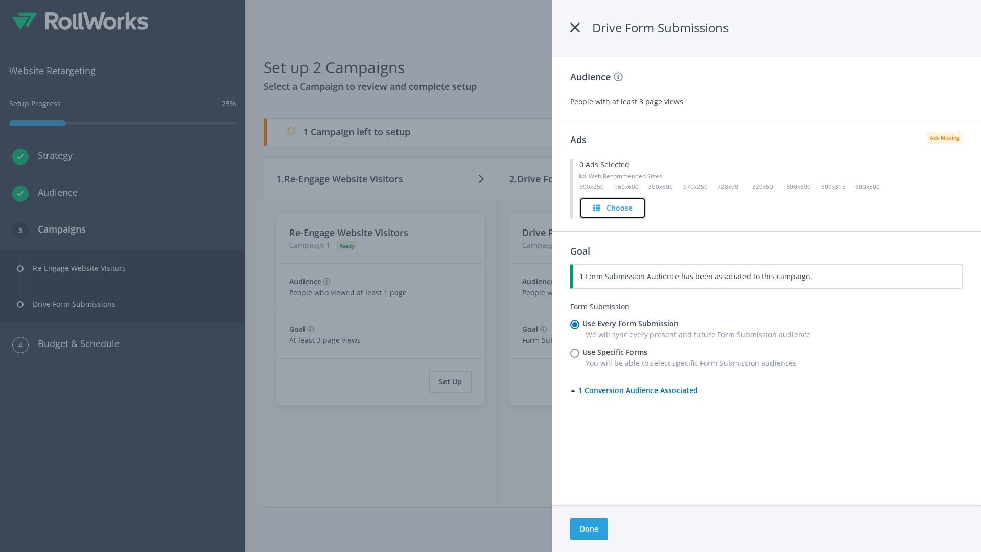
click at [613, 207] on h4 "Choose" at bounding box center [620, 207] width 26 height 11
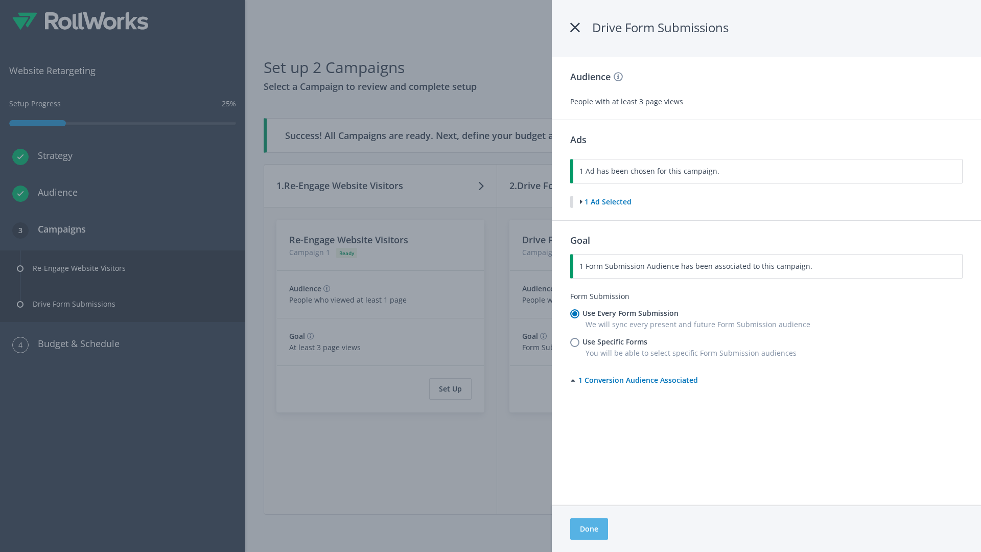
click at [589, 529] on button "Done" at bounding box center [589, 528] width 38 height 21
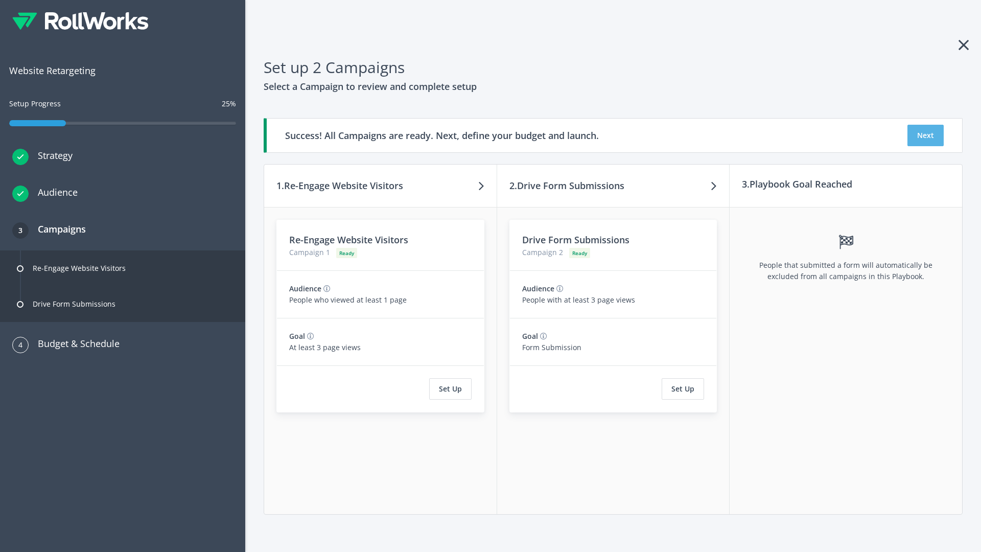
click at [926, 135] on button "Next" at bounding box center [926, 135] width 36 height 21
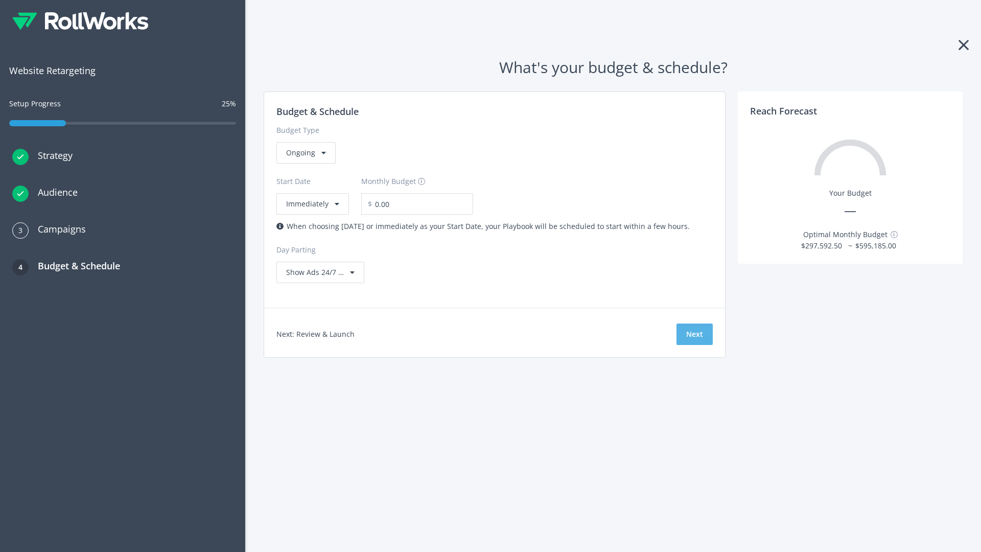
click at [695, 334] on button "Next" at bounding box center [695, 334] width 36 height 21
click at [305, 164] on div "Ongoing" at bounding box center [305, 152] width 59 height 21
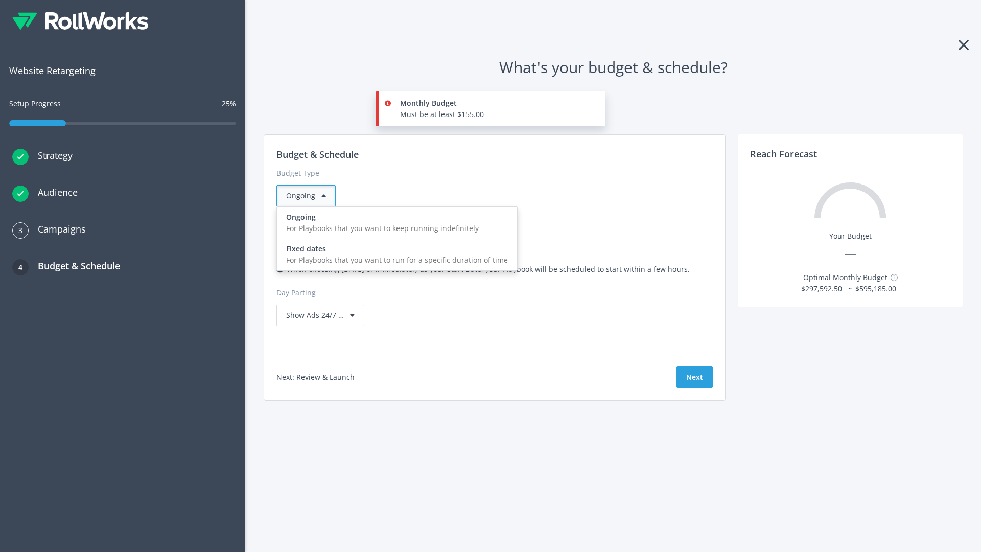
click at [394, 255] on div "For Playbooks that you want to run for a specific duration of time" at bounding box center [397, 260] width 222 height 11
click at [310, 196] on div "Ongoing" at bounding box center [305, 195] width 59 height 21
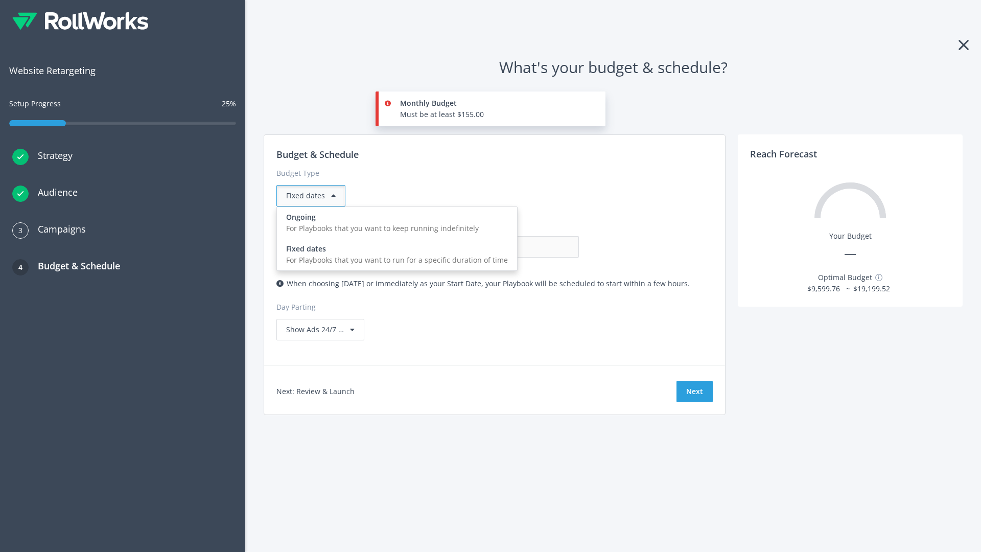
click at [394, 223] on div "For Playbooks that you want to keep running indefinitely" at bounding box center [397, 228] width 222 height 11
click at [478, 247] on input "0.00" at bounding box center [528, 246] width 101 height 21
click at [478, 247] on input "1.00" at bounding box center [528, 246] width 101 height 21
type input "1,000.00"
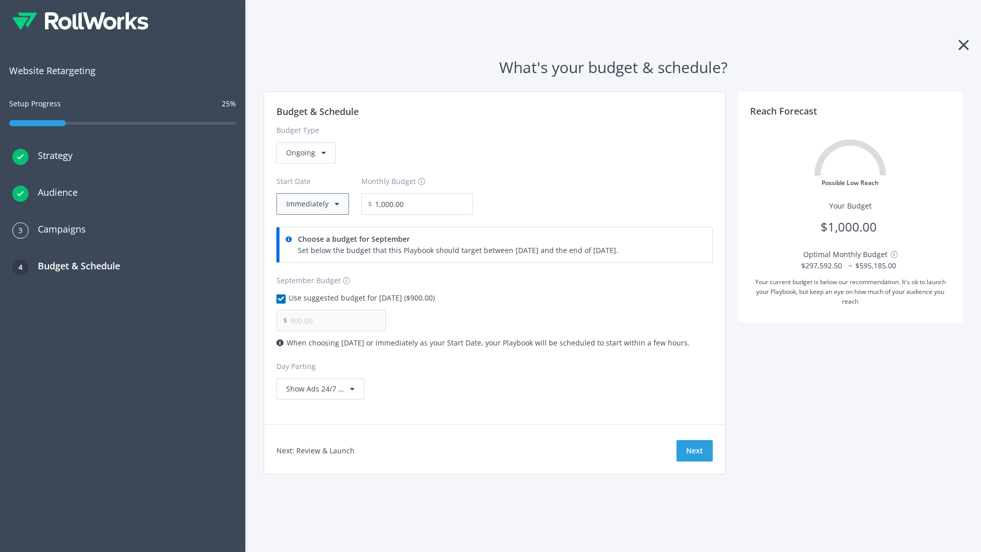
click at [312, 204] on button "Immediately" at bounding box center [312, 203] width 73 height 21
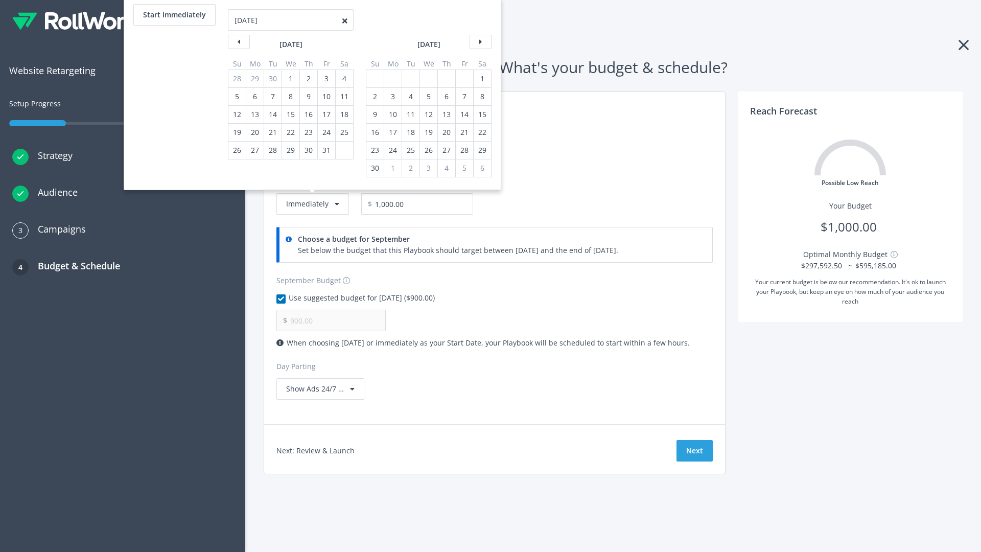
click at [374, 97] on div "2" at bounding box center [374, 96] width 13 height 17
type input "966.67"
click at [481, 79] on div "1" at bounding box center [482, 78] width 13 height 17
click at [174, 15] on button "Start Immediately" at bounding box center [174, 14] width 82 height 21
type input "[DATE]"
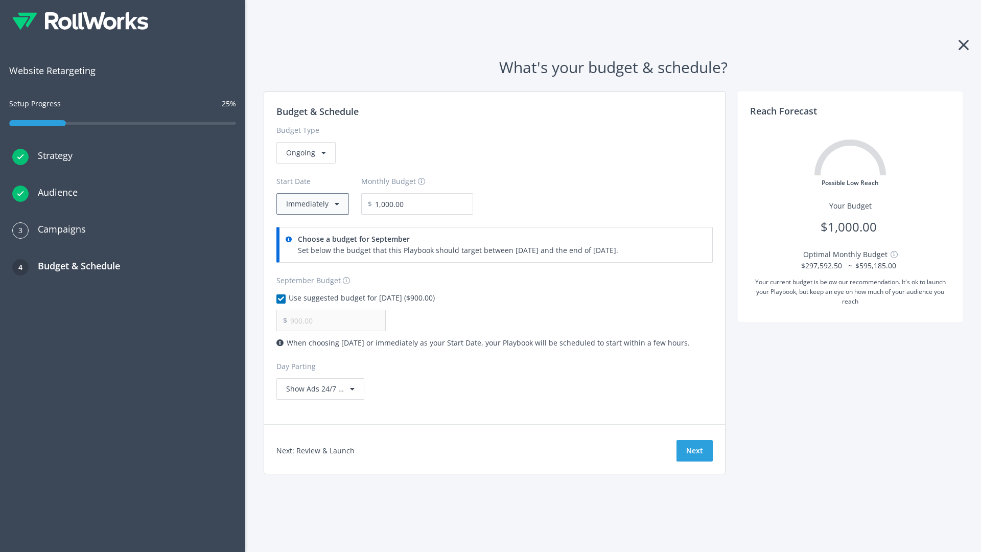
click at [312, 204] on button "Immediately" at bounding box center [312, 203] width 73 height 21
click at [695, 451] on button "Next" at bounding box center [695, 450] width 36 height 21
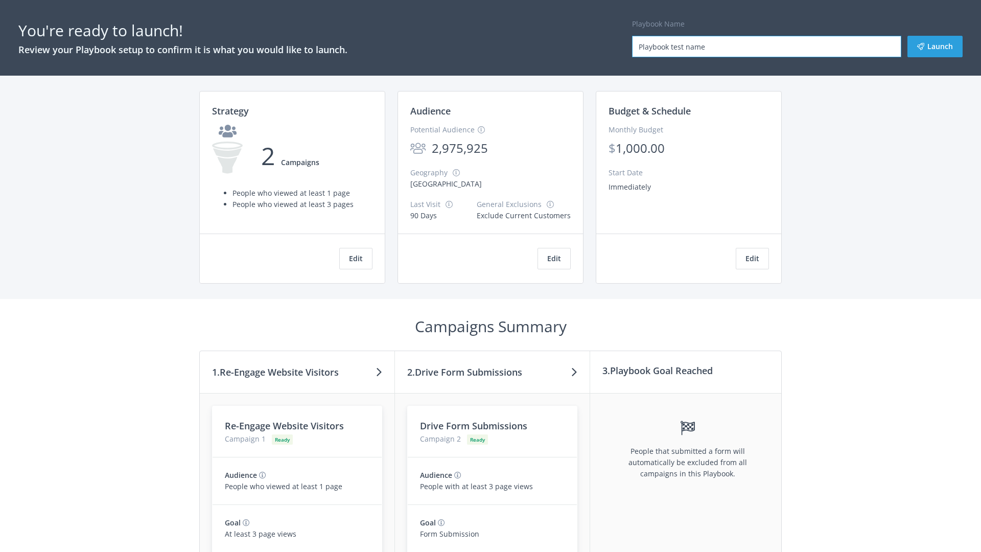
type input "Playbook test name"
click at [935, 47] on button "Launch" at bounding box center [935, 46] width 55 height 21
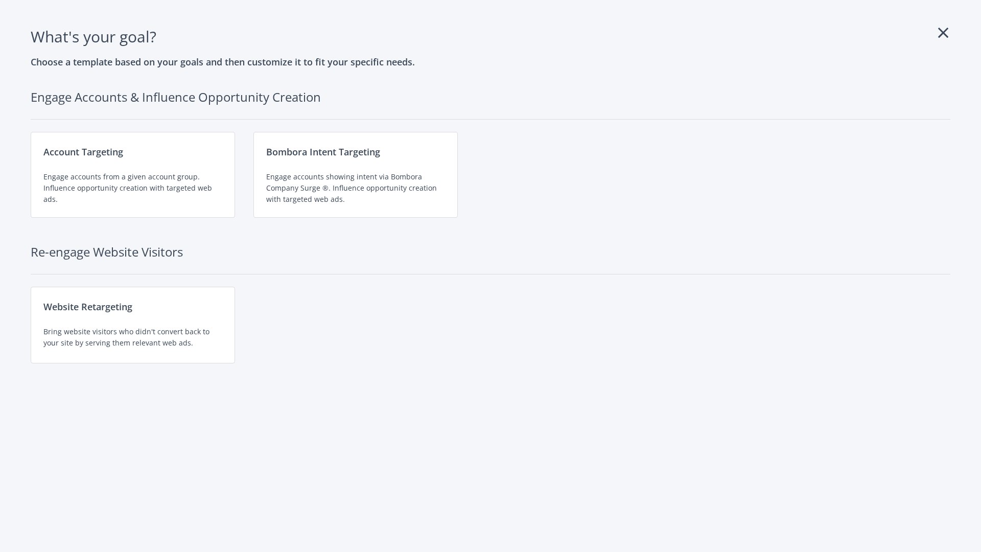
click at [133, 325] on div "Website Retargeting Bring website visitors who didn't convert back to your site…" at bounding box center [133, 325] width 204 height 77
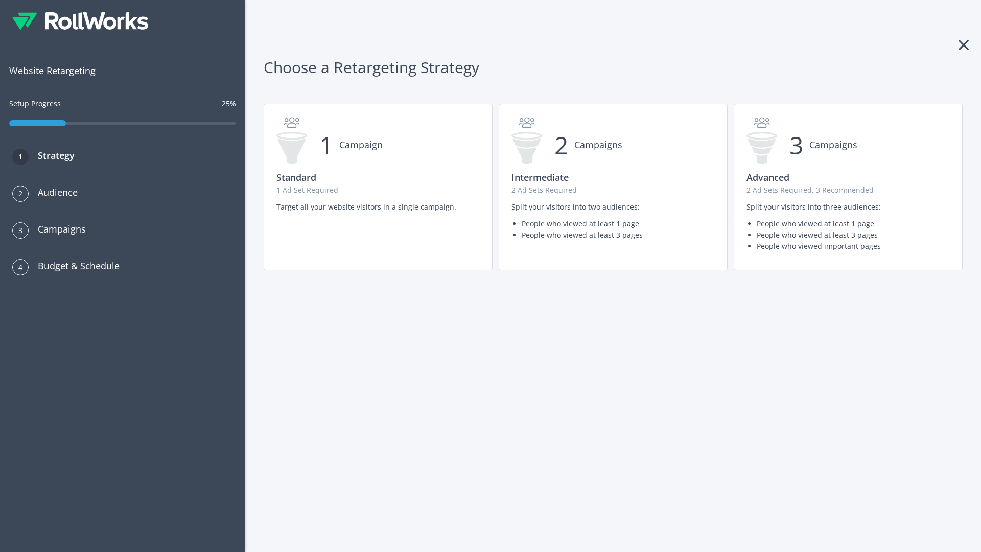
click at [378, 187] on p "1 Ad Set Required" at bounding box center [377, 189] width 203 height 11
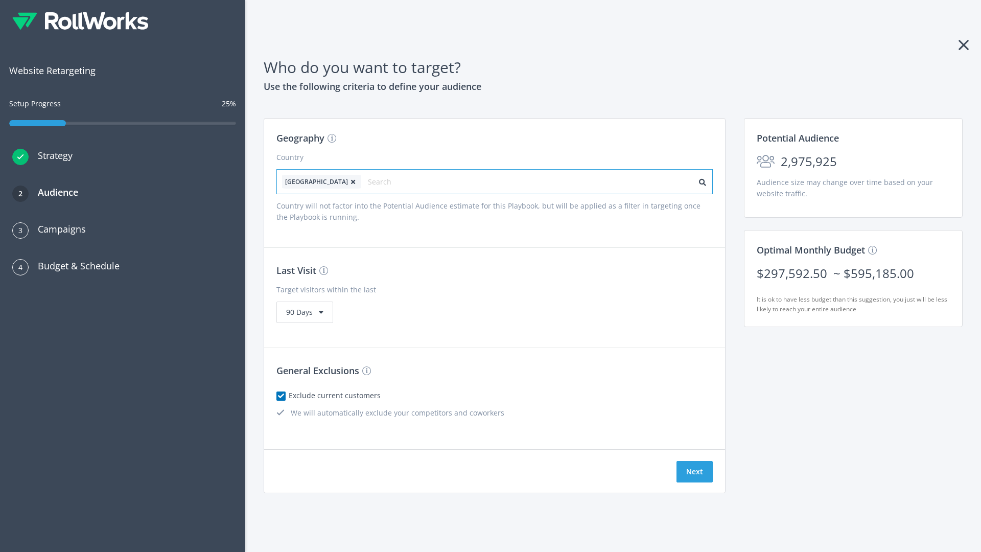
click at [385, 181] on input "text" at bounding box center [413, 182] width 91 height 14
type input "[GEOGRAPHIC_DATA]"
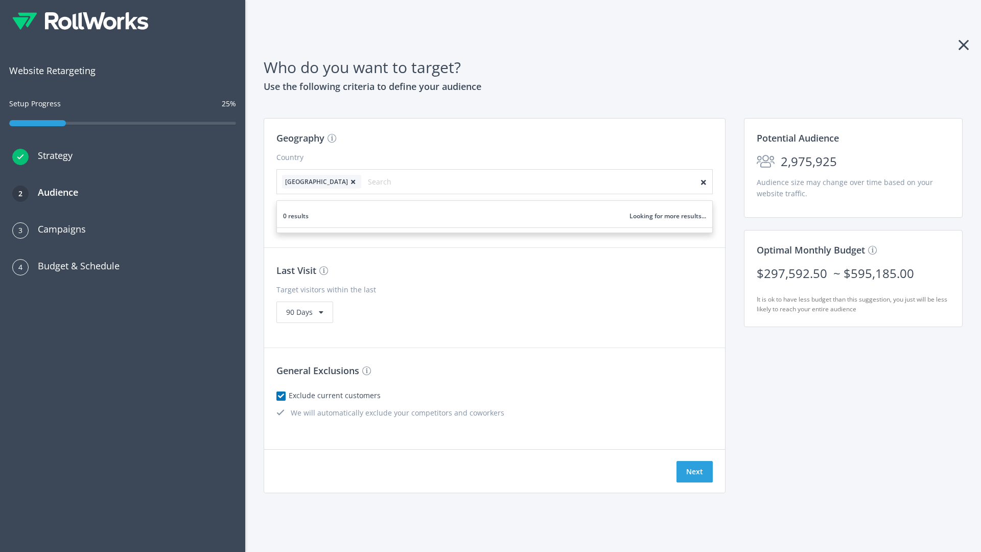
click at [348, 181] on icon at bounding box center [353, 182] width 10 height 6
click at [695, 472] on button "Next" at bounding box center [695, 471] width 36 height 21
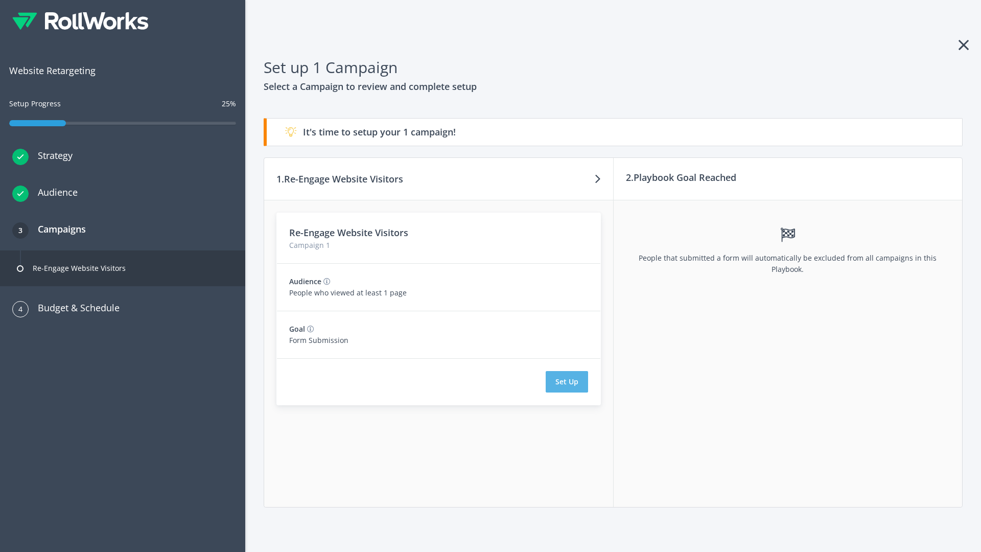
click at [567, 382] on button "Set Up" at bounding box center [567, 381] width 42 height 21
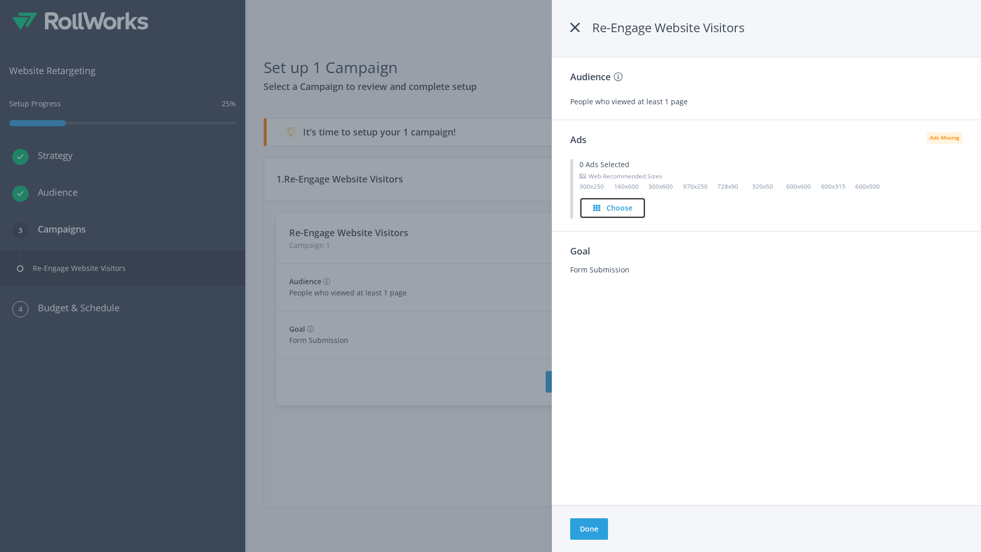
click at [614, 207] on h4 "Choose" at bounding box center [620, 207] width 26 height 11
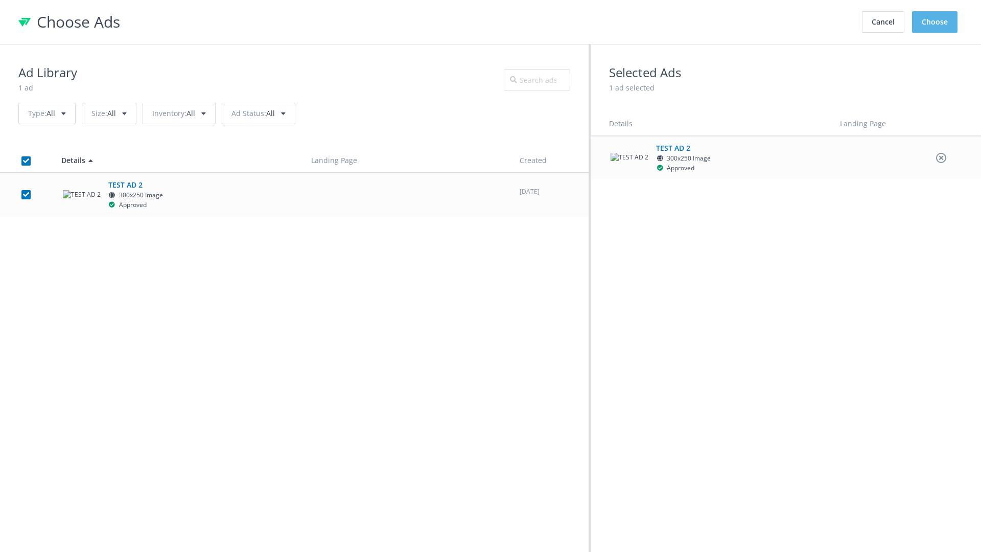
click at [935, 22] on button "Choose" at bounding box center [934, 21] width 45 height 21
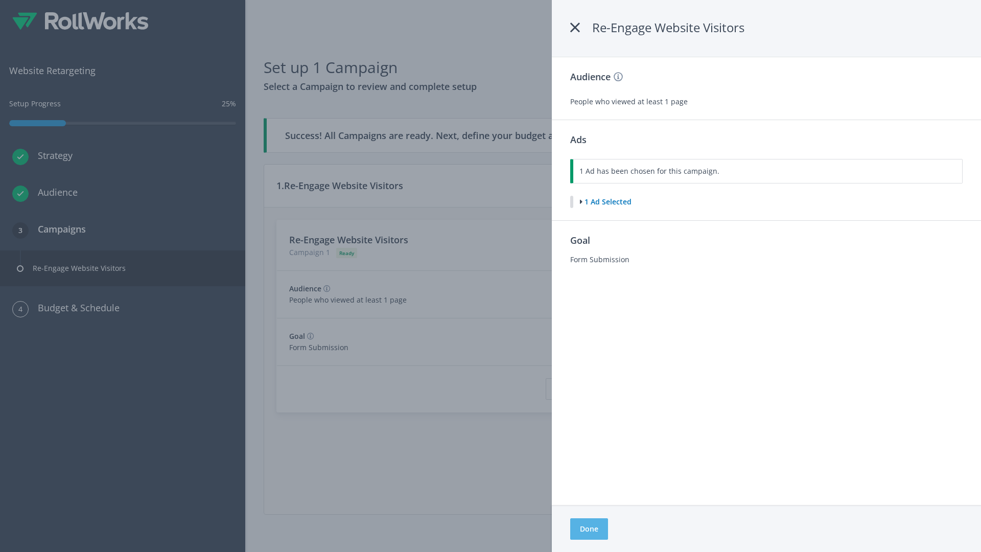
click at [589, 529] on button "Done" at bounding box center [589, 528] width 38 height 21
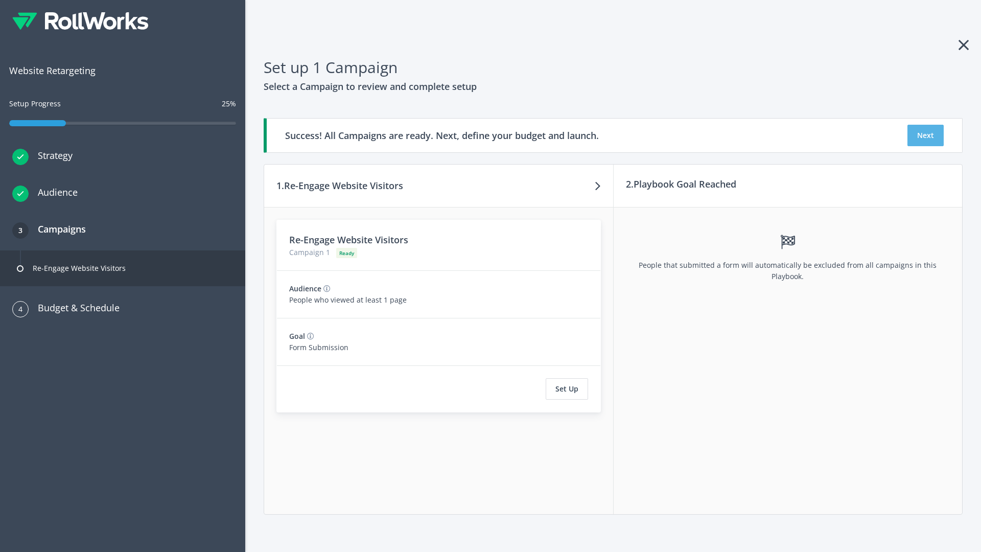
click at [926, 135] on button "Next" at bounding box center [926, 135] width 36 height 21
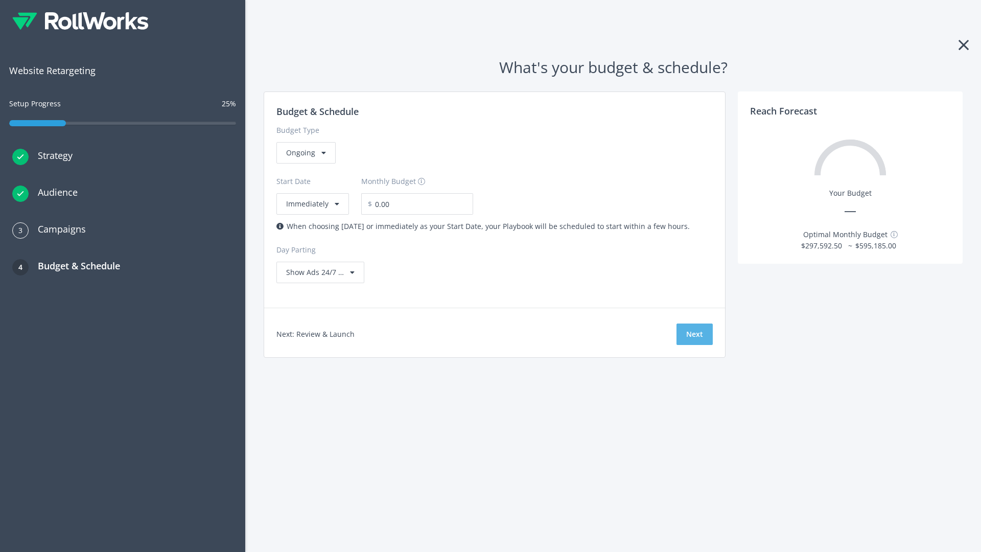
click at [695, 334] on button "Next" at bounding box center [695, 334] width 36 height 21
click at [305, 164] on div "Ongoing" at bounding box center [305, 152] width 59 height 21
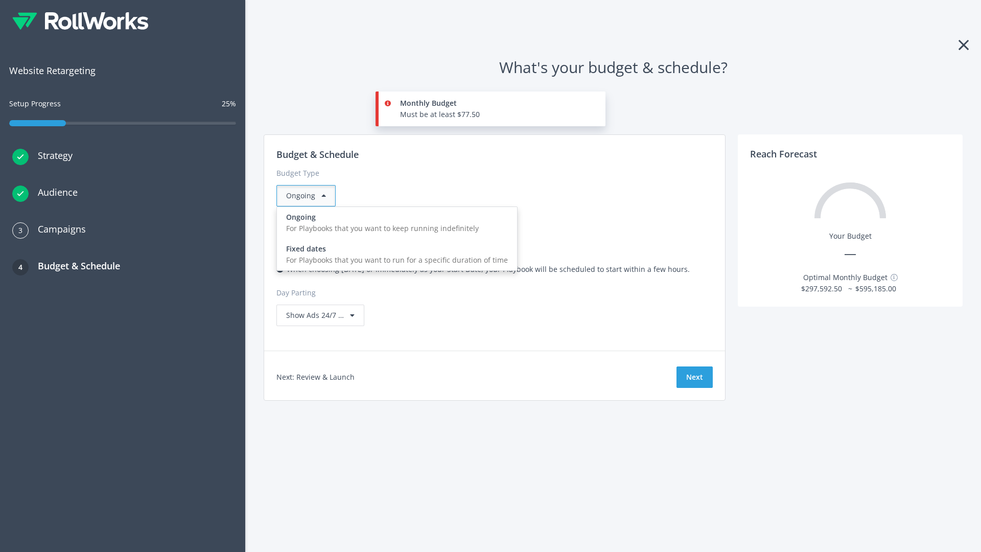
click at [394, 255] on div "For Playbooks that you want to run for a specific duration of time" at bounding box center [397, 260] width 222 height 11
click at [310, 196] on div "Ongoing" at bounding box center [305, 195] width 59 height 21
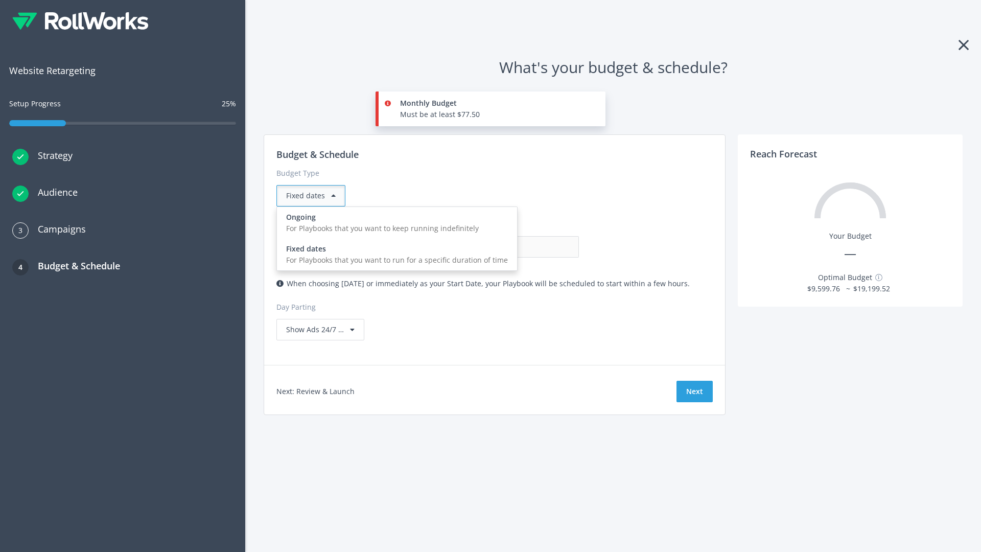
click at [394, 223] on div "For Playbooks that you want to keep running indefinitely" at bounding box center [397, 228] width 222 height 11
click at [478, 247] on input "0.00" at bounding box center [528, 246] width 101 height 21
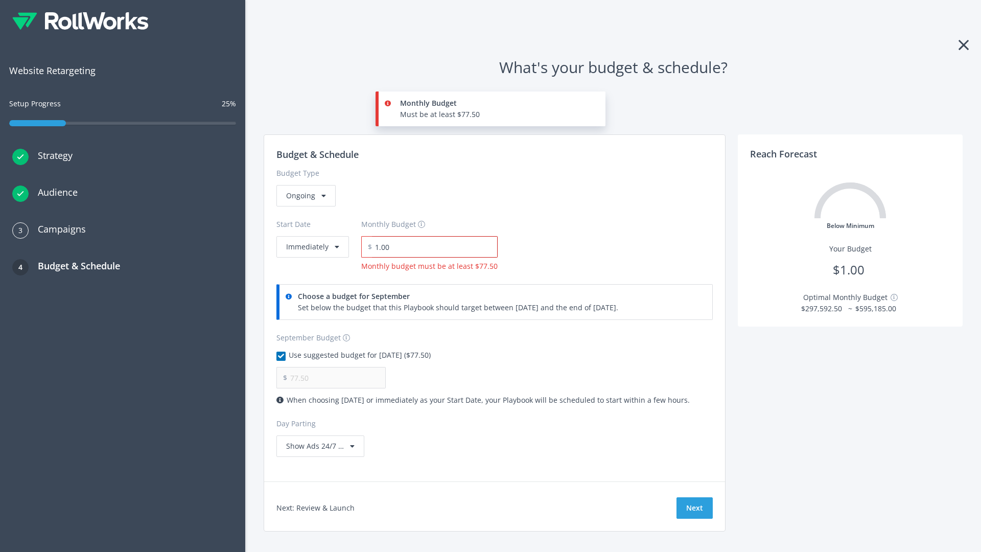
click at [431, 247] on input "1.00" at bounding box center [435, 246] width 126 height 21
type input "1,000.00"
click at [312, 236] on button "Immediately" at bounding box center [312, 246] width 73 height 21
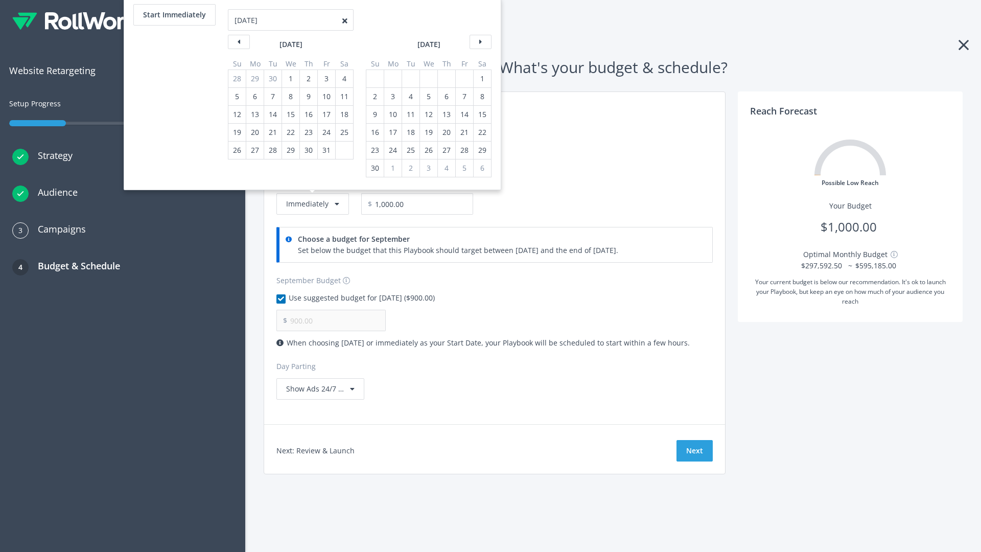
click at [374, 97] on div "2" at bounding box center [374, 96] width 13 height 17
type input "966.67"
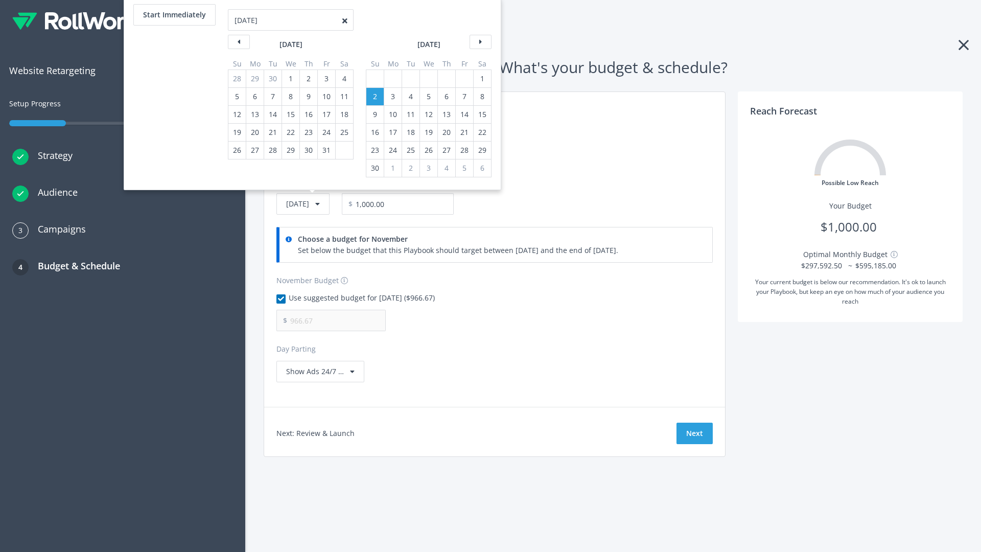
click at [481, 79] on div "1" at bounding box center [482, 78] width 13 height 17
click at [174, 15] on button "Start Immediately" at bounding box center [174, 14] width 82 height 21
type input "09/04/2025"
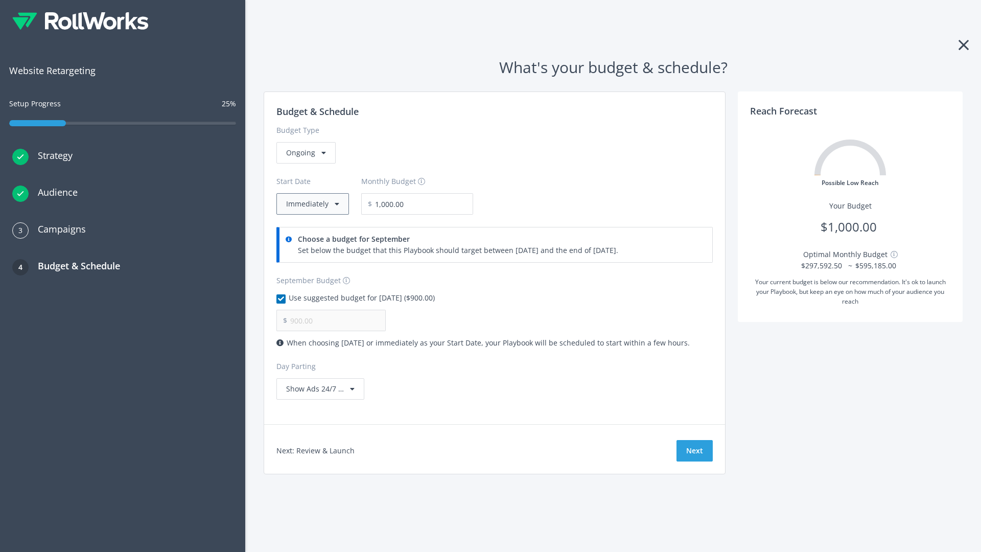
click at [312, 204] on button "Immediately" at bounding box center [312, 203] width 73 height 21
click at [695, 451] on button "Next" at bounding box center [695, 450] width 36 height 21
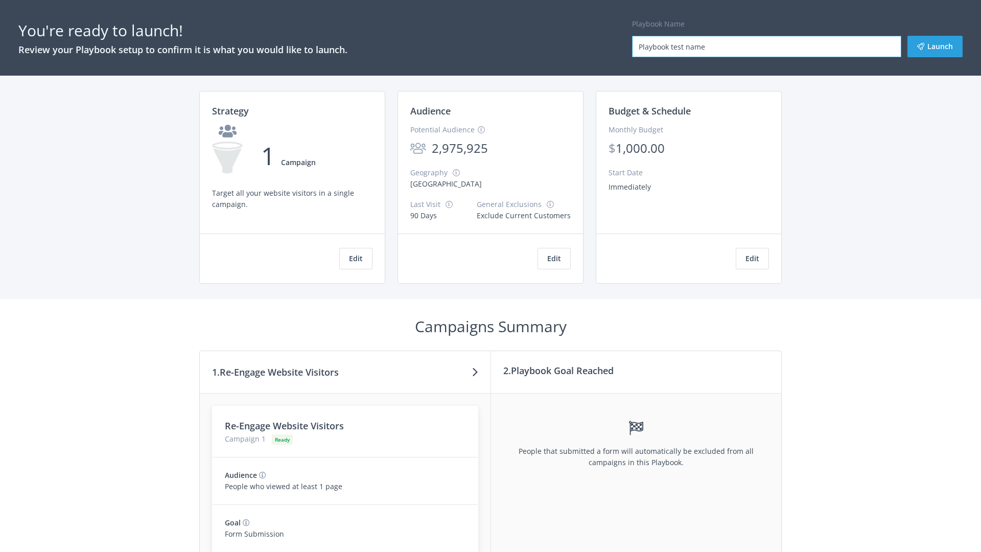
type input "Playbook test name"
click at [935, 47] on button "Launch" at bounding box center [935, 46] width 55 height 21
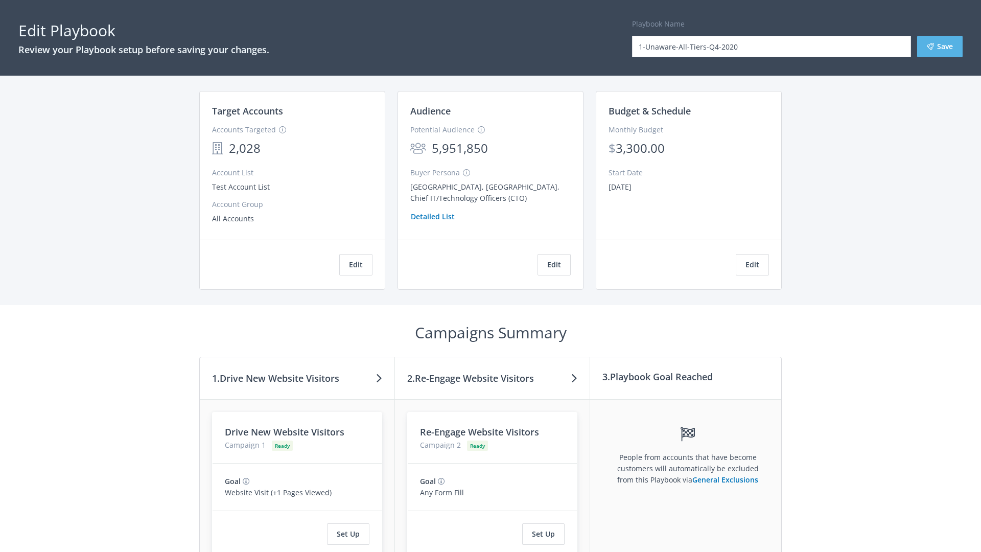
click at [940, 47] on button "Save" at bounding box center [939, 46] width 45 height 21
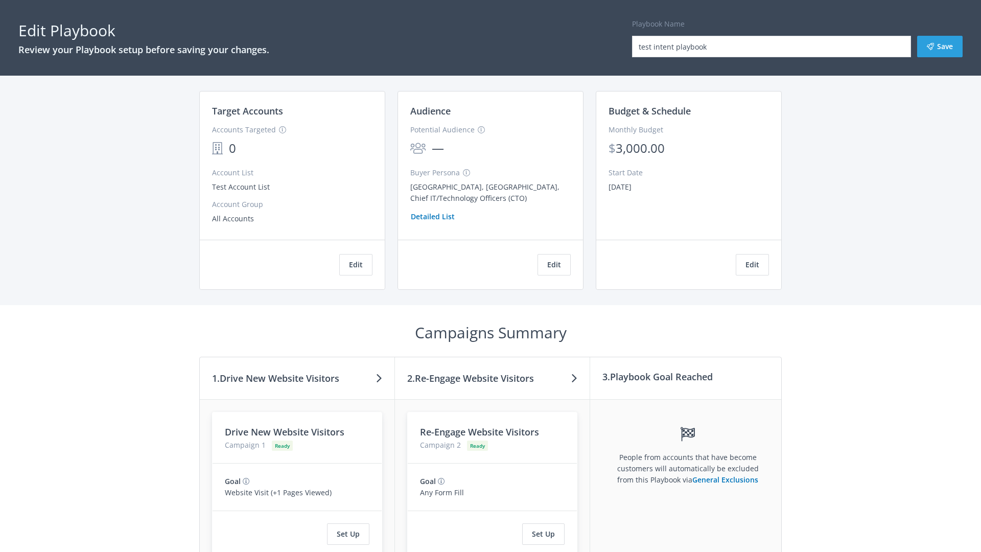
scroll to position [94, 0]
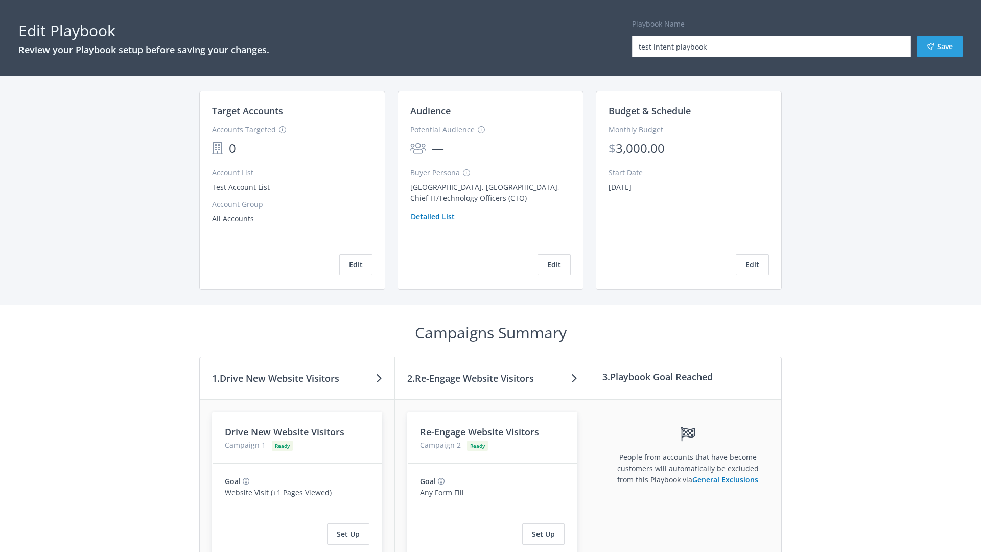
scroll to position [173, 0]
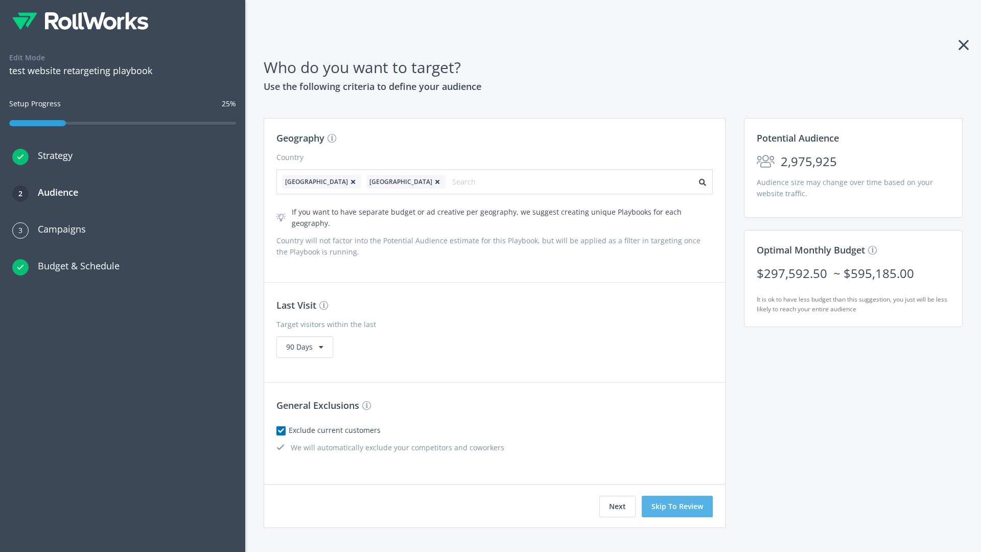
click at [678, 496] on button "Skip To Review" at bounding box center [677, 506] width 71 height 21
